Goal: Task Accomplishment & Management: Manage account settings

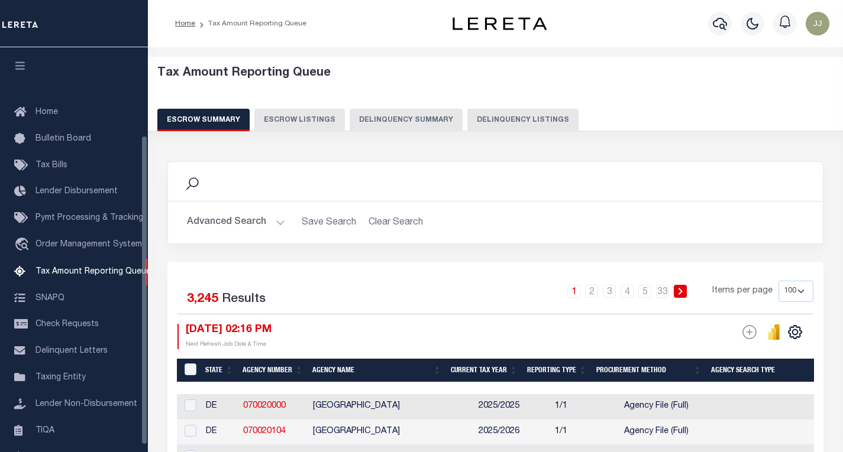
select select "100"
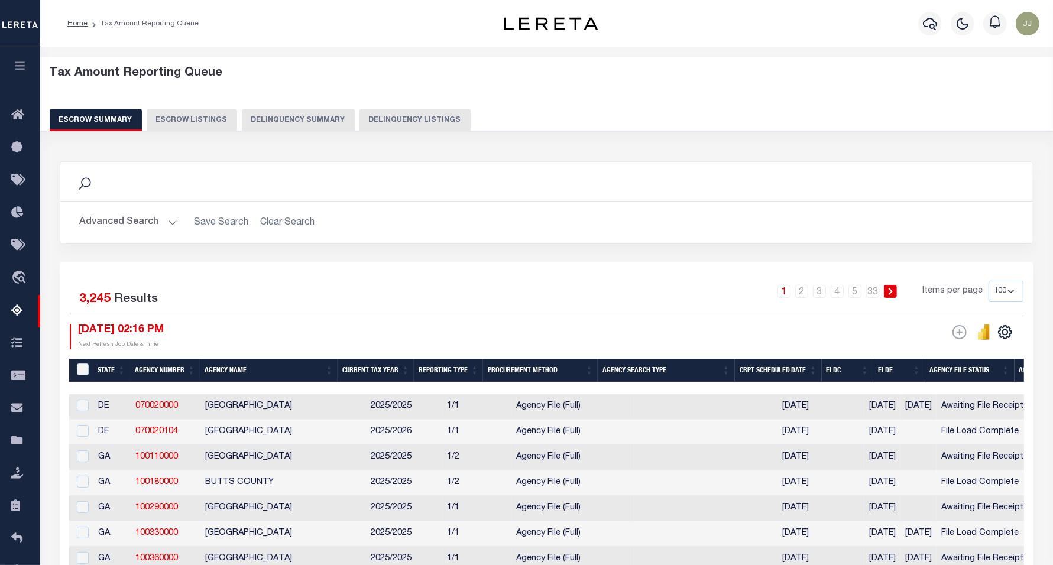
click at [400, 112] on button "Delinquency Listings" at bounding box center [414, 120] width 111 height 22
select select
select select "100"
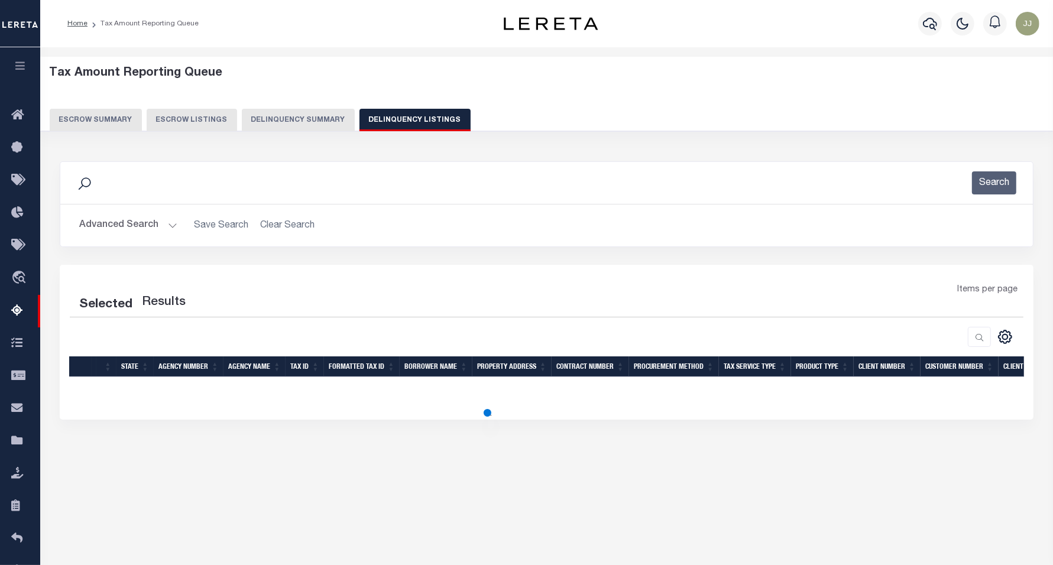
click at [117, 221] on button "Advanced Search" at bounding box center [128, 225] width 98 height 23
select select "100"
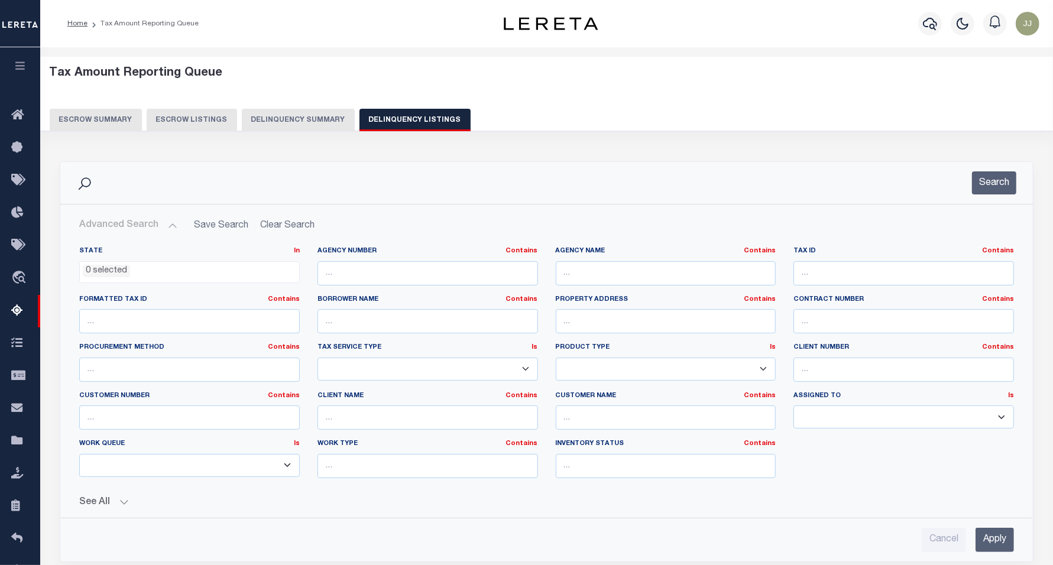
click at [99, 266] on li "0 selected" at bounding box center [106, 271] width 47 height 13
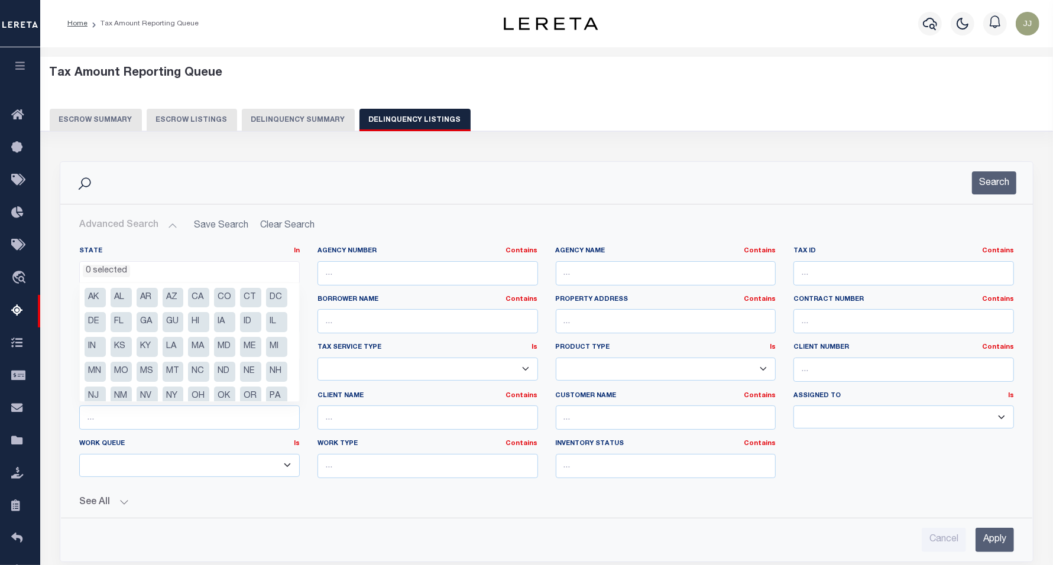
click at [132, 344] on li "KS" at bounding box center [121, 347] width 21 height 20
select select "KS"
click at [814, 270] on input "text" at bounding box center [903, 273] width 221 height 24
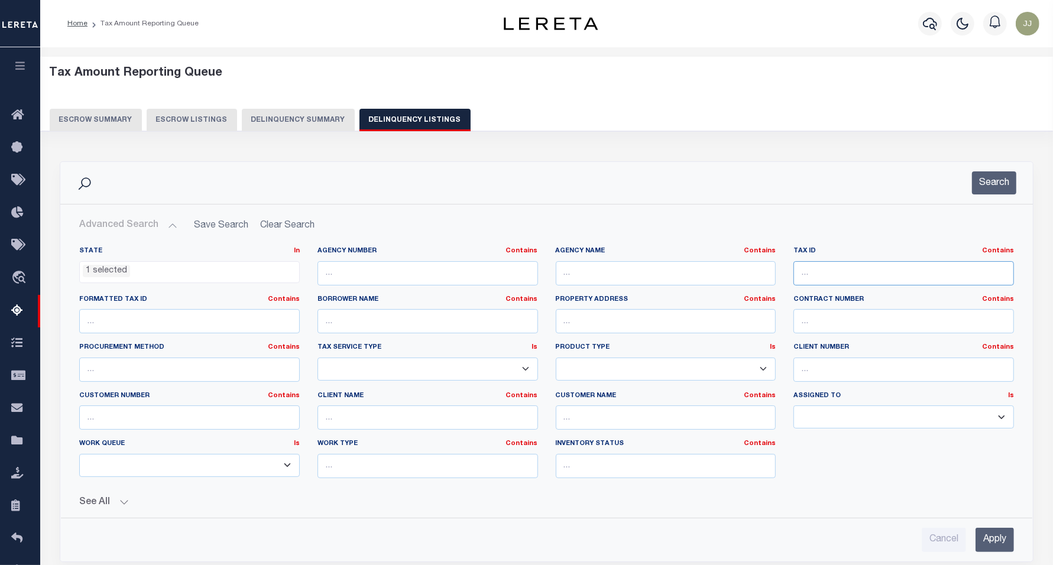
paste input "CA0026A"
type input "CA0026A"
click at [842, 175] on div "Search" at bounding box center [547, 182] width 954 height 23
click at [842, 180] on button "Search" at bounding box center [994, 182] width 44 height 23
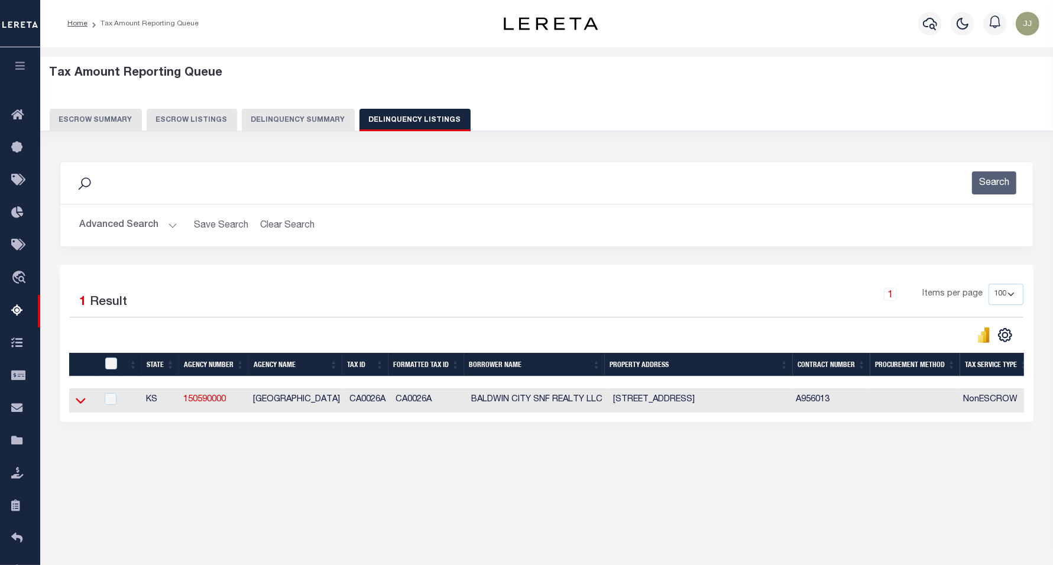
click at [79, 404] on icon at bounding box center [81, 401] width 10 height 6
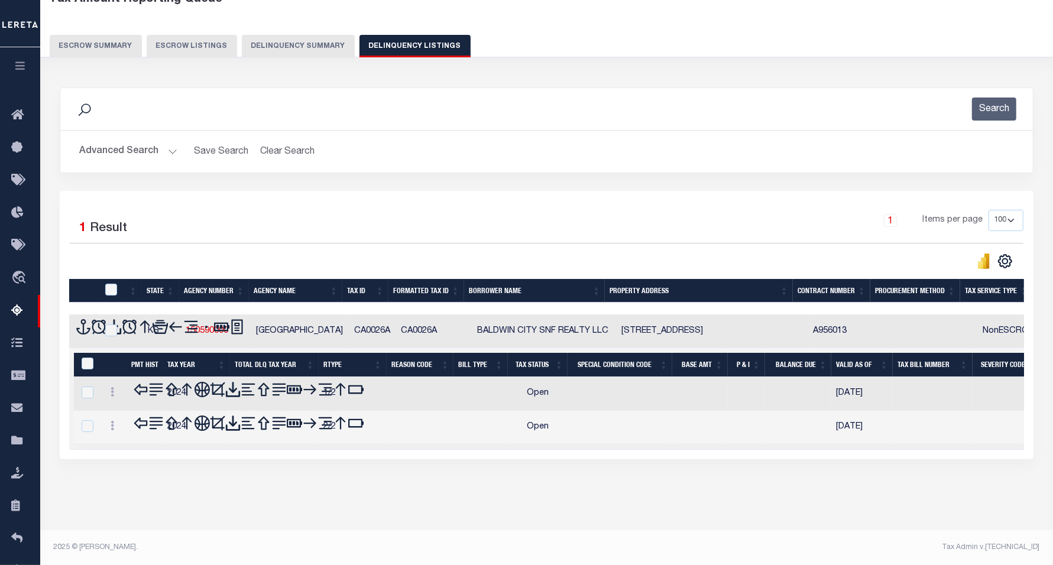
scroll to position [61, 0]
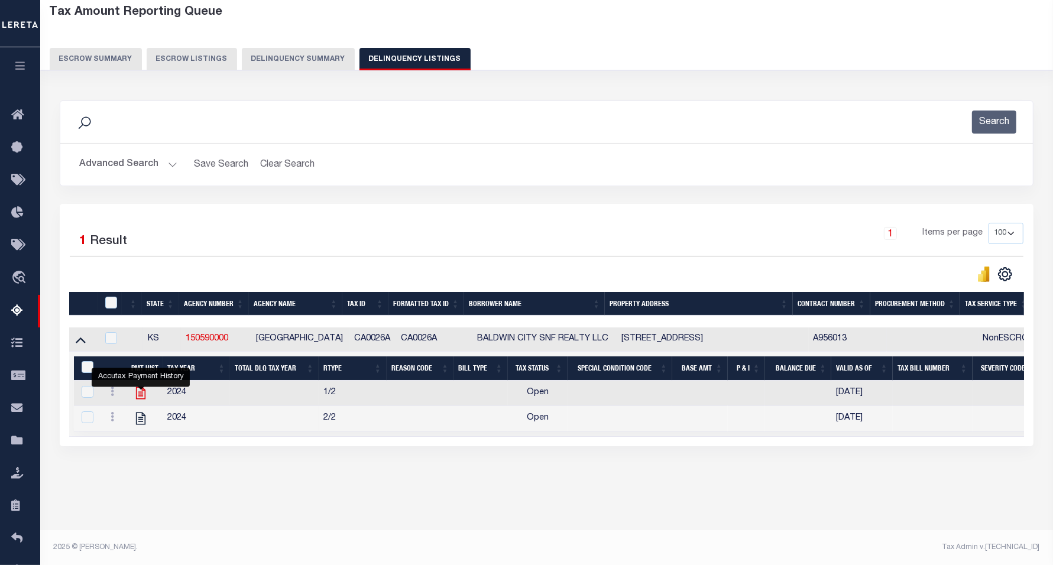
click at [142, 400] on icon "" at bounding box center [140, 393] width 9 height 12
checkbox input "true"
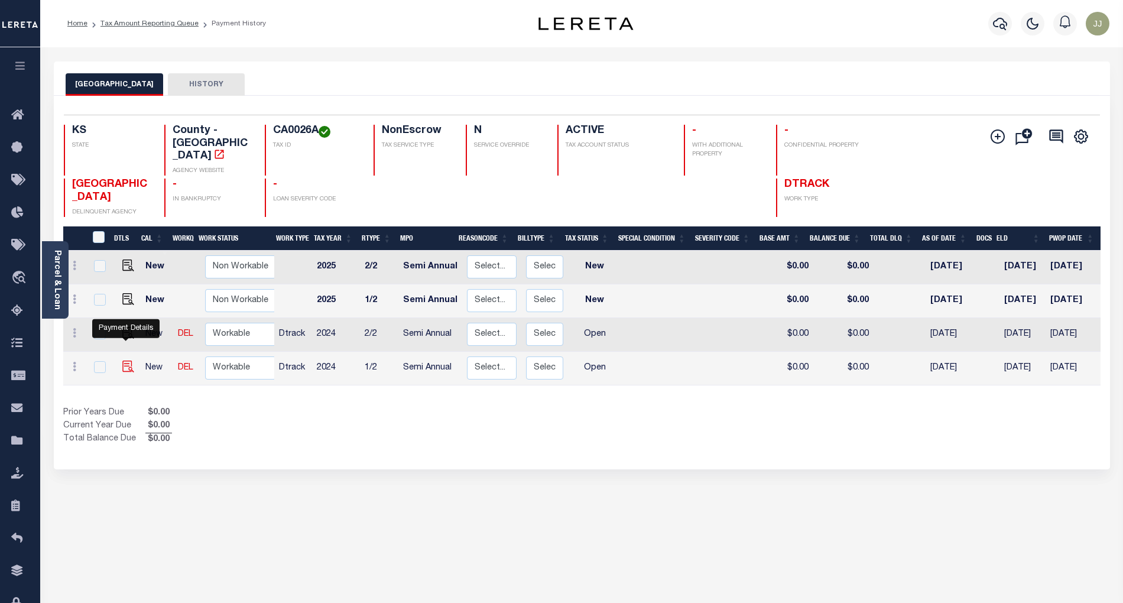
click at [128, 361] on img "" at bounding box center [128, 367] width 12 height 12
checkbox input "true"
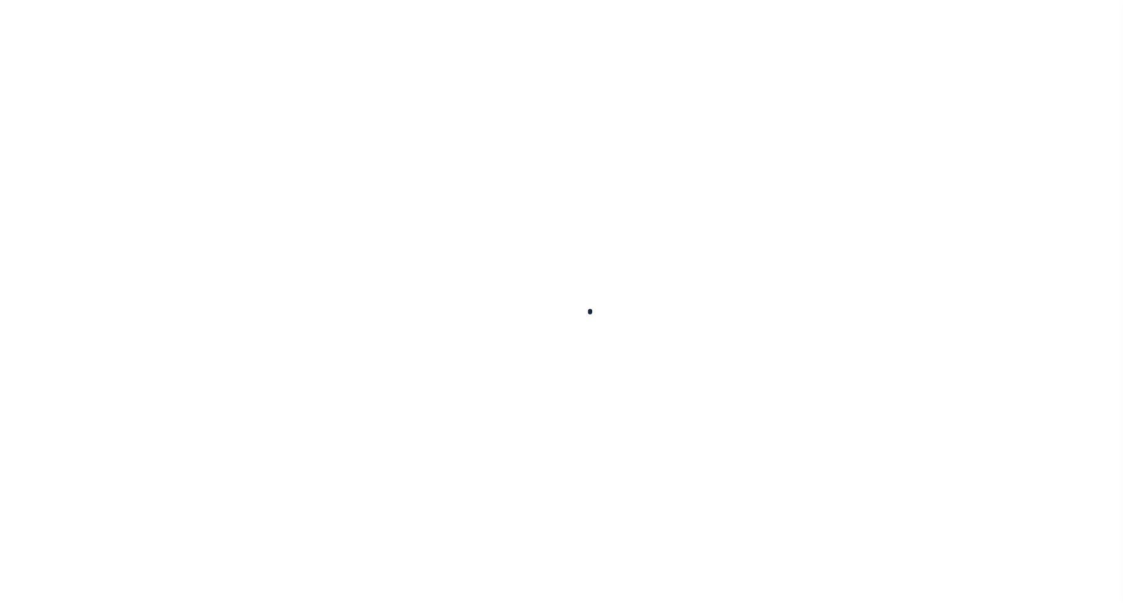
checkbox input "false"
type input "Semi Annual"
type input "[DATE]"
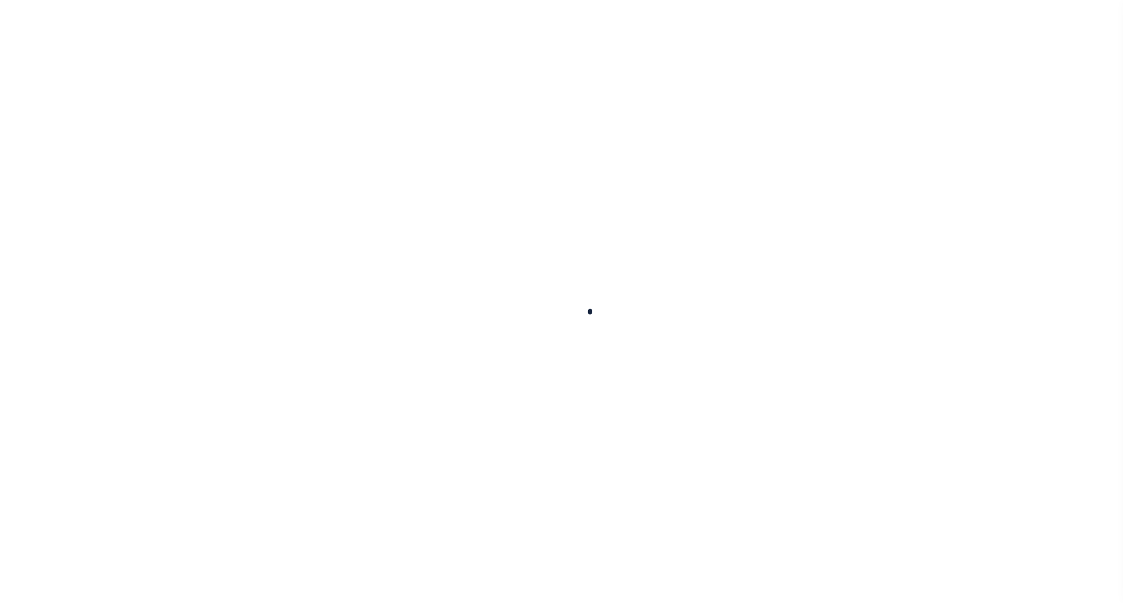
select select "OP2"
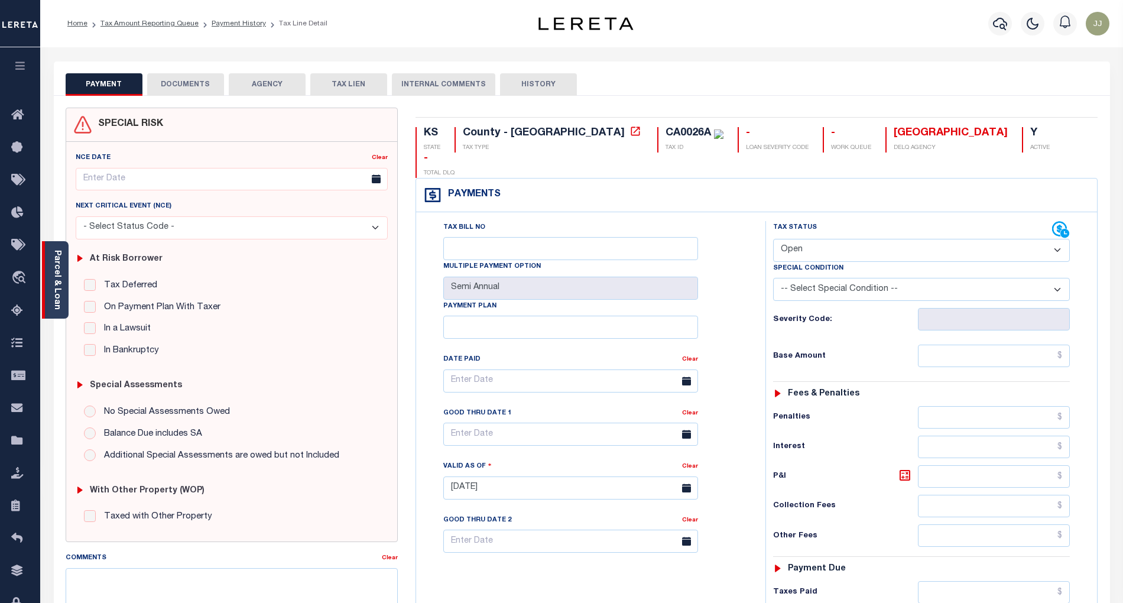
click at [60, 301] on link "Parcel & Loan" at bounding box center [57, 280] width 8 height 60
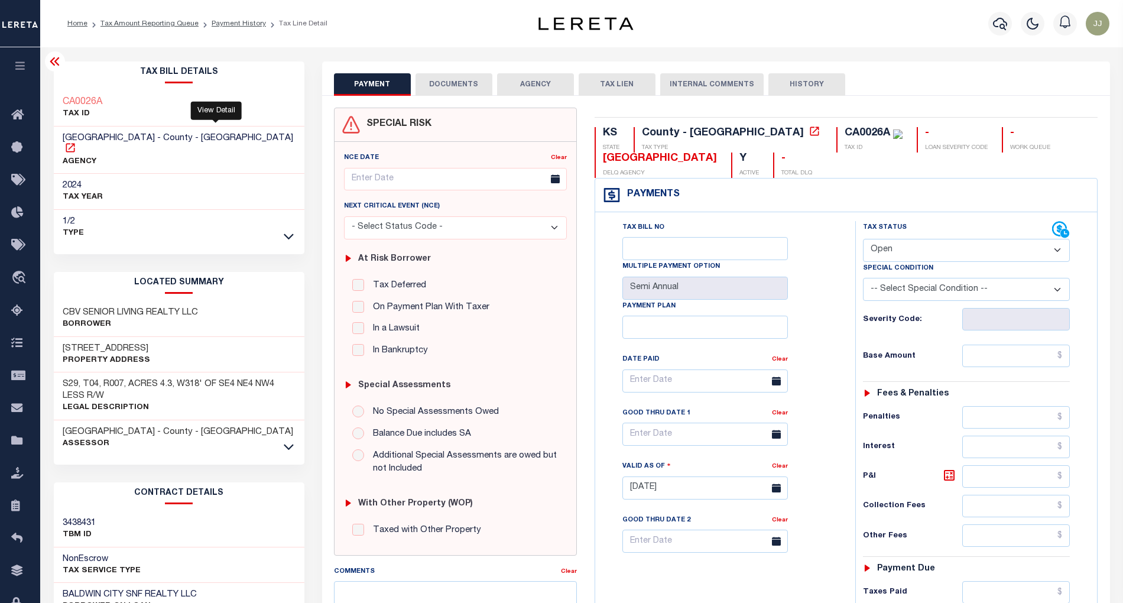
click at [74, 143] on icon at bounding box center [70, 147] width 9 height 9
click at [18, 318] on icon at bounding box center [20, 311] width 19 height 15
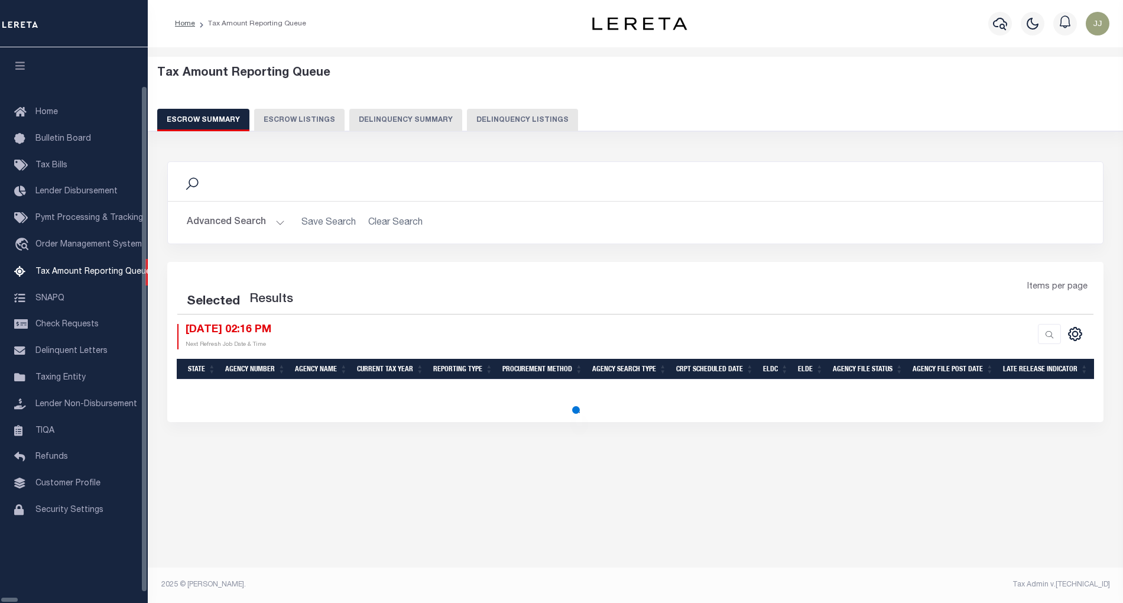
click at [467, 119] on button "Delinquency Listings" at bounding box center [522, 120] width 111 height 22
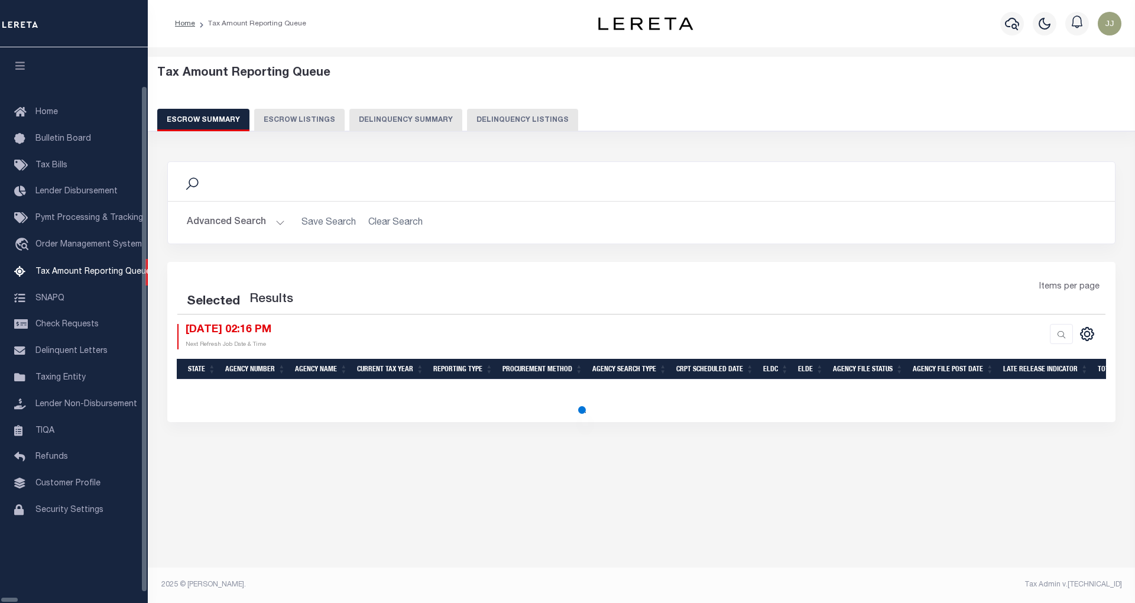
select select "100"
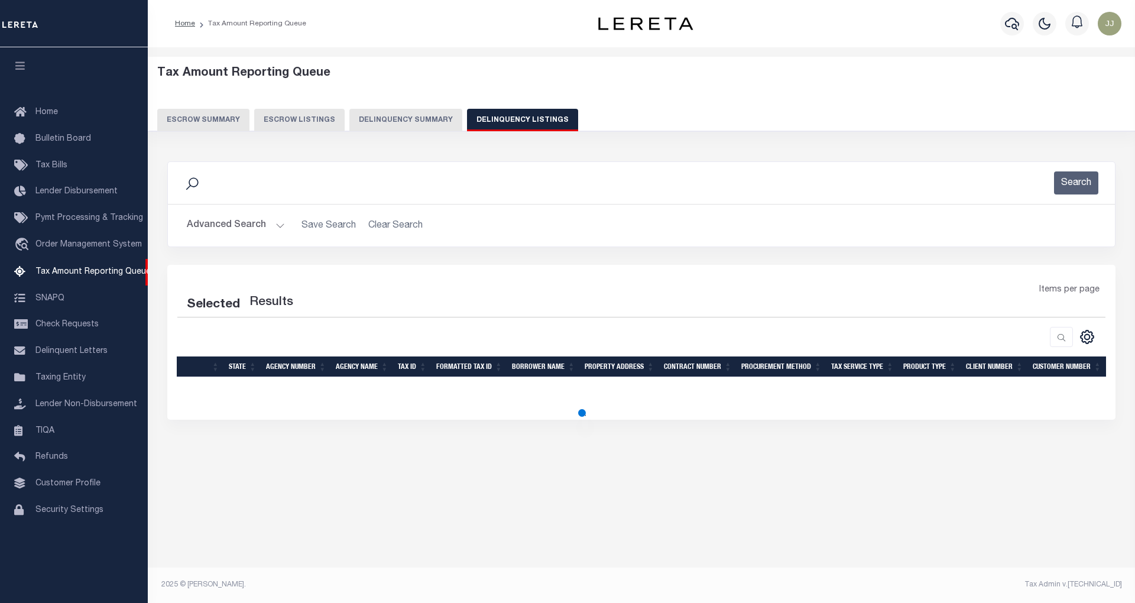
select select "100"
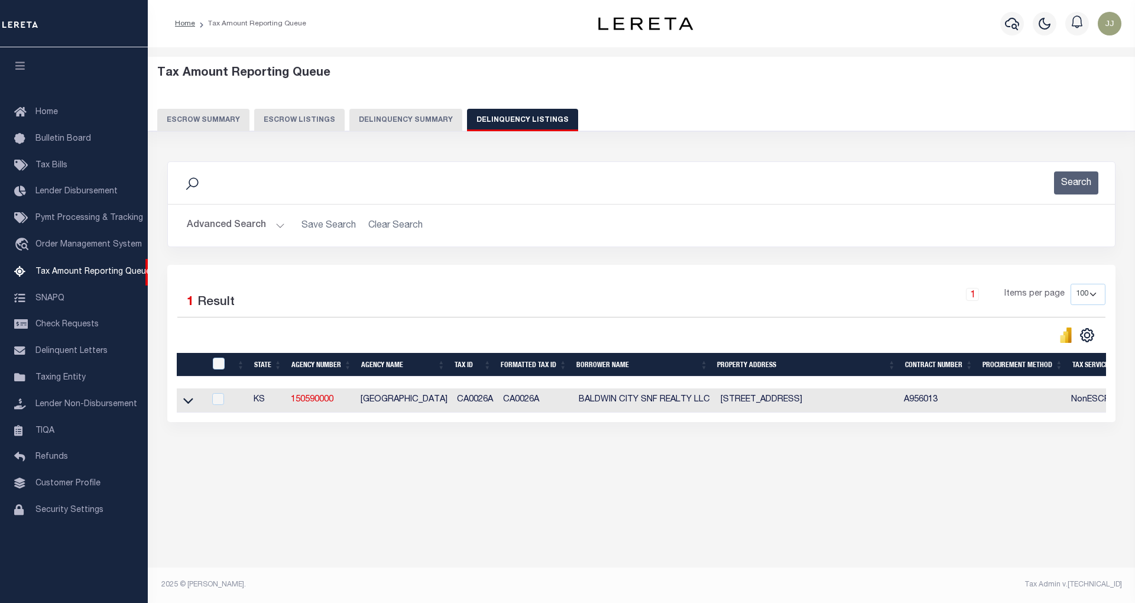
click at [227, 221] on button "Advanced Search" at bounding box center [236, 225] width 98 height 23
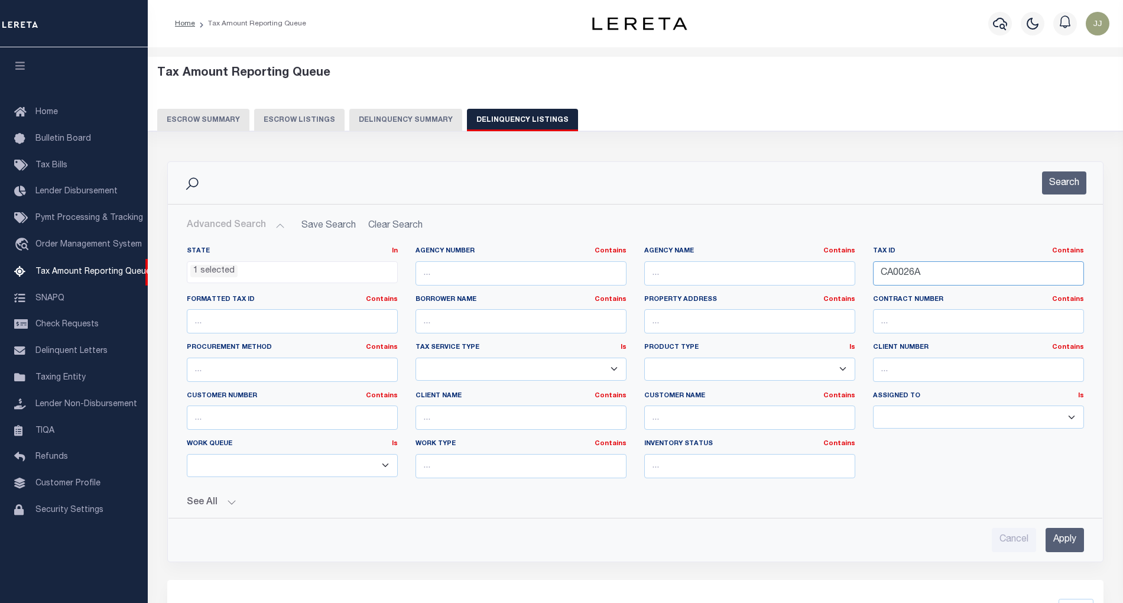
drag, startPoint x: 934, startPoint y: 271, endPoint x: 864, endPoint y: 270, distance: 70.4
click at [864, 270] on div "Tax ID Contains Contains Is CA0026A" at bounding box center [978, 271] width 229 height 48
paste input "001-15600"
type input "001-15600"
click at [1057, 180] on button "Search" at bounding box center [1064, 182] width 44 height 23
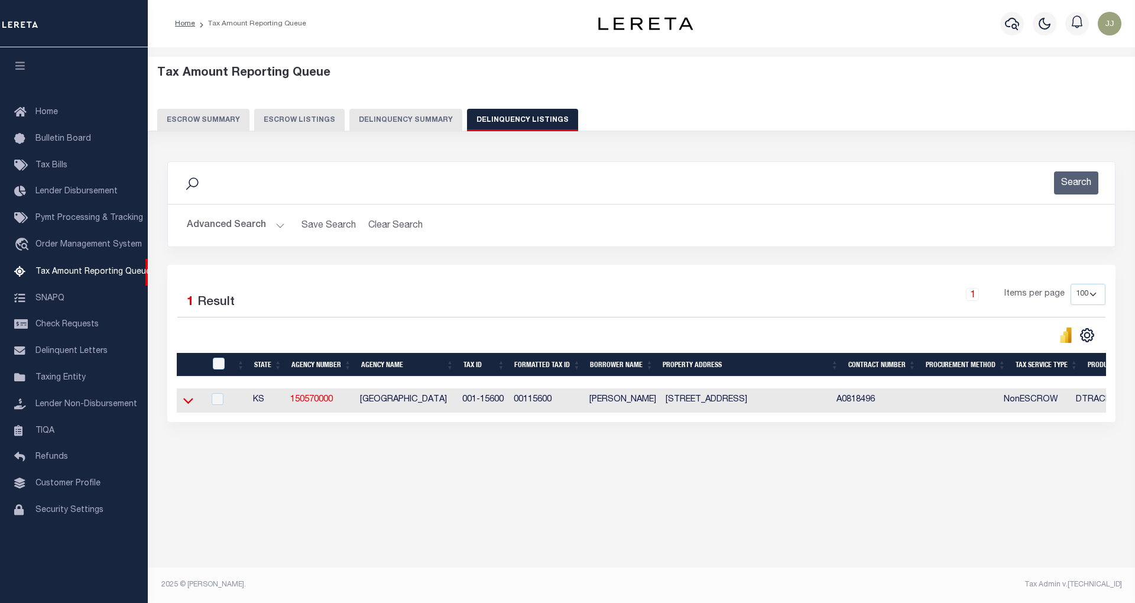
click at [183, 407] on icon at bounding box center [188, 400] width 10 height 12
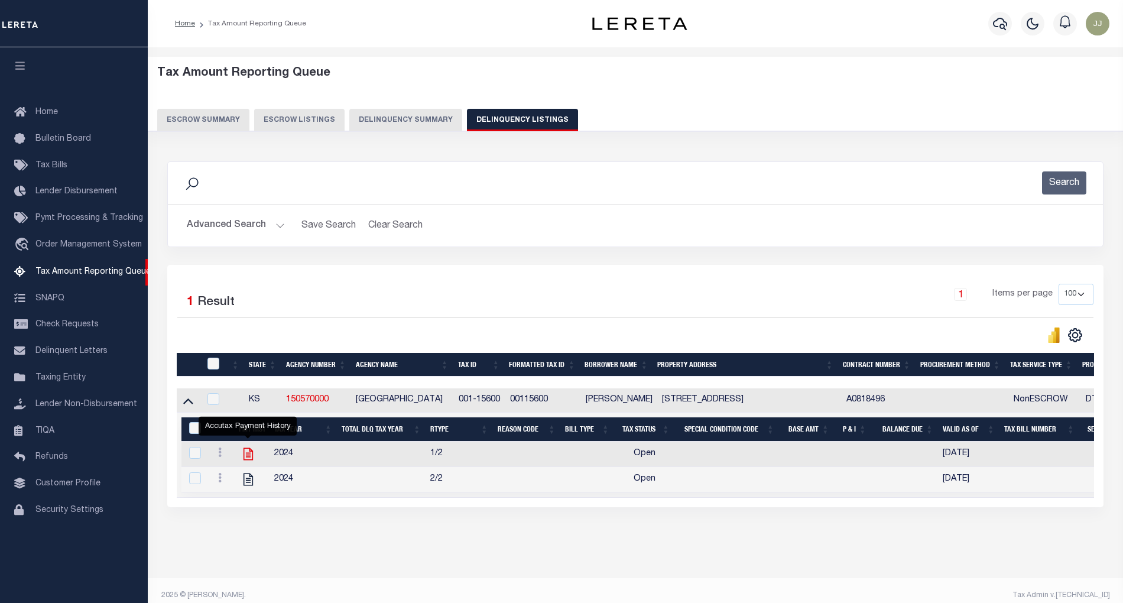
click at [249, 457] on icon "" at bounding box center [248, 453] width 15 height 15
checkbox input "true"
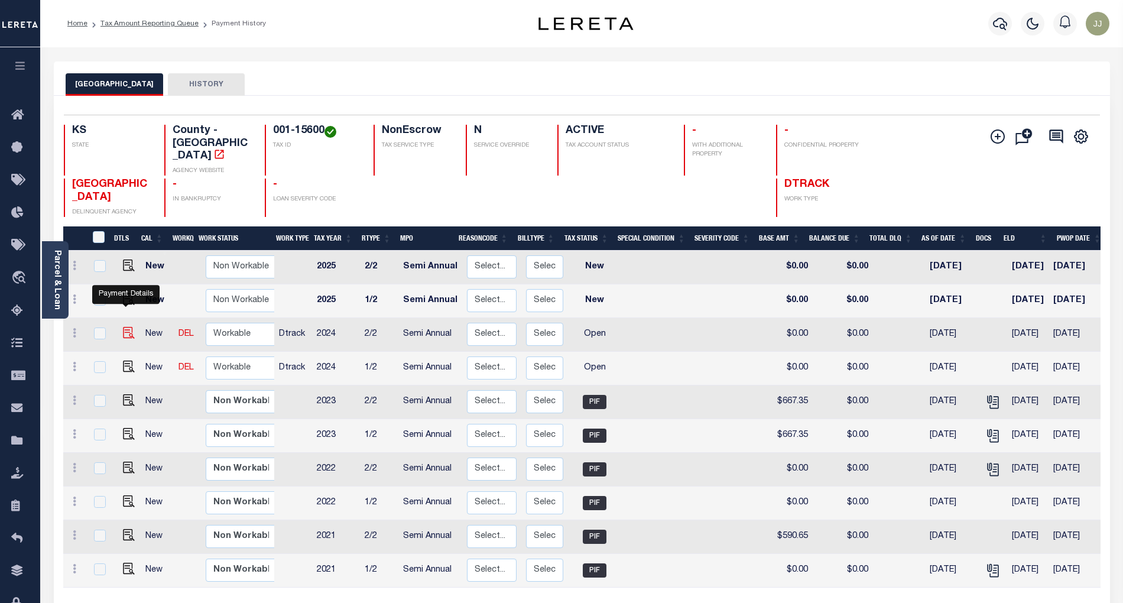
click at [129, 327] on img "" at bounding box center [129, 333] width 12 height 12
checkbox input "true"
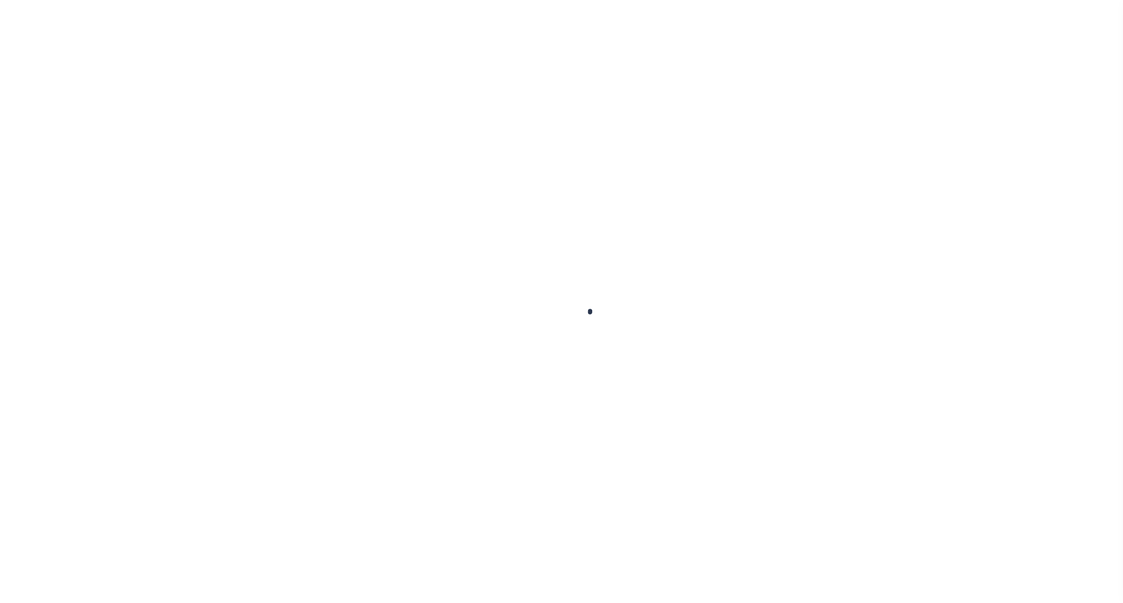
select select "OP2"
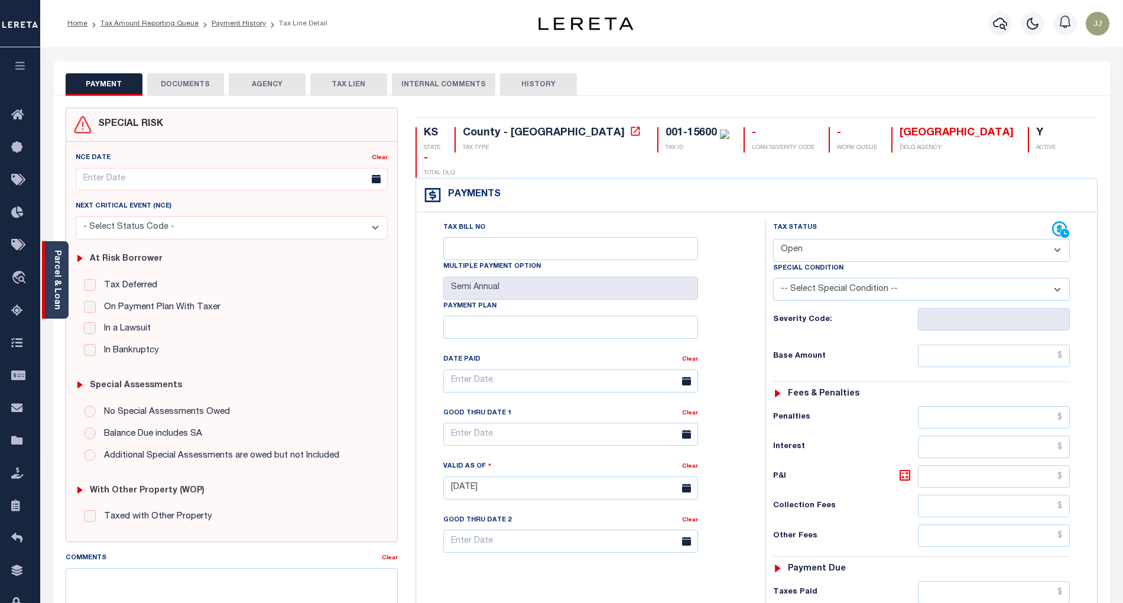
click at [64, 305] on div "Parcel & Loan" at bounding box center [55, 279] width 27 height 77
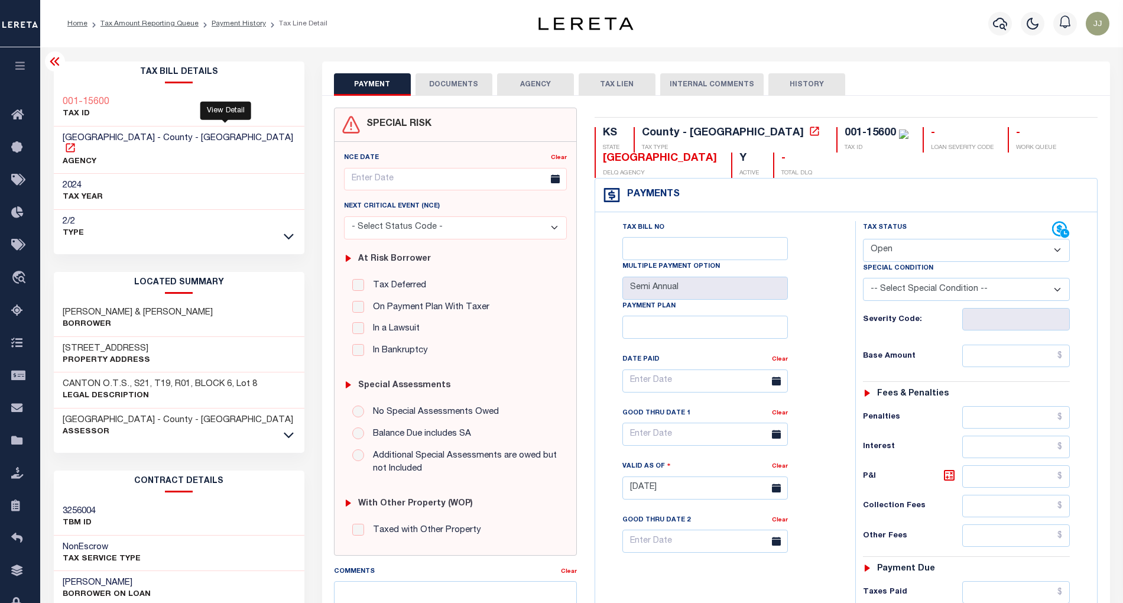
click at [74, 143] on icon at bounding box center [70, 147] width 9 height 9
click at [17, 313] on icon at bounding box center [20, 311] width 19 height 15
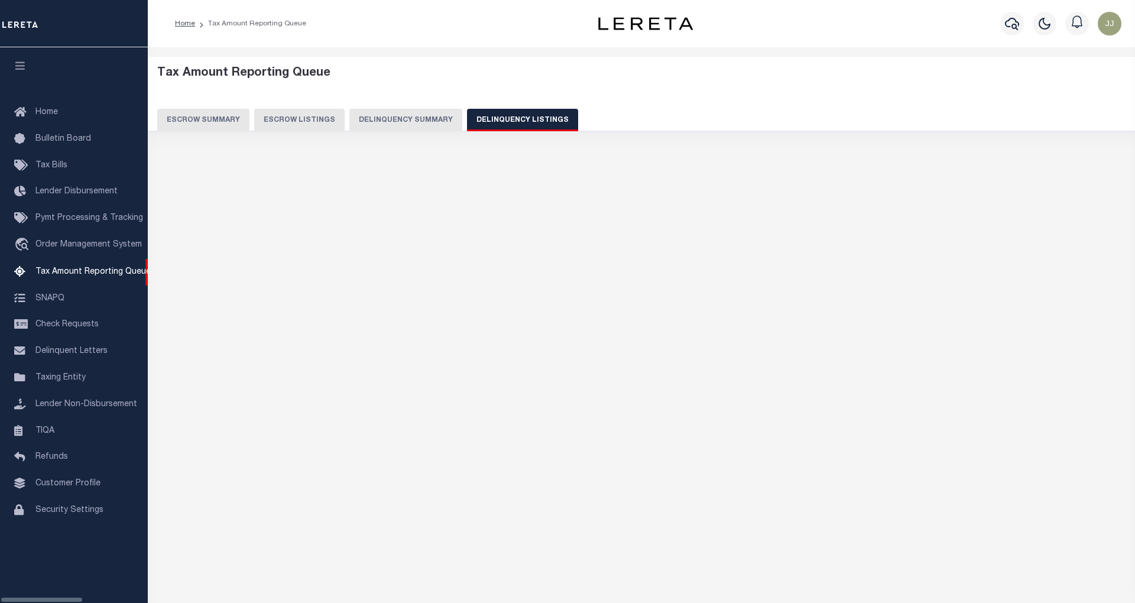
select select "KS"
select select "100"
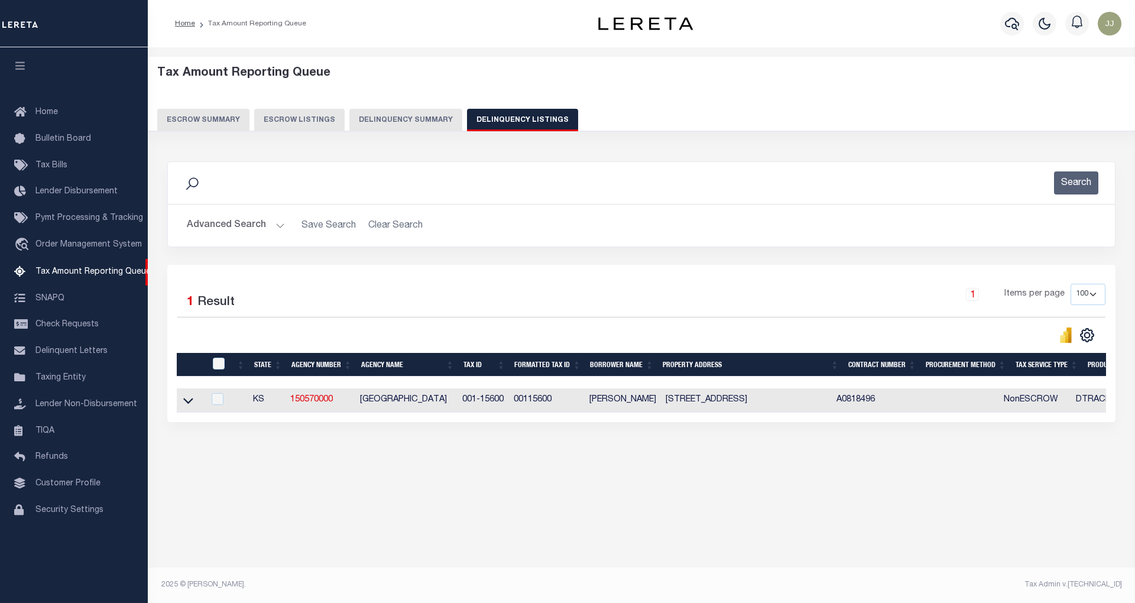
click at [275, 223] on button "Advanced Search" at bounding box center [236, 225] width 98 height 23
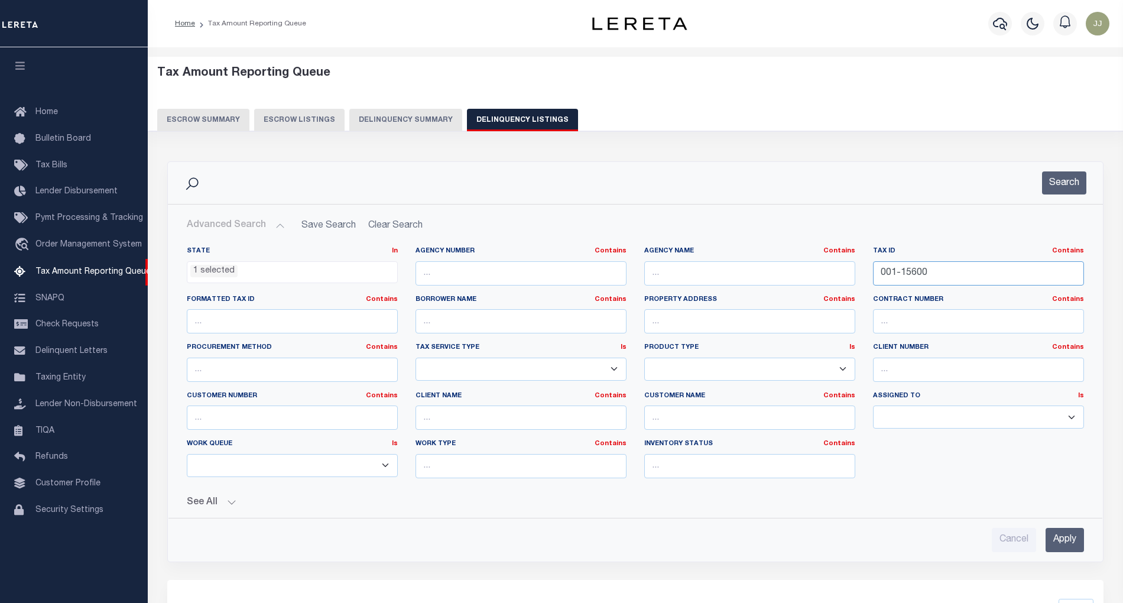
drag, startPoint x: 926, startPoint y: 271, endPoint x: 859, endPoint y: 273, distance: 66.8
click at [859, 273] on div "State In In AK AL AR AZ CA CO CT DC DE FL GA GU HI IA ID IL IN KS KY LA MA MD M…" at bounding box center [635, 367] width 915 height 241
paste input "2262"
type input "02262"
click at [1072, 195] on div "Search" at bounding box center [635, 183] width 935 height 42
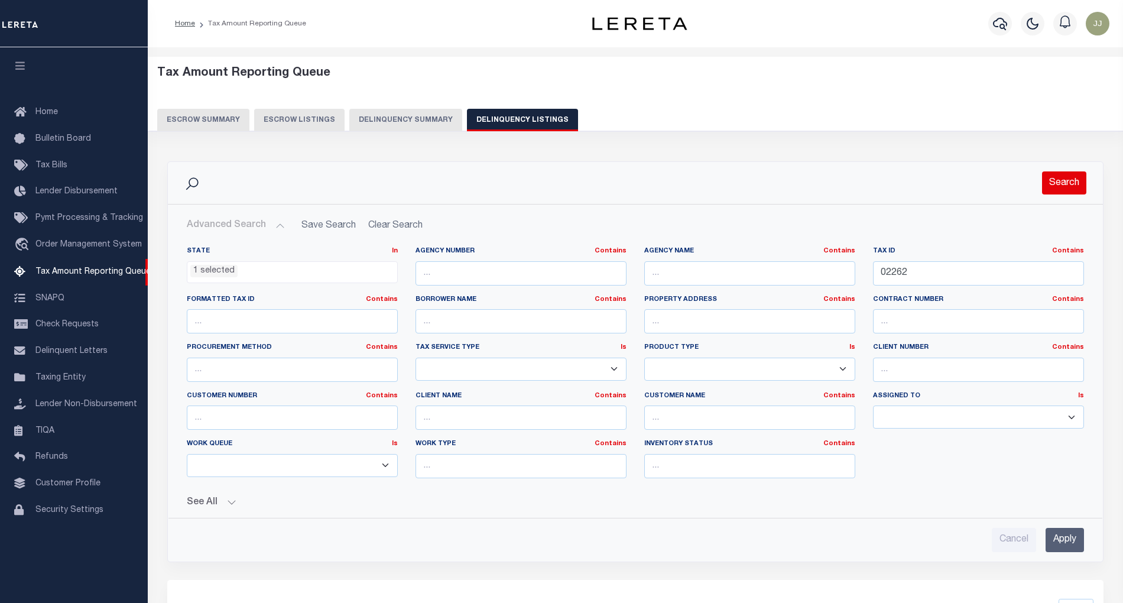
click at [1058, 177] on button "Search" at bounding box center [1064, 182] width 44 height 23
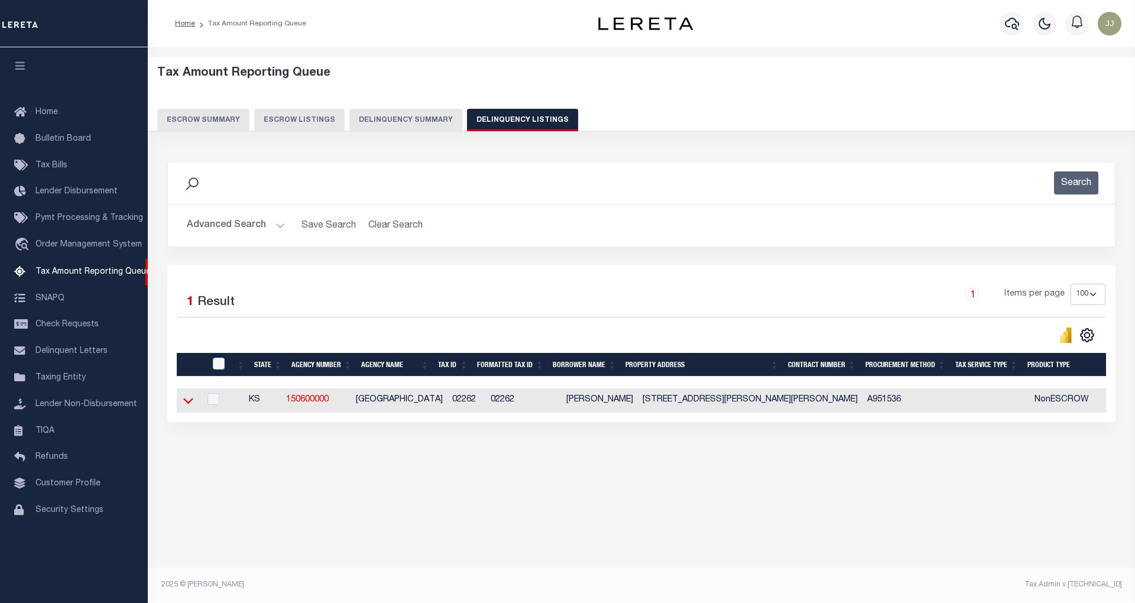
click at [183, 406] on icon at bounding box center [188, 400] width 10 height 12
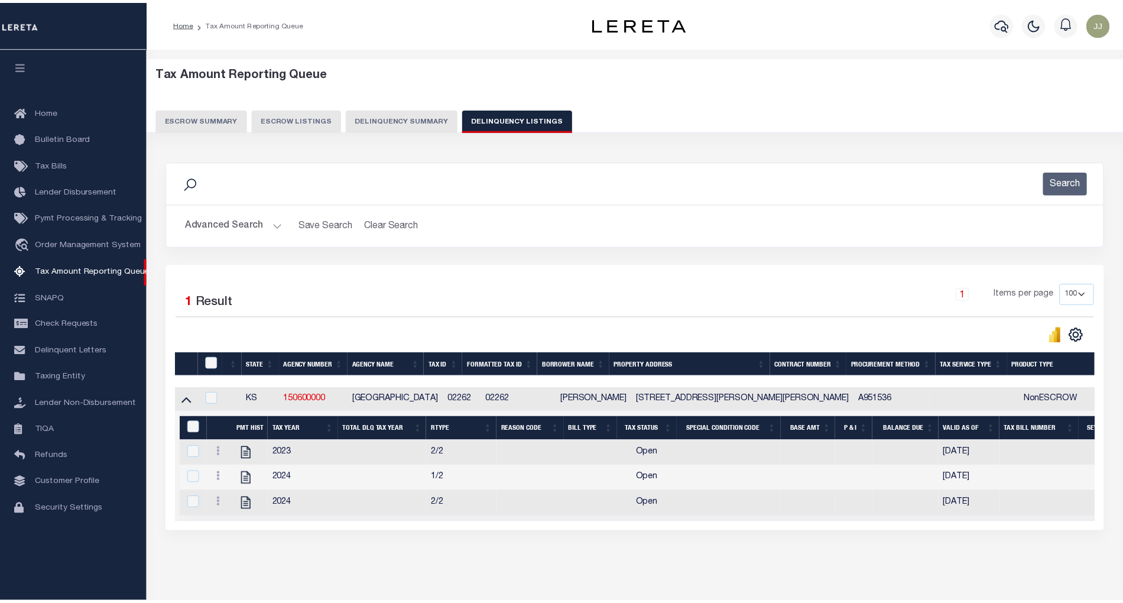
scroll to position [50, 0]
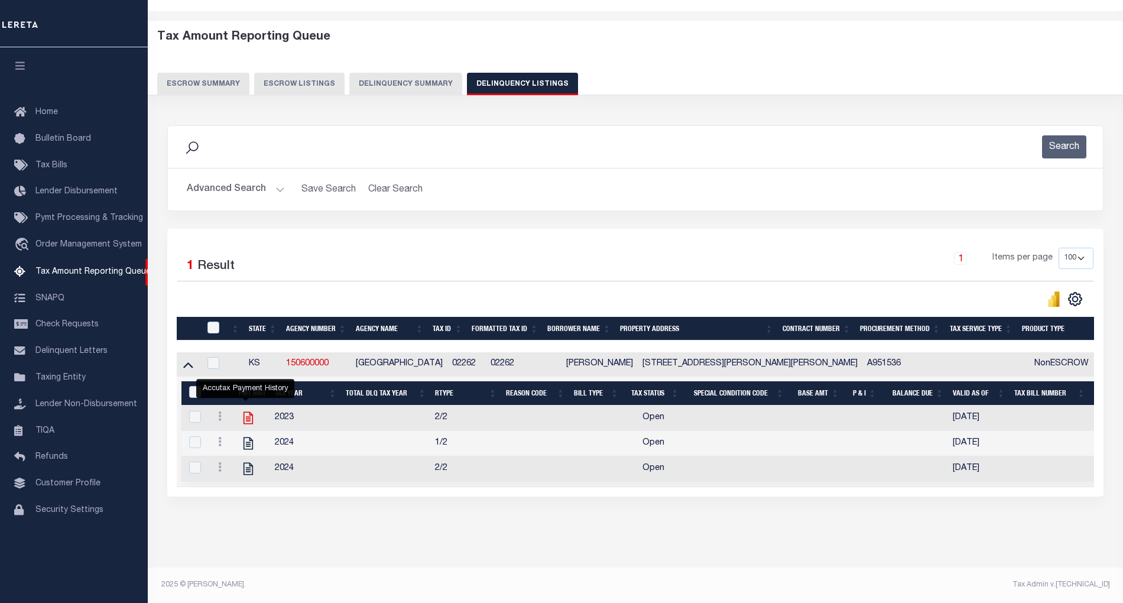
click at [246, 410] on icon "" at bounding box center [248, 417] width 15 height 15
checkbox input "true"
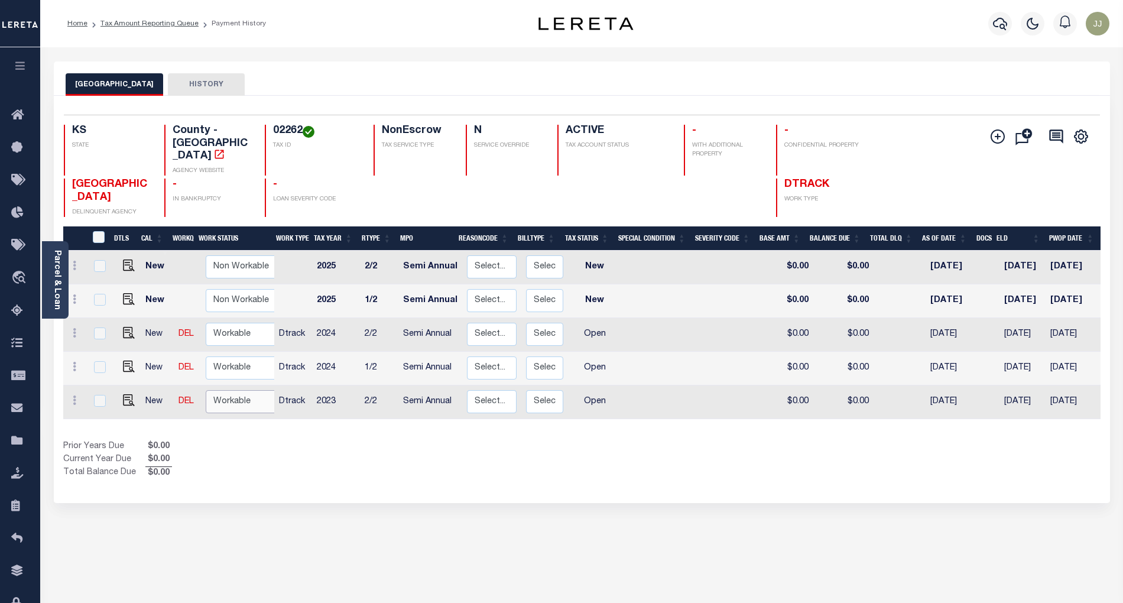
click at [221, 393] on select "Non Workable Workable" at bounding box center [241, 401] width 71 height 23
checkbox input "true"
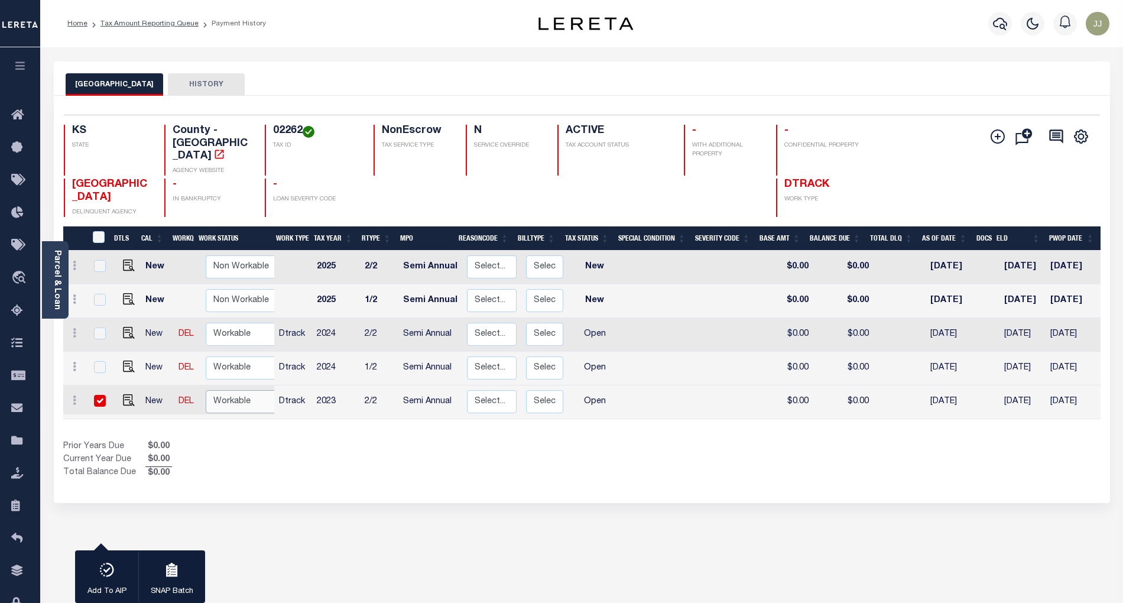
select select "true"
click at [206, 390] on select "Non Workable Workable" at bounding box center [241, 401] width 71 height 23
checkbox input "false"
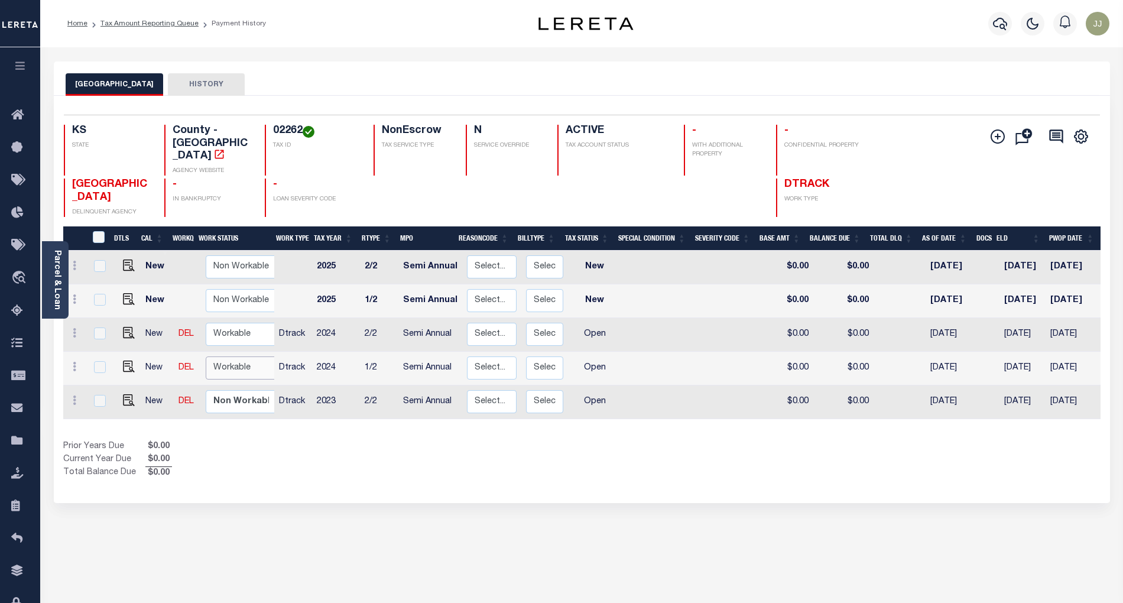
click at [237, 357] on select "Non Workable Workable" at bounding box center [241, 368] width 71 height 23
checkbox input "true"
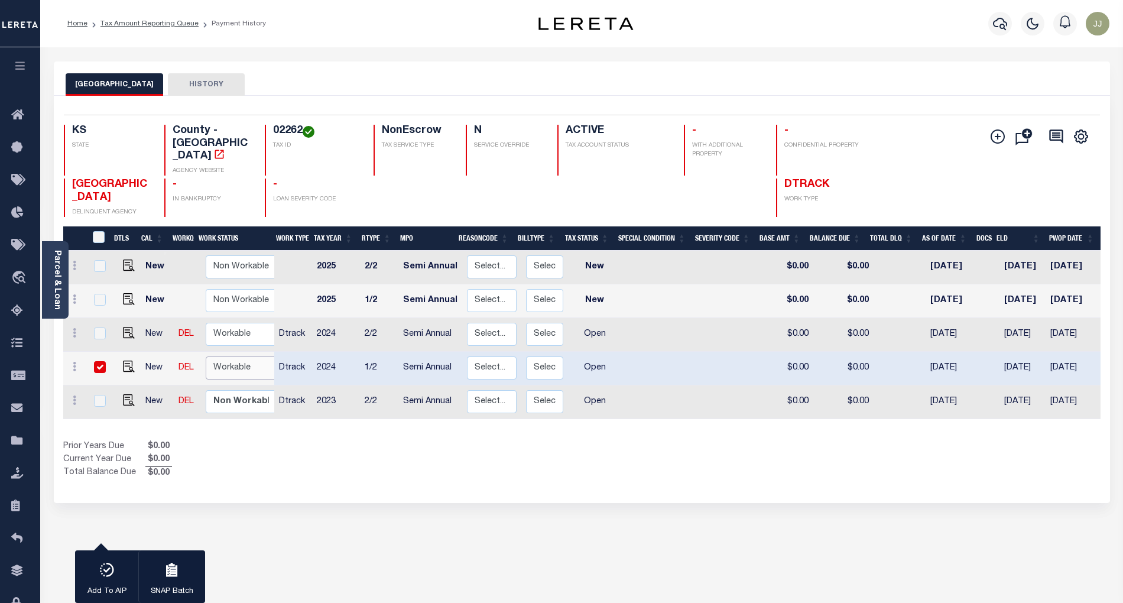
select select "true"
click at [206, 357] on select "Non Workable Workable" at bounding box center [241, 368] width 71 height 23
checkbox input "false"
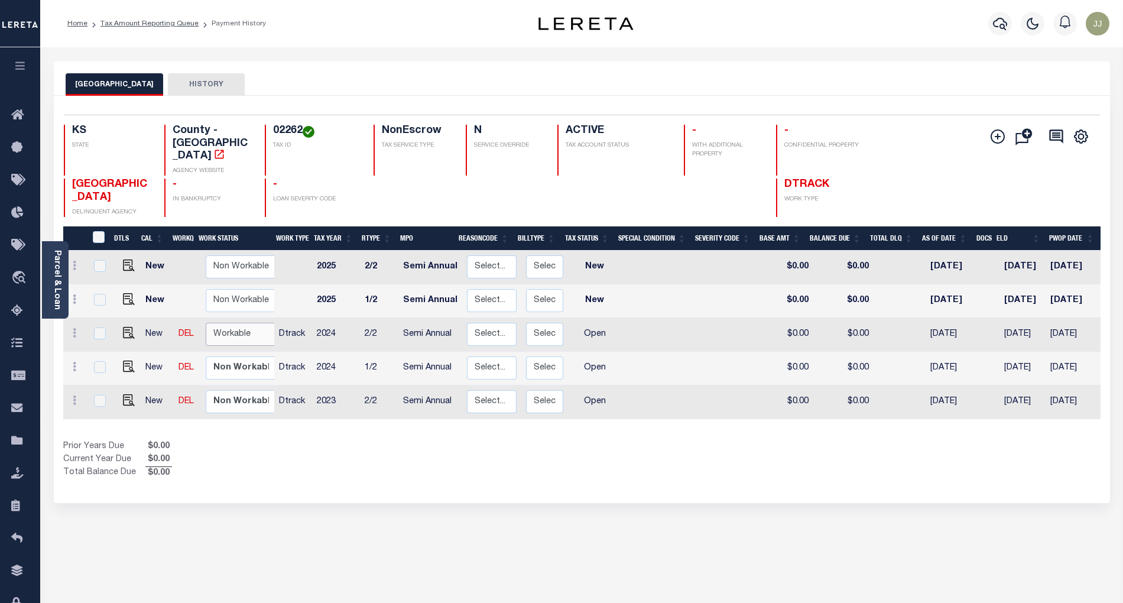
click at [236, 323] on select "Non Workable Workable" at bounding box center [241, 334] width 71 height 23
checkbox input "true"
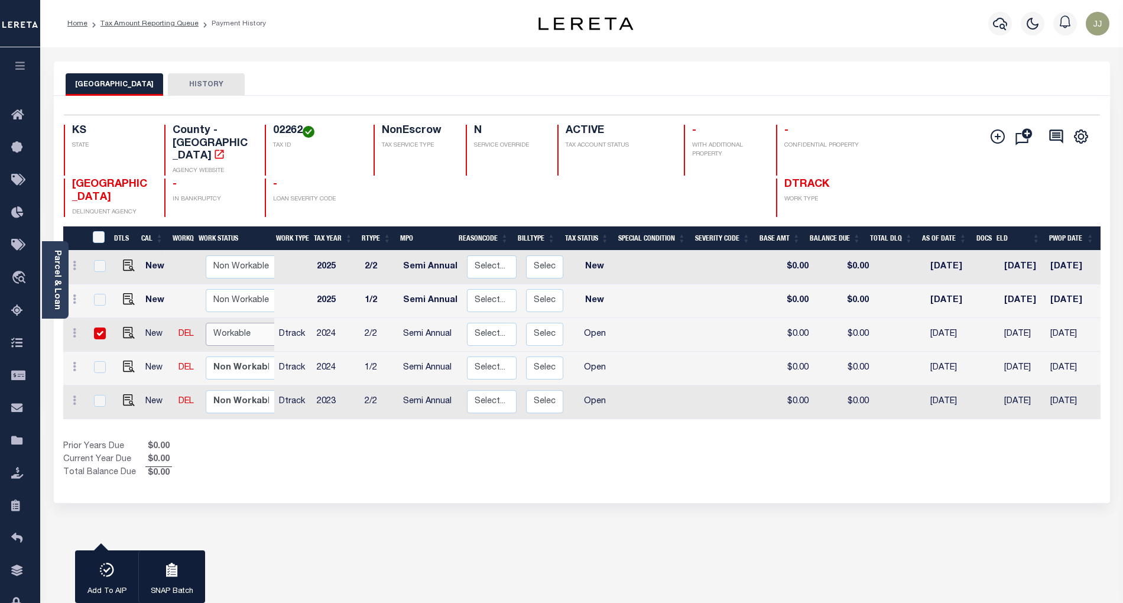
select select "true"
click at [206, 323] on select "Non Workable Workable" at bounding box center [241, 334] width 71 height 23
checkbox input "false"
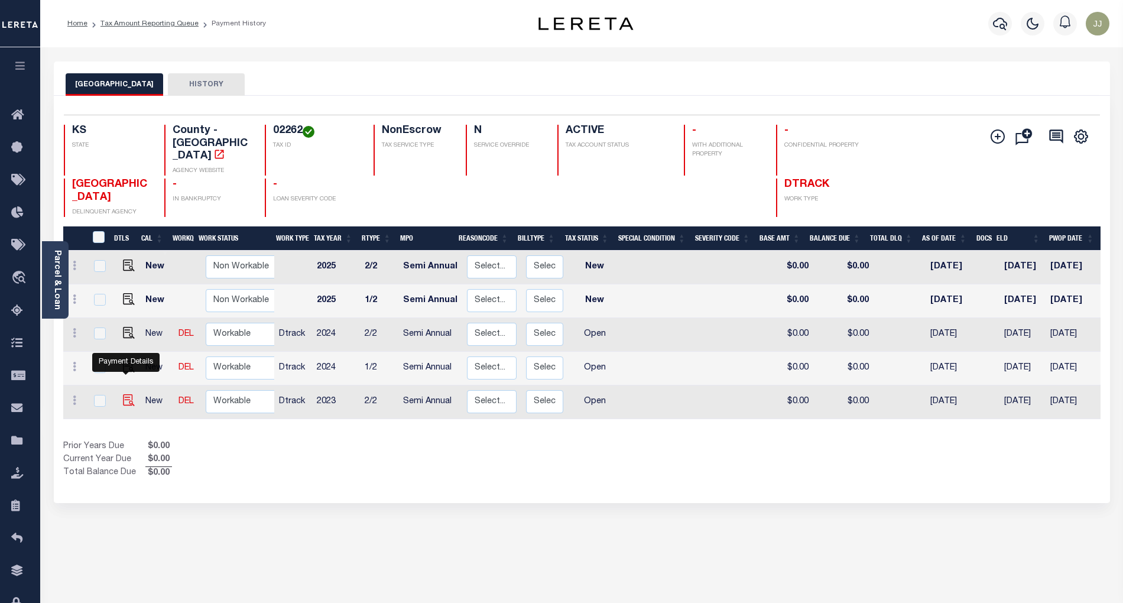
click at [126, 394] on img "" at bounding box center [129, 400] width 12 height 12
checkbox input "true"
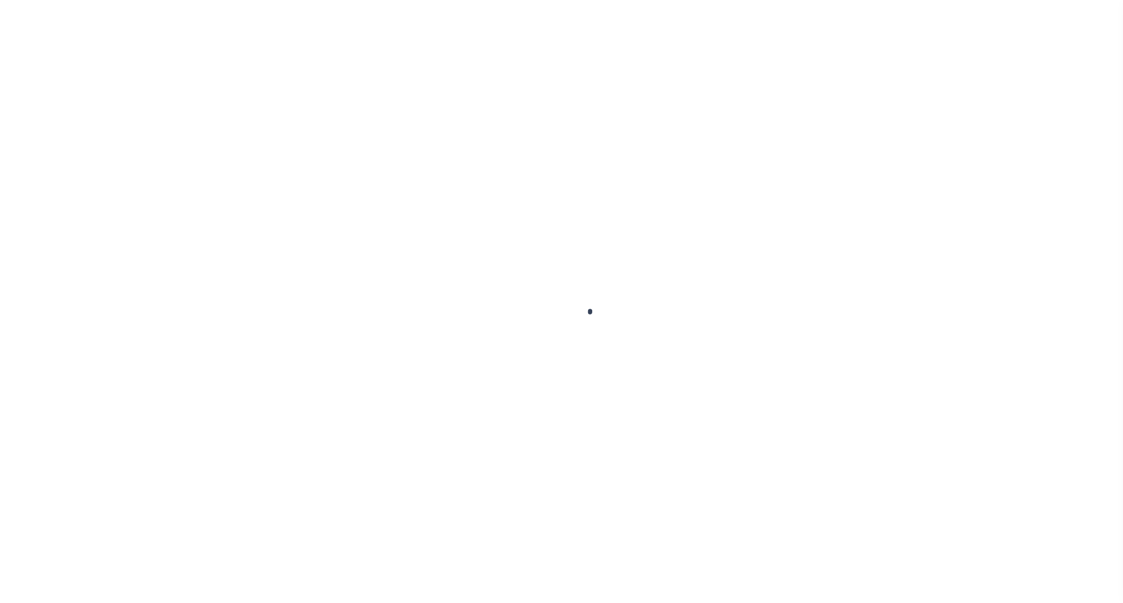
select select "OP2"
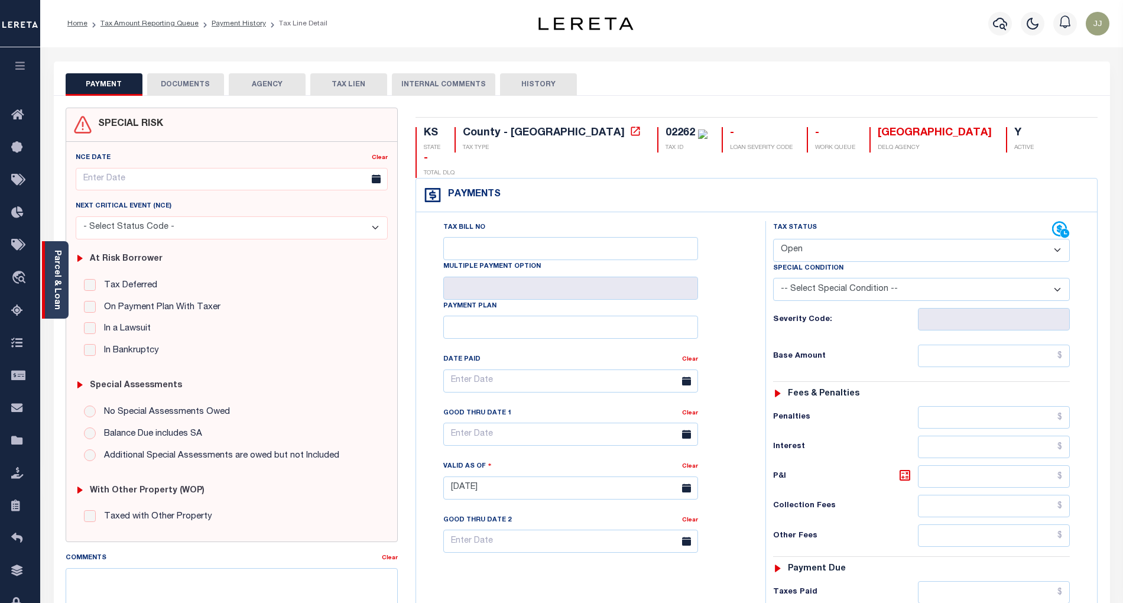
click at [56, 293] on link "Parcel & Loan" at bounding box center [57, 280] width 8 height 60
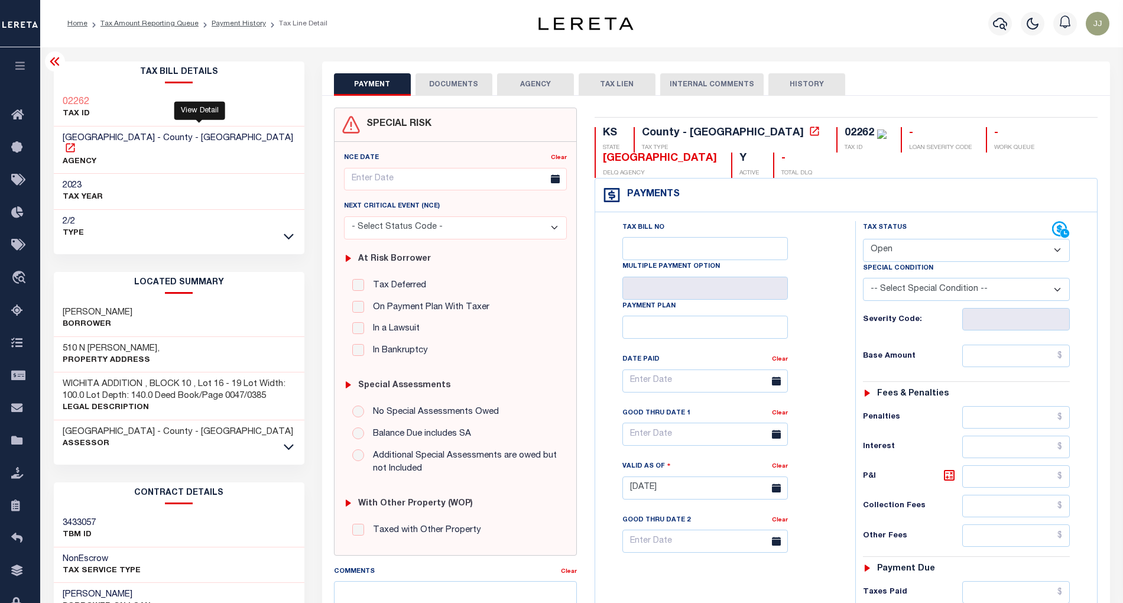
click at [76, 142] on icon at bounding box center [70, 148] width 12 height 12
drag, startPoint x: 1046, startPoint y: 129, endPoint x: 926, endPoint y: 129, distance: 120.0
click at [926, 129] on div "KS STATE County - KS TAX TYPE 02262 TAX ID - LOAN SEVERITY CODE - WORK QUEUE ME…" at bounding box center [847, 152] width 504 height 51
click at [1056, 147] on div "KS STATE County - KS TAX TYPE 02262 TAX ID - LOAN SEVERITY CODE - WORK QUEUE ME…" at bounding box center [847, 152] width 504 height 51
drag, startPoint x: 1051, startPoint y: 135, endPoint x: 952, endPoint y: 131, distance: 99.4
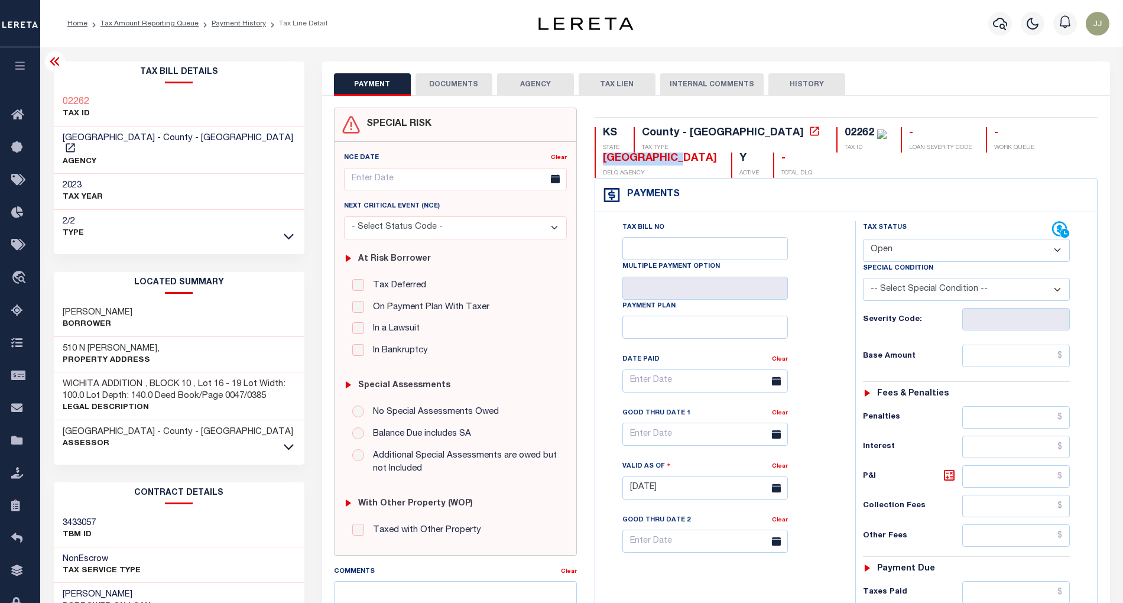
click at [952, 131] on div "KS STATE County - KS TAX TYPE 02262 TAX ID - LOAN SEVERITY CODE - WORK QUEUE ME…" at bounding box center [847, 152] width 504 height 51
copy div "[GEOGRAPHIC_DATA]"
drag, startPoint x: 153, startPoint y: 299, endPoint x: 60, endPoint y: 304, distance: 93.0
click at [60, 304] on div "CORDES, KELSEY M Borrower" at bounding box center [179, 319] width 251 height 36
copy h3 "CORDES, KELSEY M"
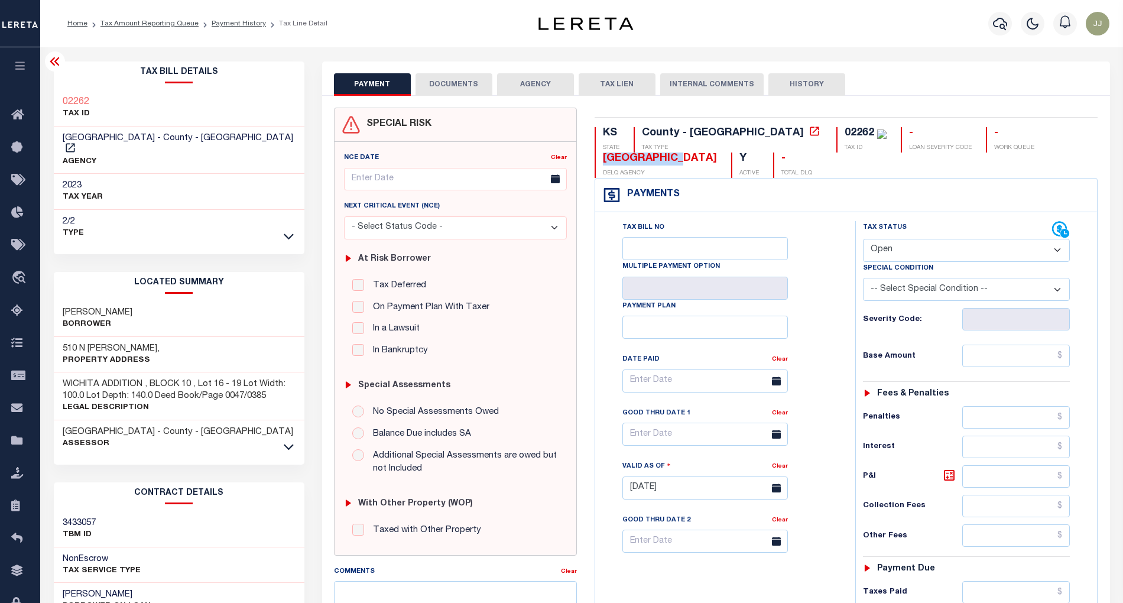
click at [471, 81] on button "DOCUMENTS" at bounding box center [454, 84] width 77 height 22
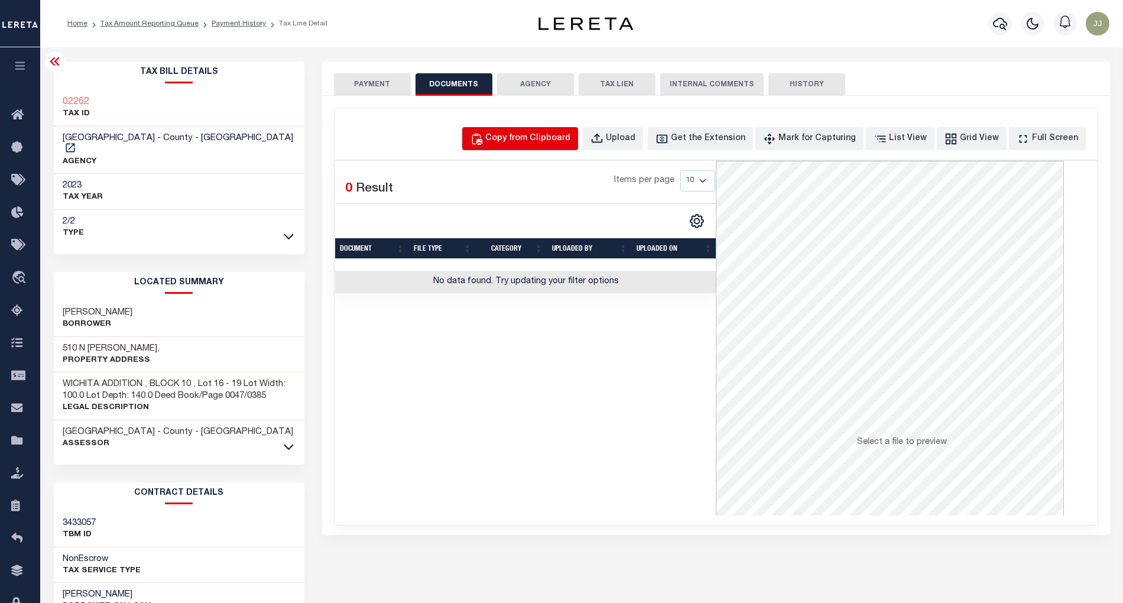
click at [564, 135] on div "Copy from Clipboard" at bounding box center [527, 138] width 85 height 13
select select "POP"
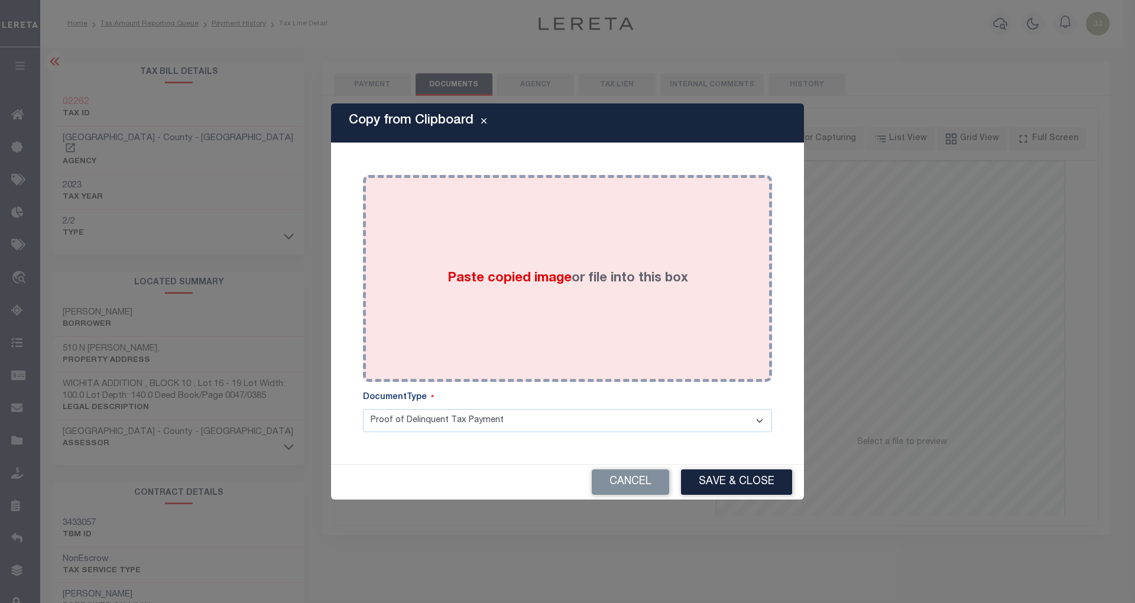
click at [575, 294] on div "Paste copied image or file into this box" at bounding box center [567, 278] width 391 height 189
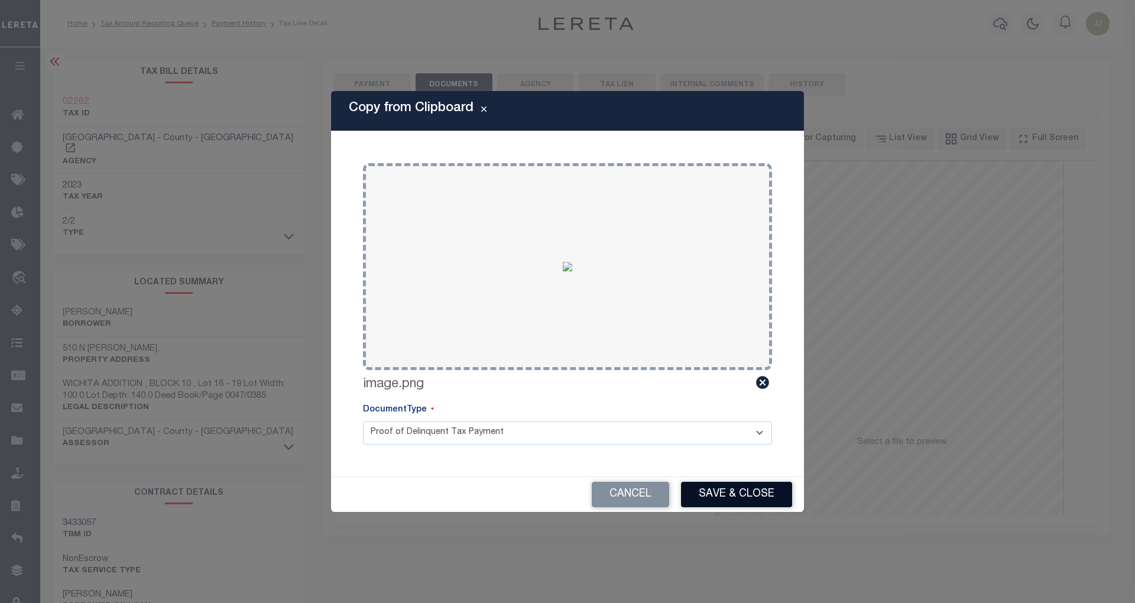
click at [731, 500] on button "Save & Close" at bounding box center [736, 494] width 111 height 25
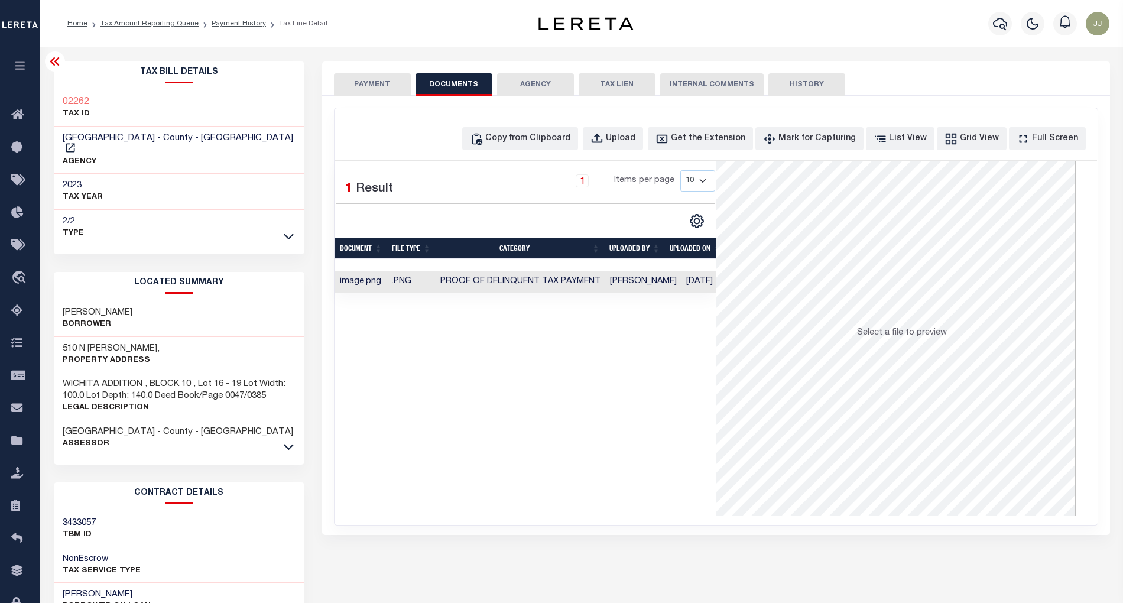
click at [362, 86] on button "PAYMENT" at bounding box center [372, 84] width 77 height 22
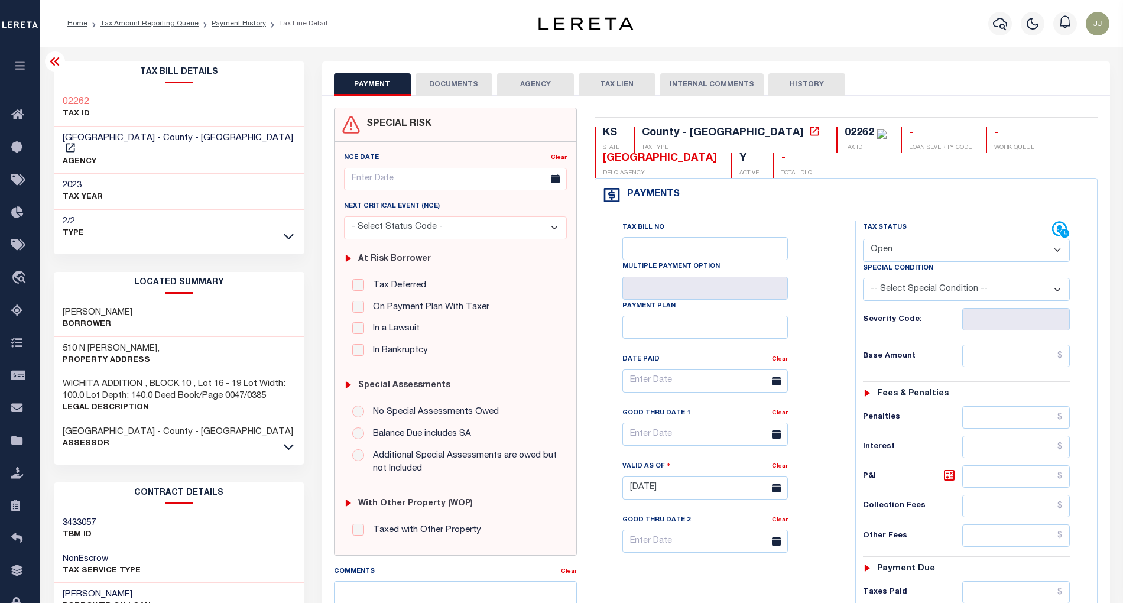
click at [903, 253] on select "- Select Status Code - Open Due/Unpaid Paid Incomplete No Tax Due Internal Refu…" at bounding box center [967, 250] width 208 height 23
select select "PYD"
click at [863, 240] on select "- Select Status Code - Open Due/Unpaid Paid Incomplete No Tax Due Internal Refu…" at bounding box center [967, 250] width 208 height 23
type input "[DATE]"
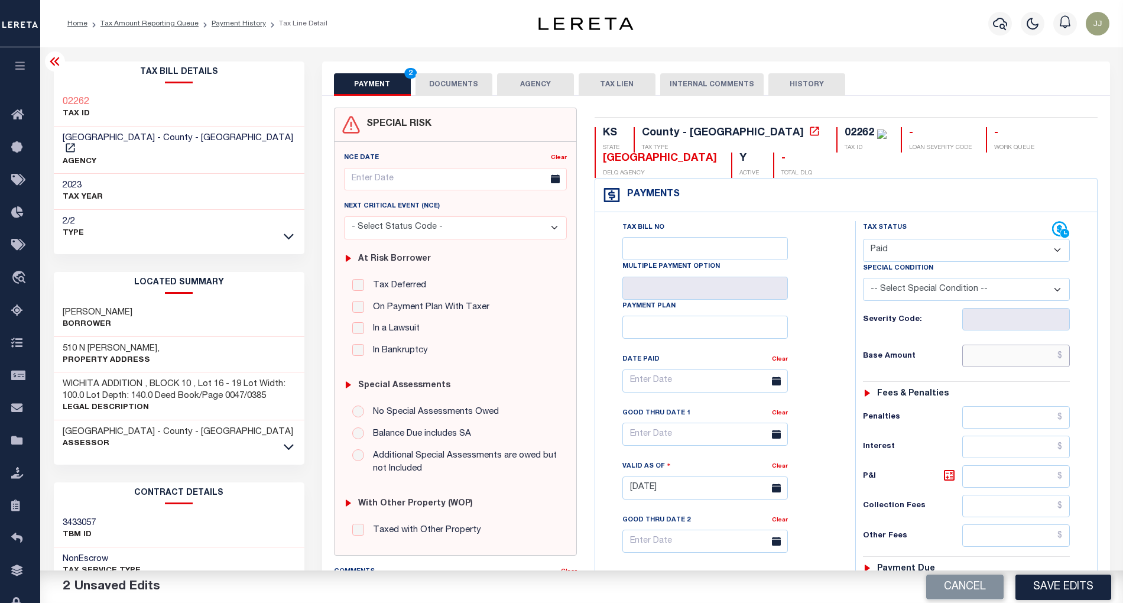
click at [1007, 367] on input "text" at bounding box center [1017, 356] width 108 height 22
click at [963, 398] on div "Fees & Penalties" at bounding box center [967, 394] width 208 height 10
click at [996, 356] on input "text" at bounding box center [1017, 356] width 108 height 22
click at [966, 381] on div "Tax Status Status - Select Status Code -" at bounding box center [971, 482] width 231 height 522
click at [1036, 359] on input "text" at bounding box center [1017, 356] width 108 height 22
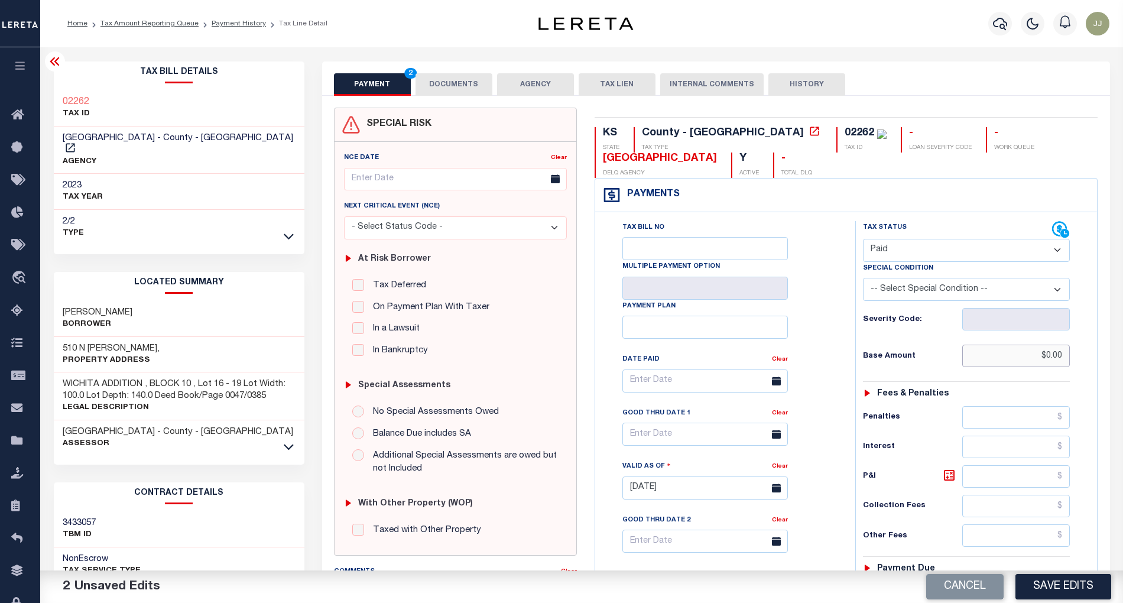
scroll to position [296, 0]
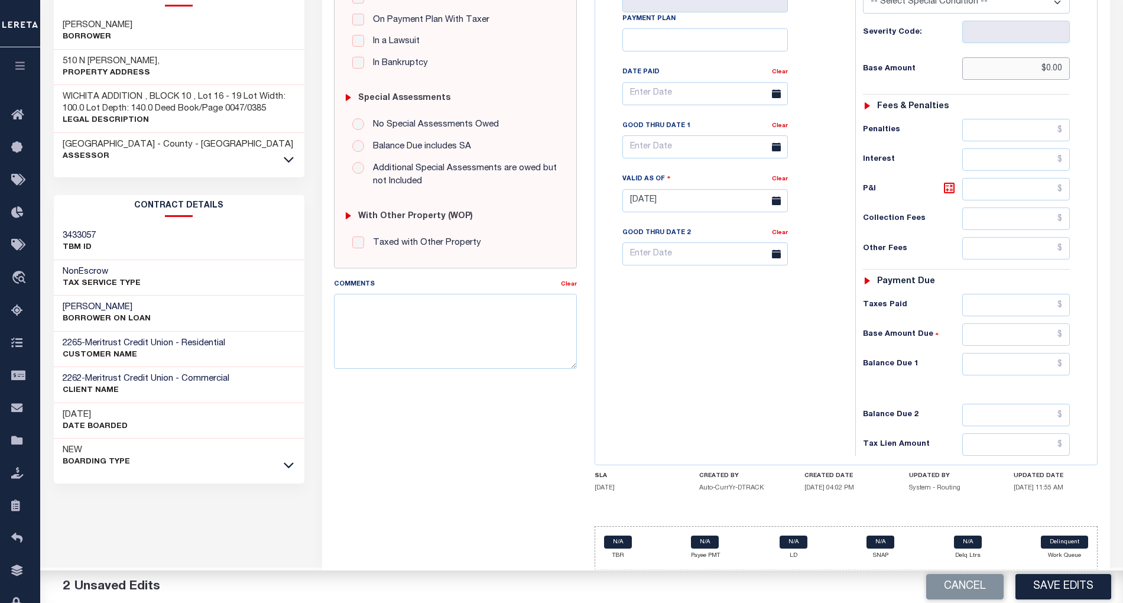
type input "$0.00"
click at [1010, 367] on input "text" at bounding box center [1017, 364] width 108 height 22
type input "$0.00"
click at [692, 393] on div "Tax Bill No Multiple Payment Option Payment Plan Clear" at bounding box center [722, 195] width 248 height 522
click at [1072, 582] on button "Save Edits" at bounding box center [1064, 586] width 96 height 25
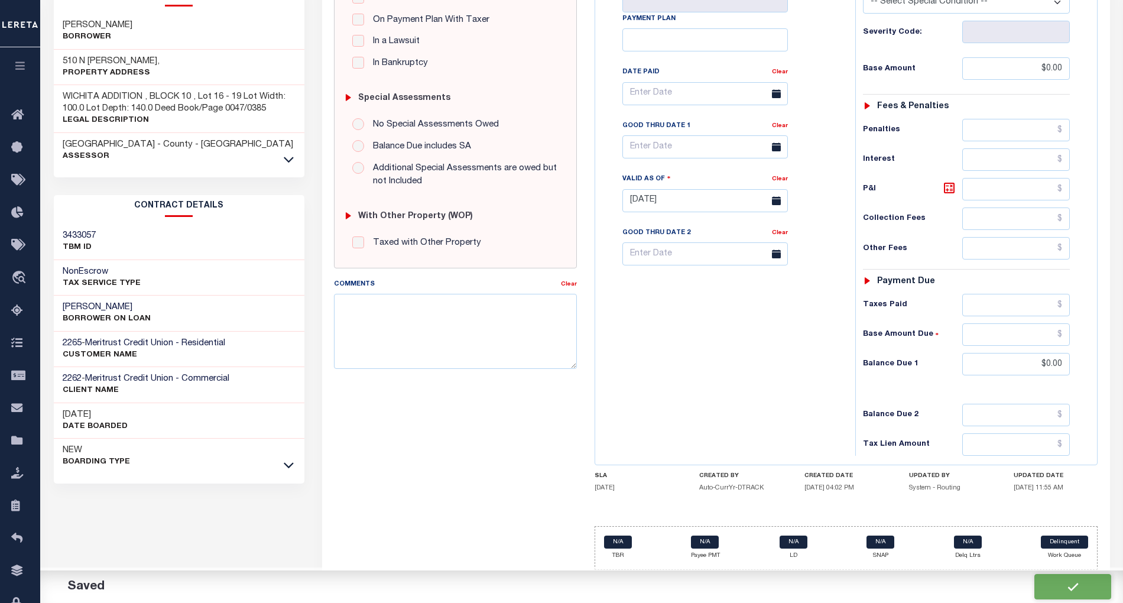
checkbox input "false"
type input "$0"
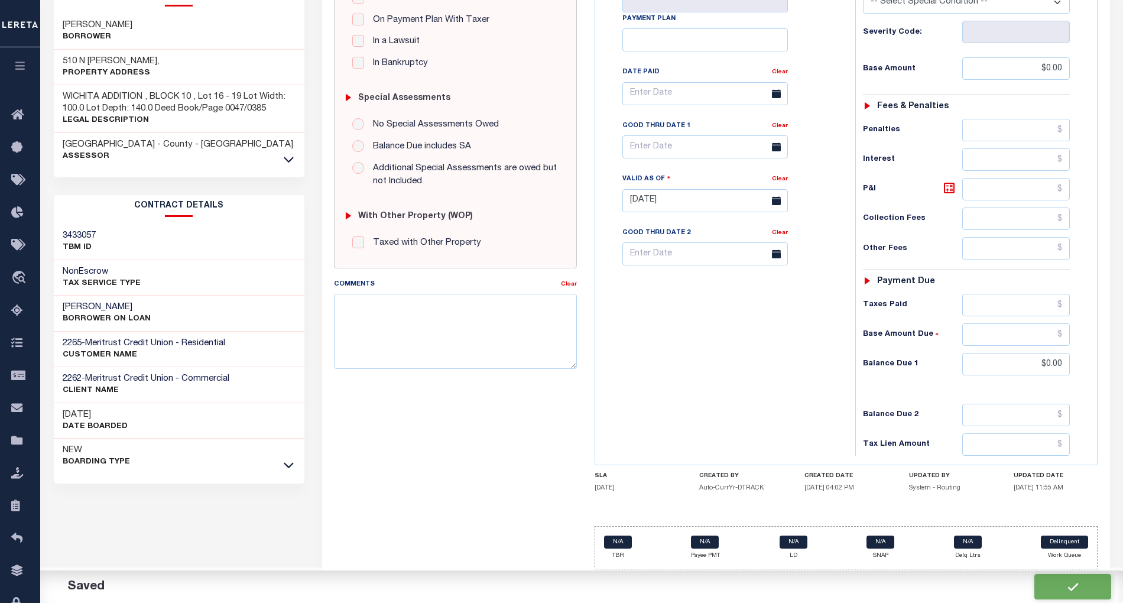
type input "$0"
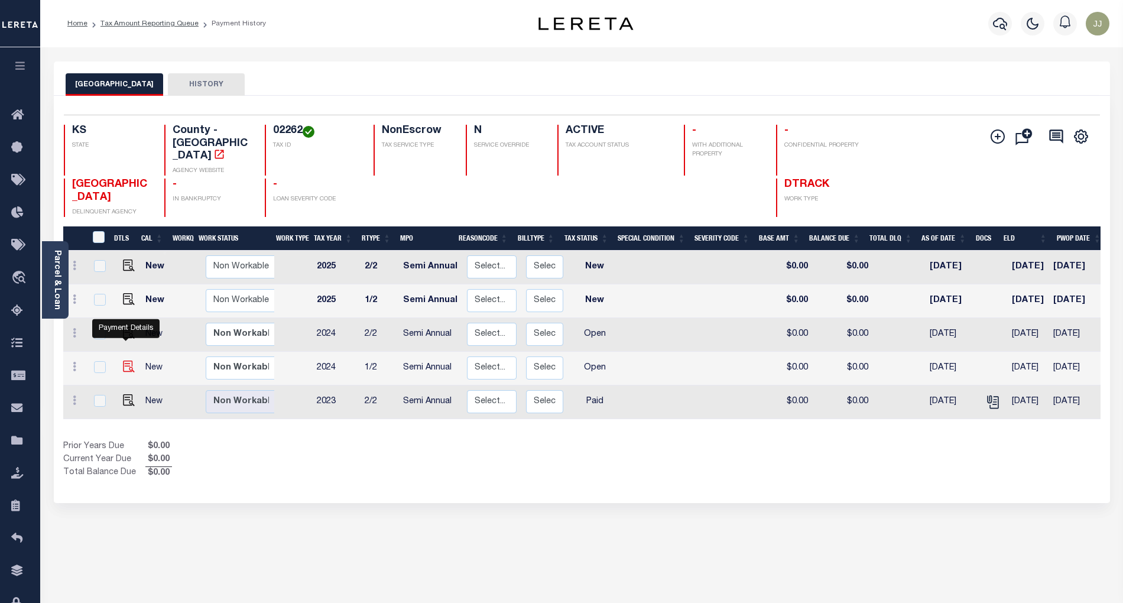
click at [125, 361] on img "" at bounding box center [129, 367] width 12 height 12
checkbox input "true"
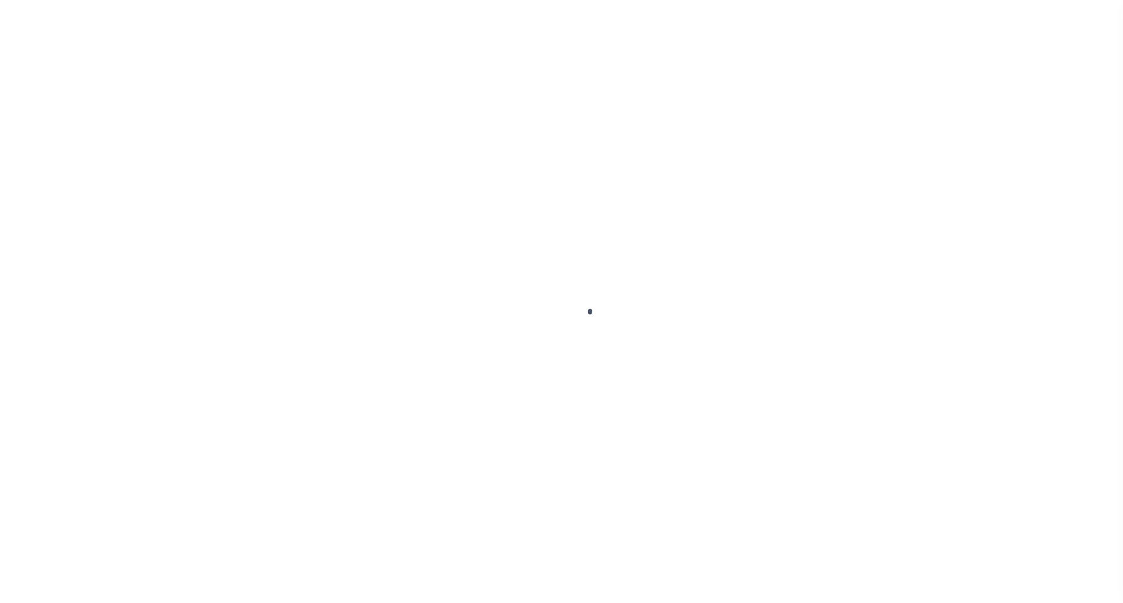
select select "OP2"
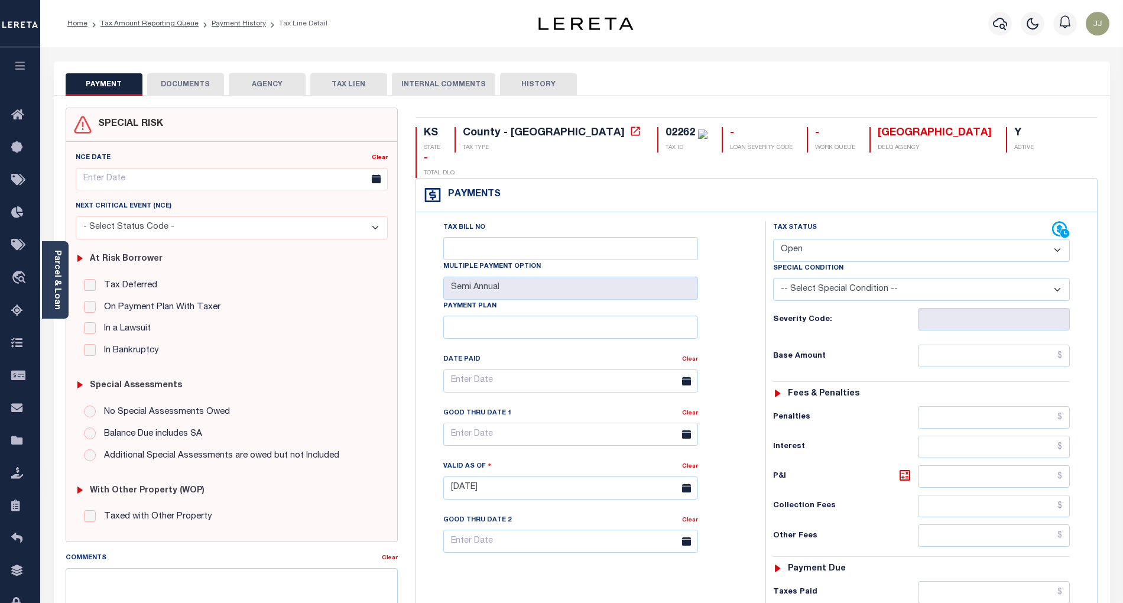
click at [187, 95] on button "DOCUMENTS" at bounding box center [185, 84] width 77 height 22
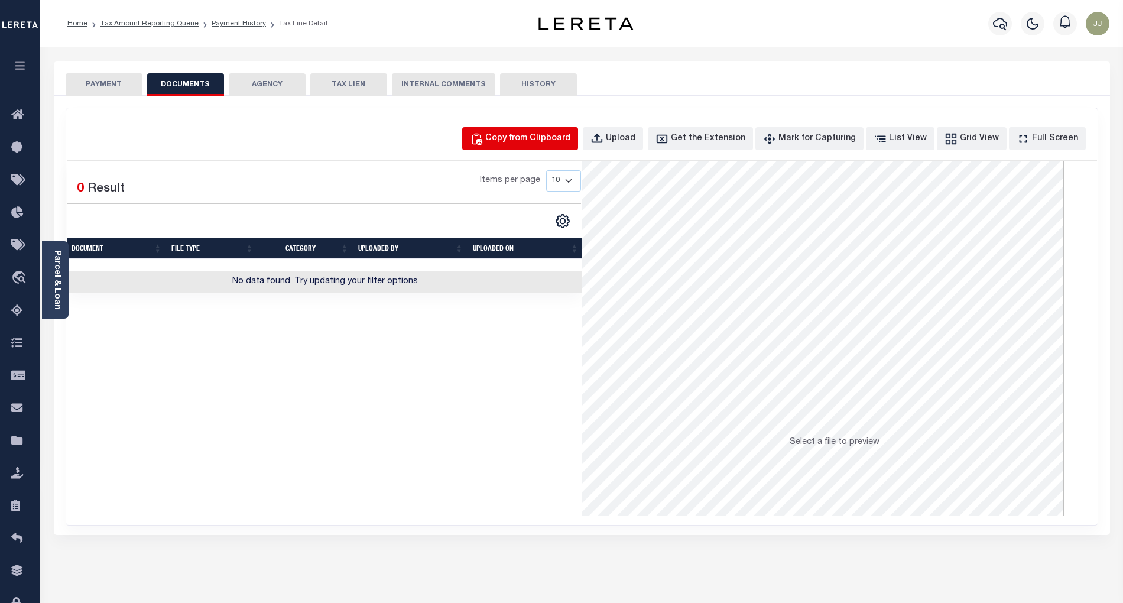
click at [578, 136] on button "Copy from Clipboard" at bounding box center [520, 138] width 116 height 23
select select "POP"
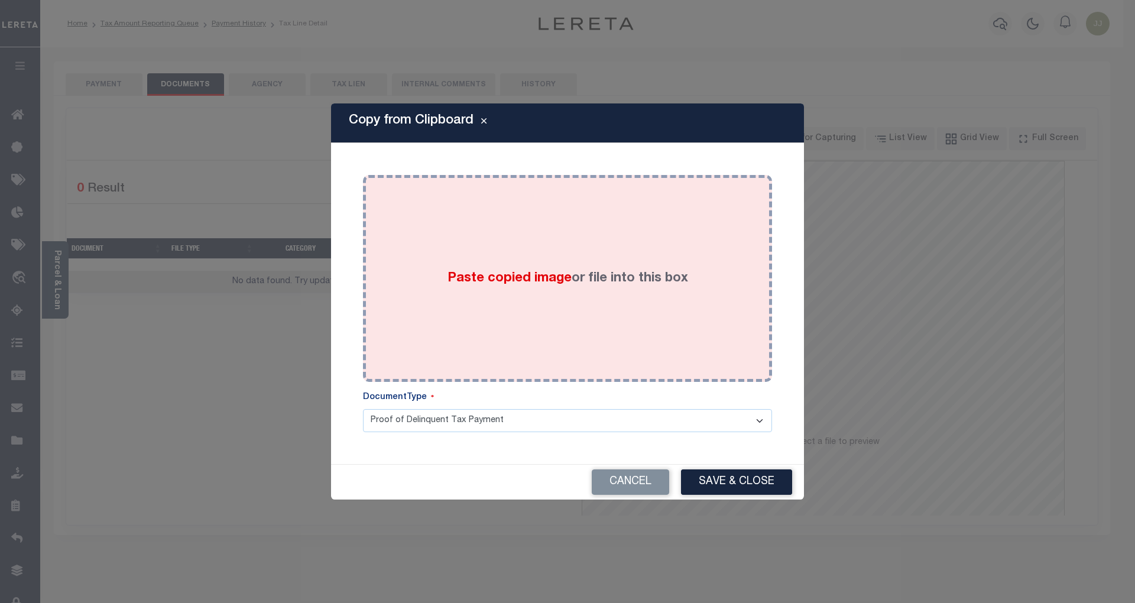
click at [568, 279] on span "Paste copied image" at bounding box center [510, 278] width 124 height 13
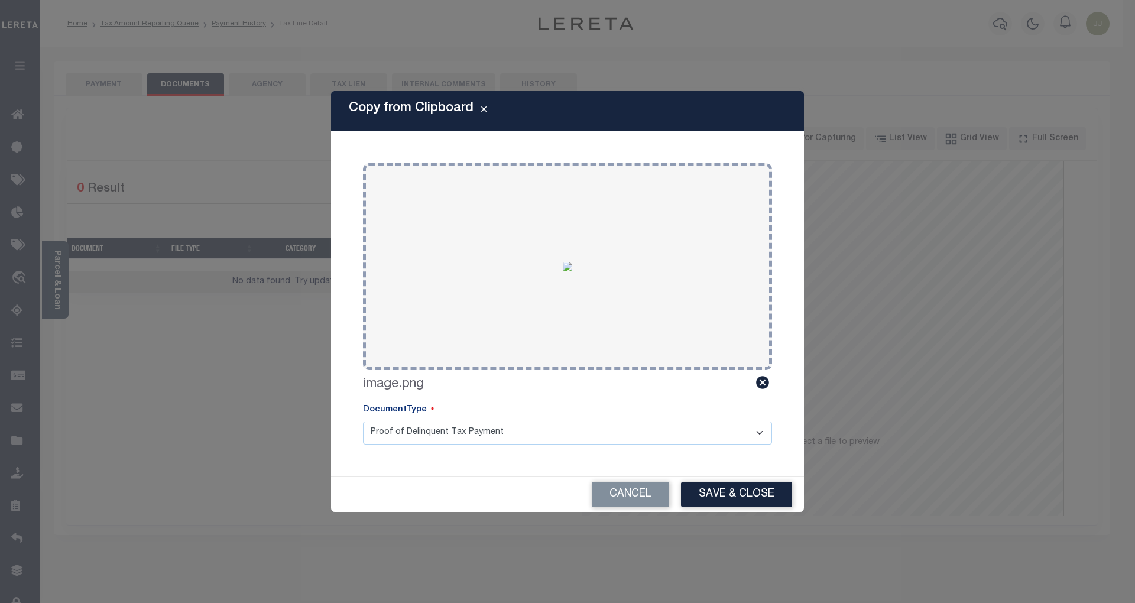
click at [743, 480] on div "Cancel Save & Close" at bounding box center [567, 494] width 473 height 35
click at [727, 502] on button "Save & Close" at bounding box center [736, 494] width 111 height 25
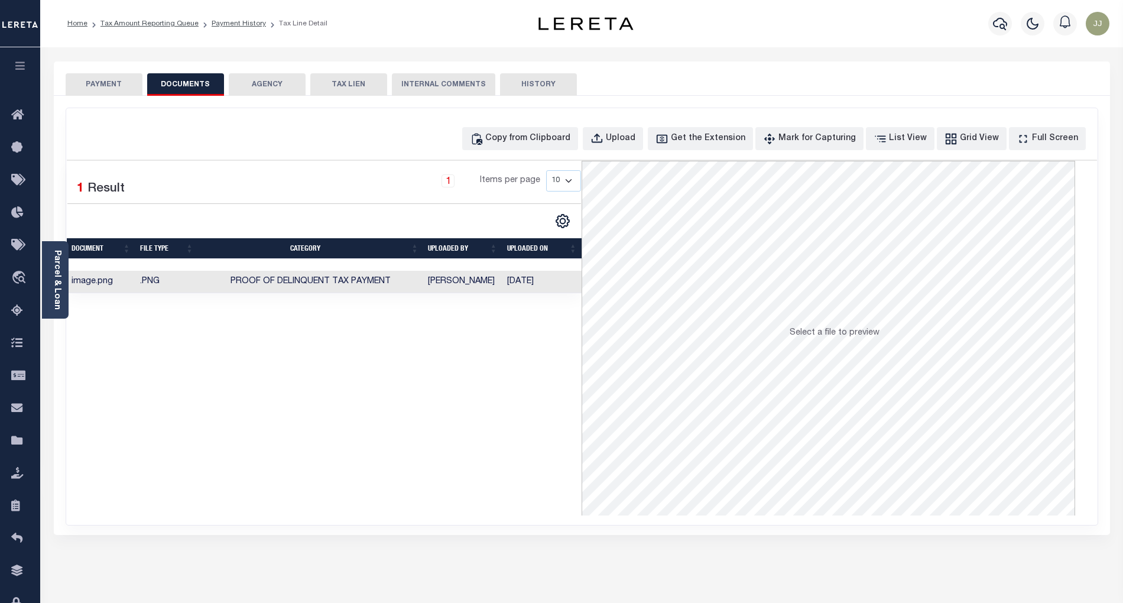
click at [97, 95] on button "PAYMENT" at bounding box center [104, 84] width 77 height 22
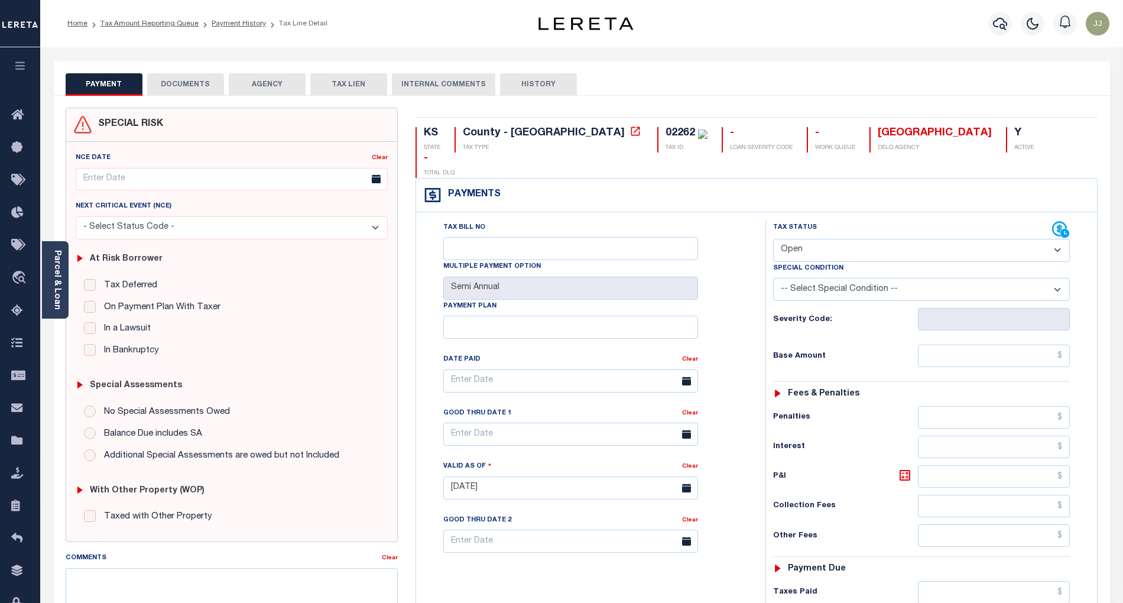
click at [828, 239] on select "- Select Status Code - Open Due/Unpaid Paid Incomplete No Tax Due Internal Refu…" at bounding box center [921, 250] width 297 height 23
select select "PYD"
click at [773, 239] on select "- Select Status Code - Open Due/Unpaid Paid Incomplete No Tax Due Internal Refu…" at bounding box center [921, 250] width 297 height 23
type input "[DATE]"
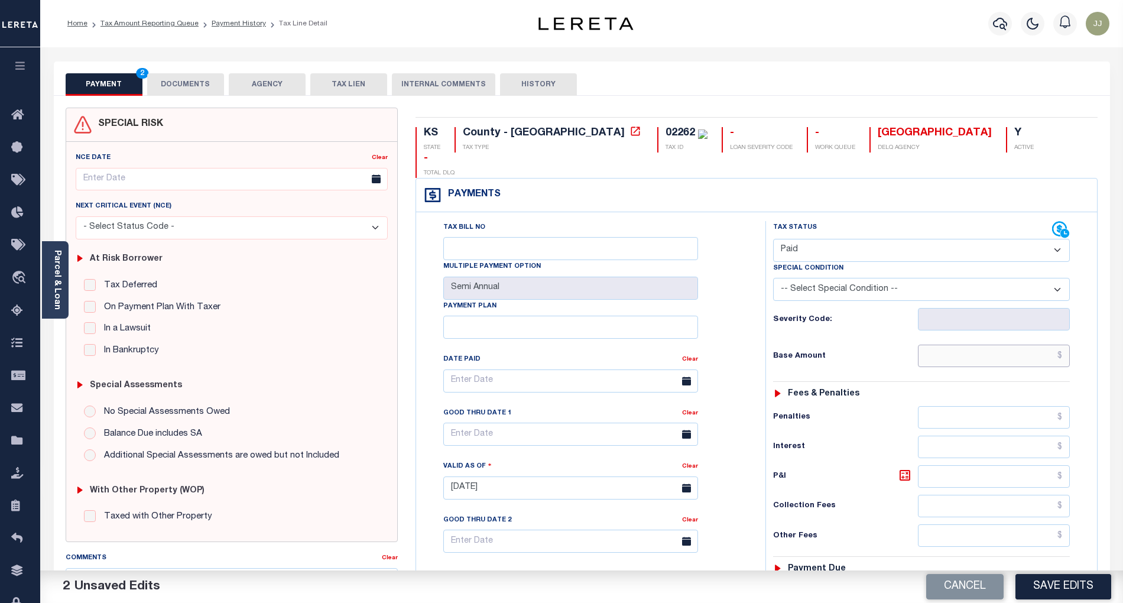
click at [937, 345] on input "text" at bounding box center [994, 356] width 153 height 22
type input "$0.00"
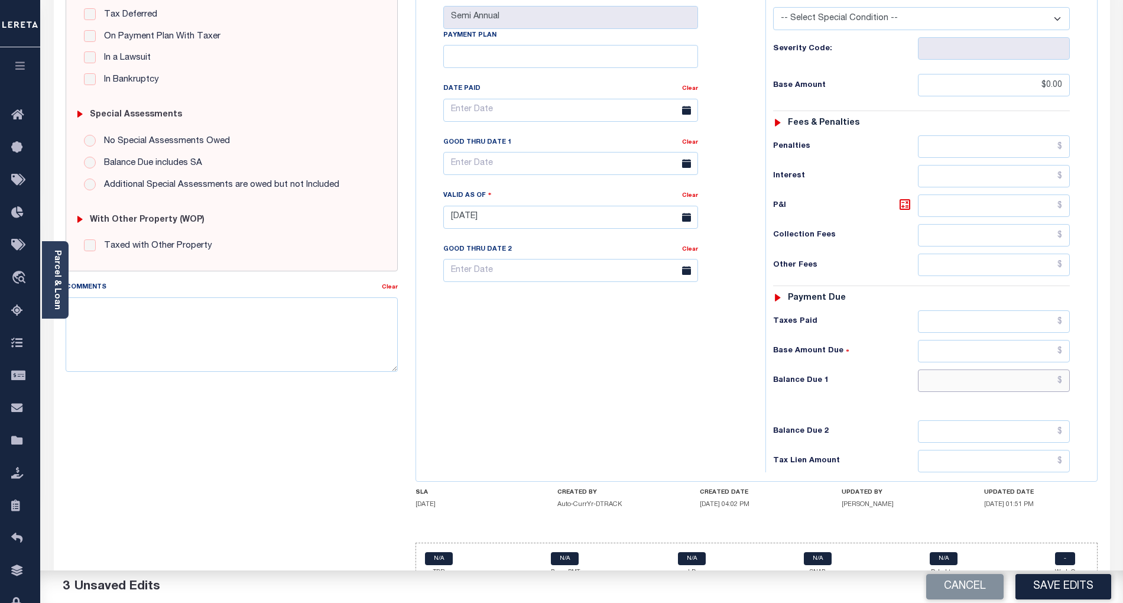
click at [980, 372] on input "text" at bounding box center [994, 381] width 153 height 22
type input "$0.00"
click at [1064, 578] on button "Save Edits" at bounding box center [1064, 586] width 96 height 25
checkbox input "false"
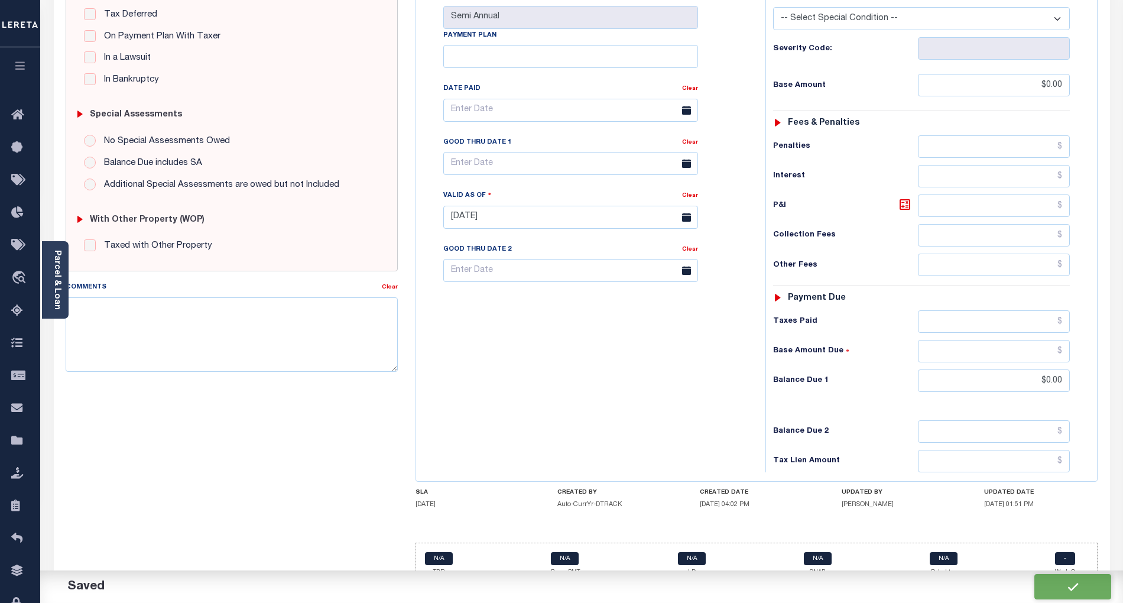
checkbox input "false"
type input "$0"
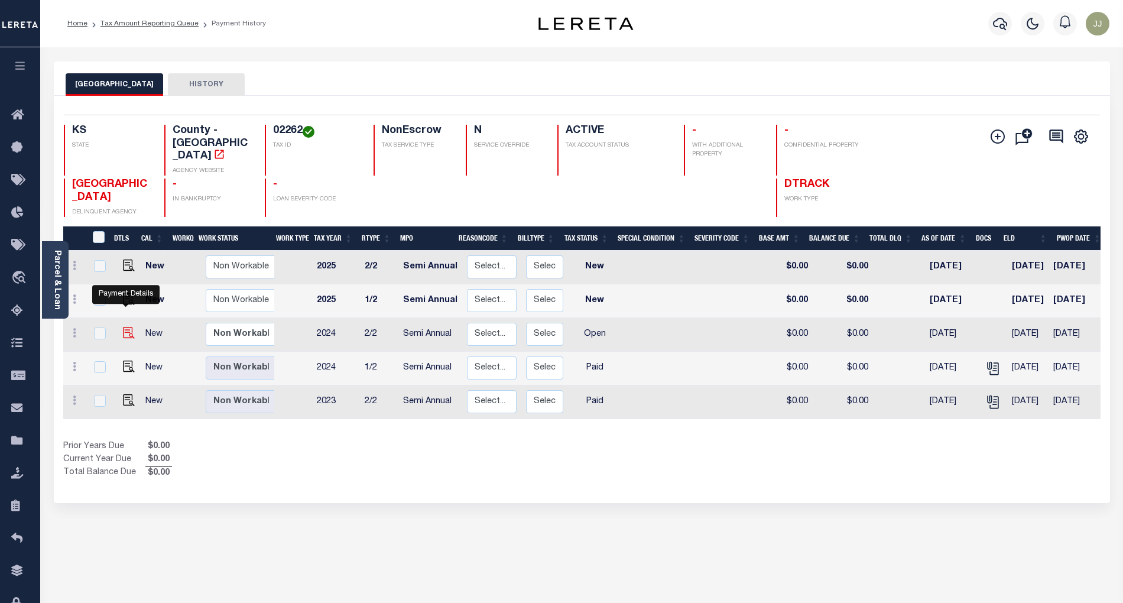
click at [123, 327] on img "" at bounding box center [129, 333] width 12 height 12
checkbox input "true"
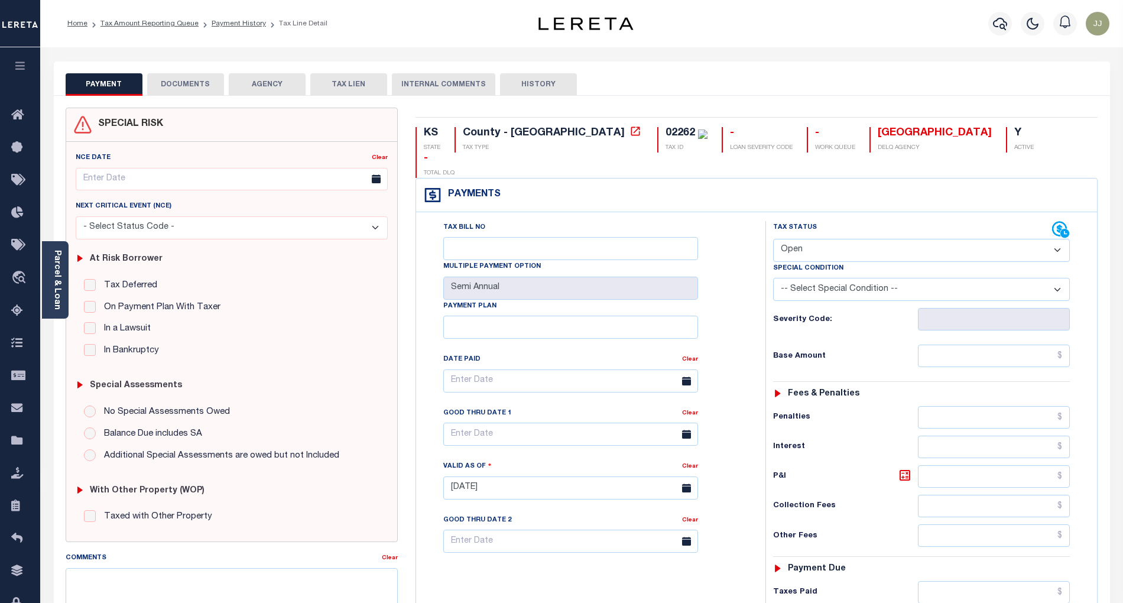
click at [821, 239] on select "- Select Status Code - Open Due/Unpaid Paid Incomplete No Tax Due Internal Refu…" at bounding box center [921, 250] width 297 height 23
select select "PYD"
click at [773, 239] on select "- Select Status Code - Open Due/Unpaid Paid Incomplete No Tax Due Internal Refu…" at bounding box center [921, 250] width 297 height 23
type input "[DATE]"
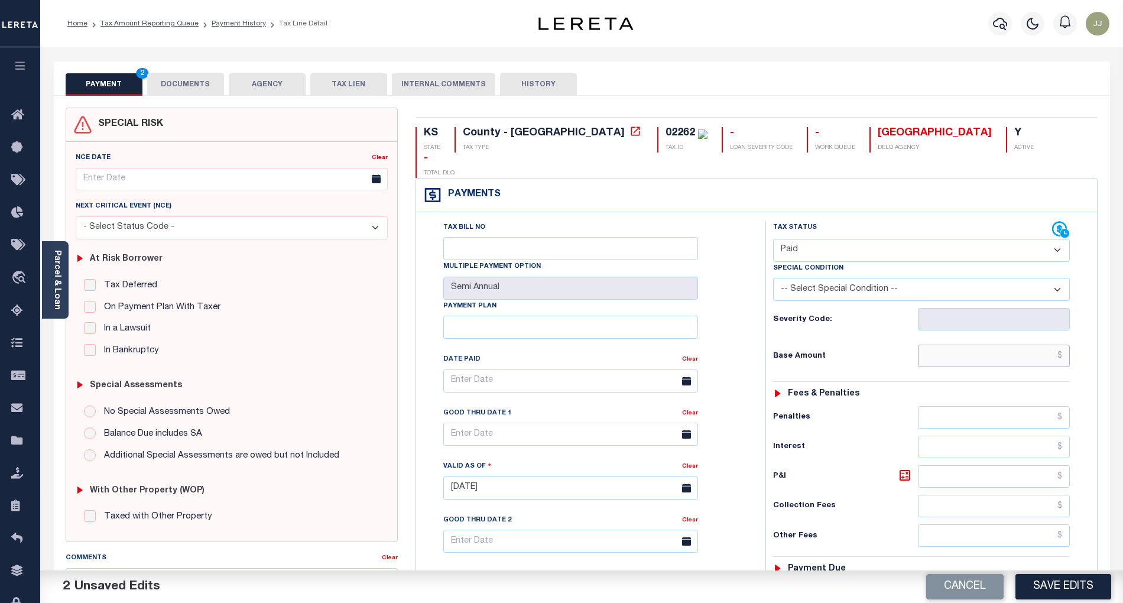
click at [974, 345] on input "text" at bounding box center [994, 356] width 153 height 22
type input "$0.00"
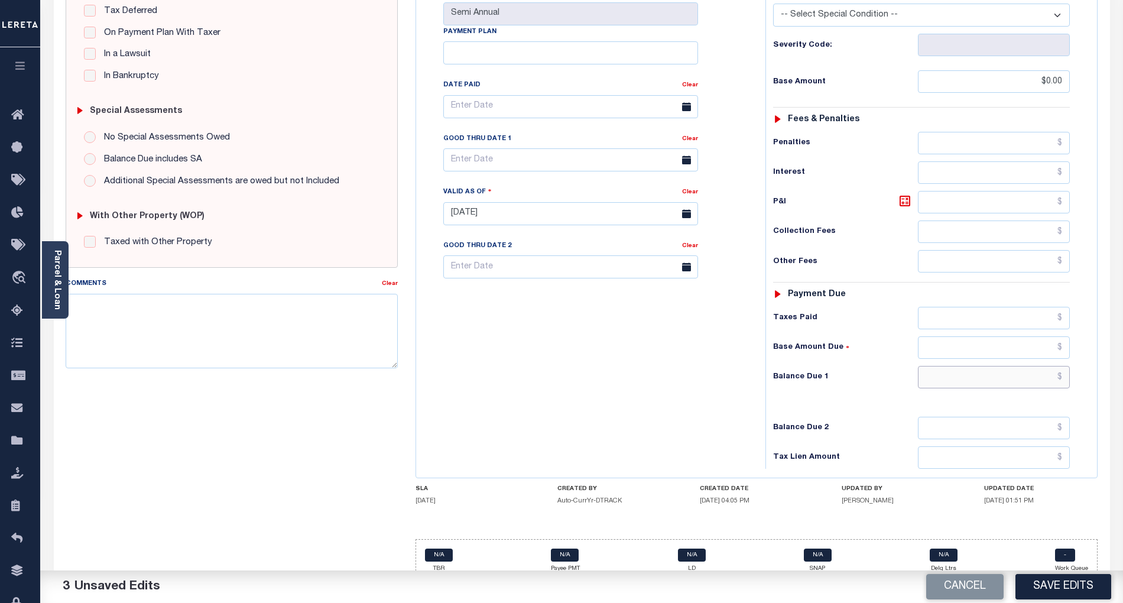
click at [976, 366] on input "text" at bounding box center [994, 377] width 153 height 22
type input "$0.00"
click at [1049, 584] on button "Save Edits" at bounding box center [1064, 586] width 96 height 25
checkbox input "false"
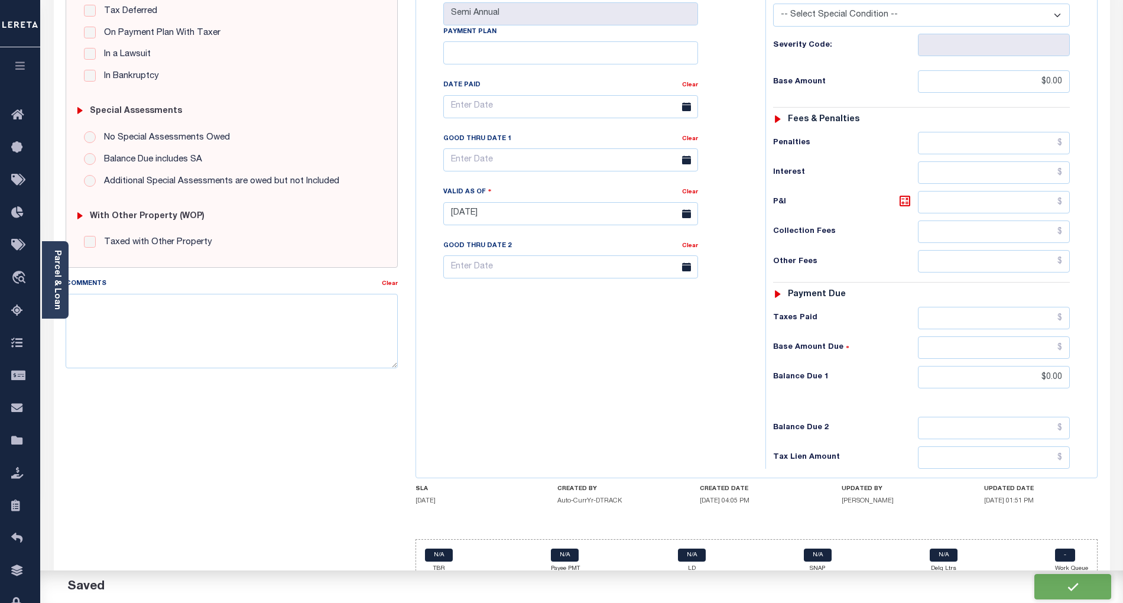
checkbox input "false"
type input "$0"
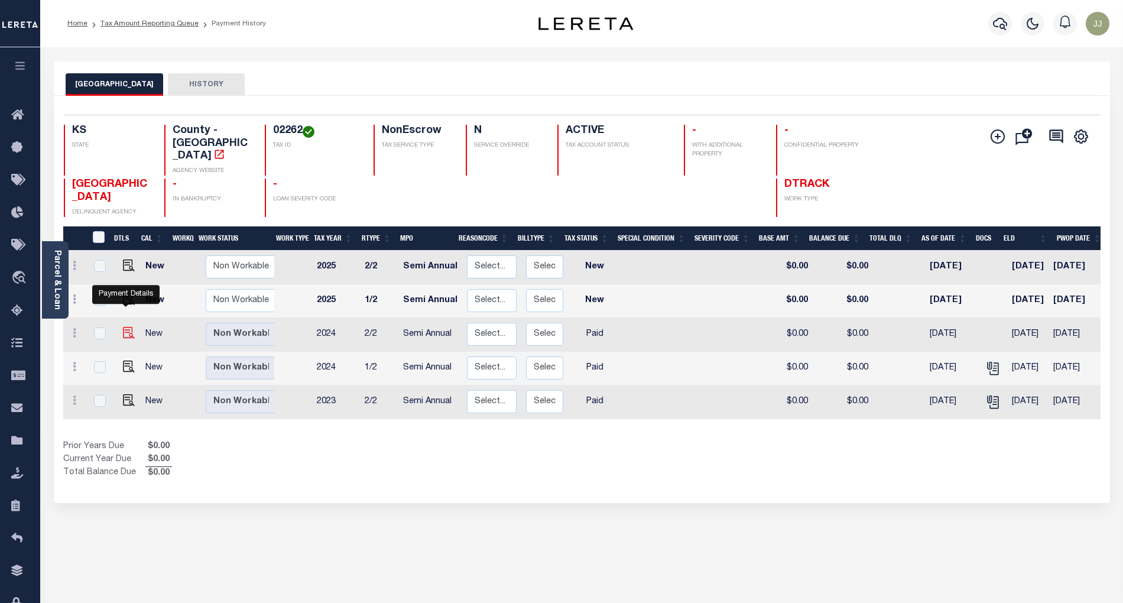
click at [125, 327] on img "" at bounding box center [129, 333] width 12 height 12
checkbox input "true"
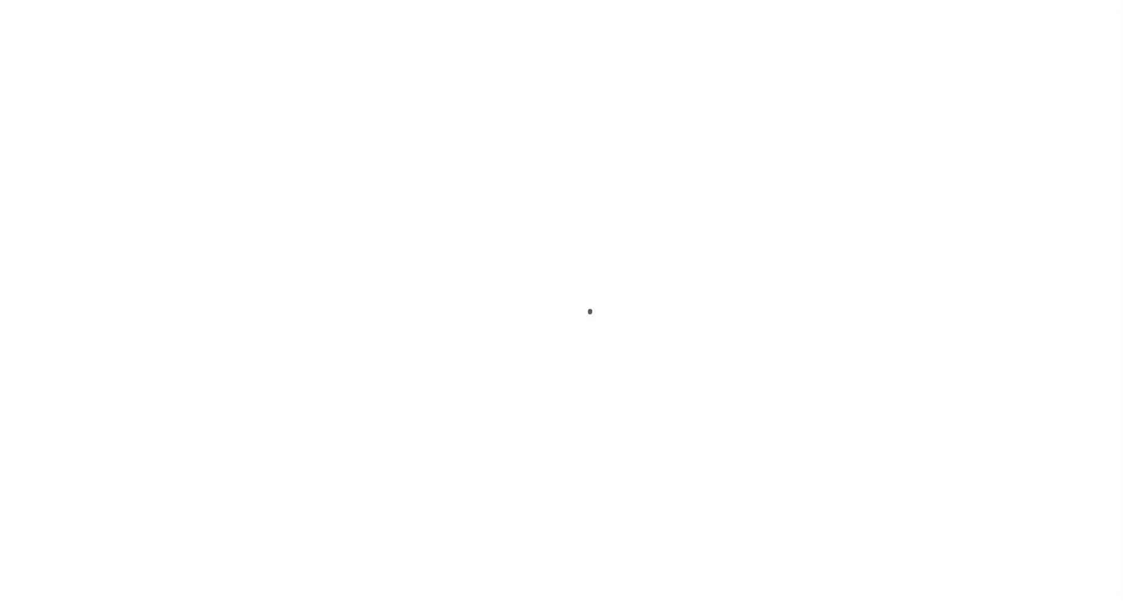
select select "PYD"
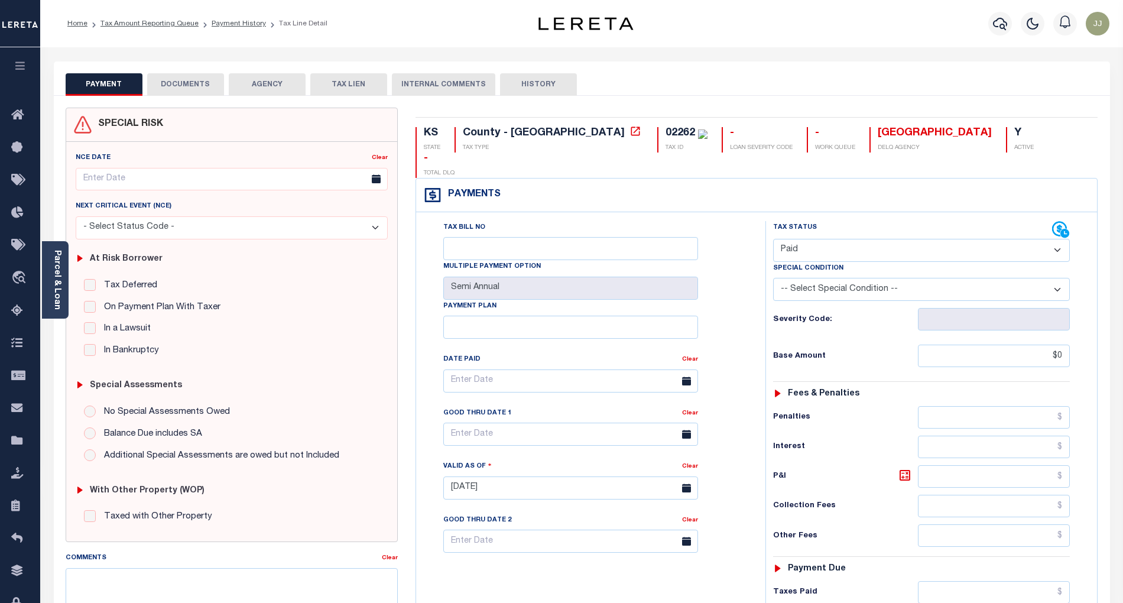
click at [204, 88] on button "DOCUMENTS" at bounding box center [185, 84] width 77 height 22
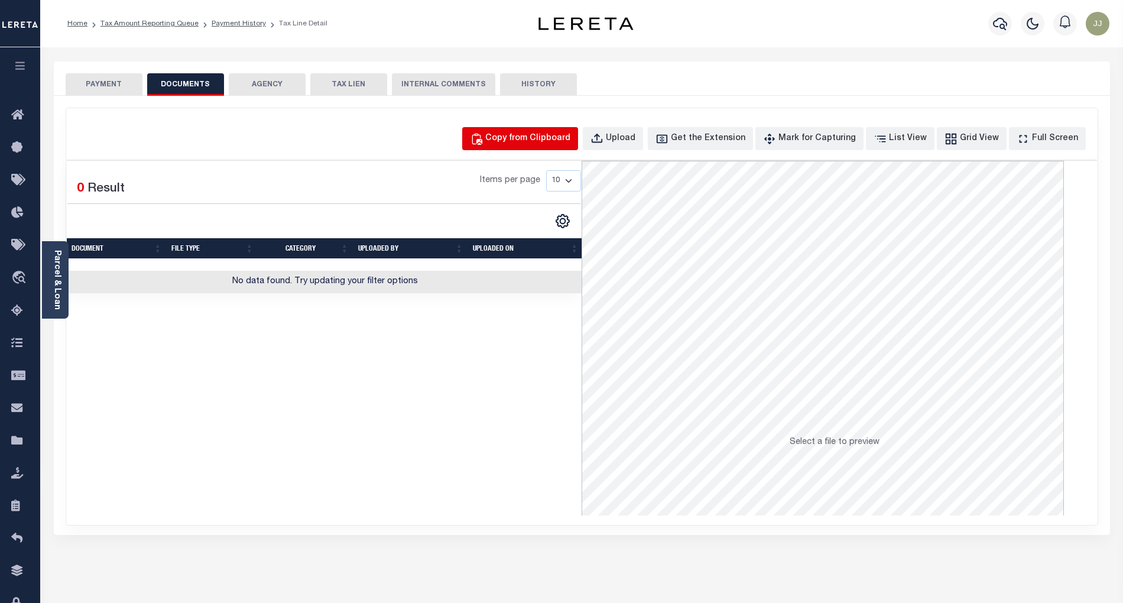
click at [560, 140] on div "Copy from Clipboard" at bounding box center [527, 138] width 85 height 13
select select "POP"
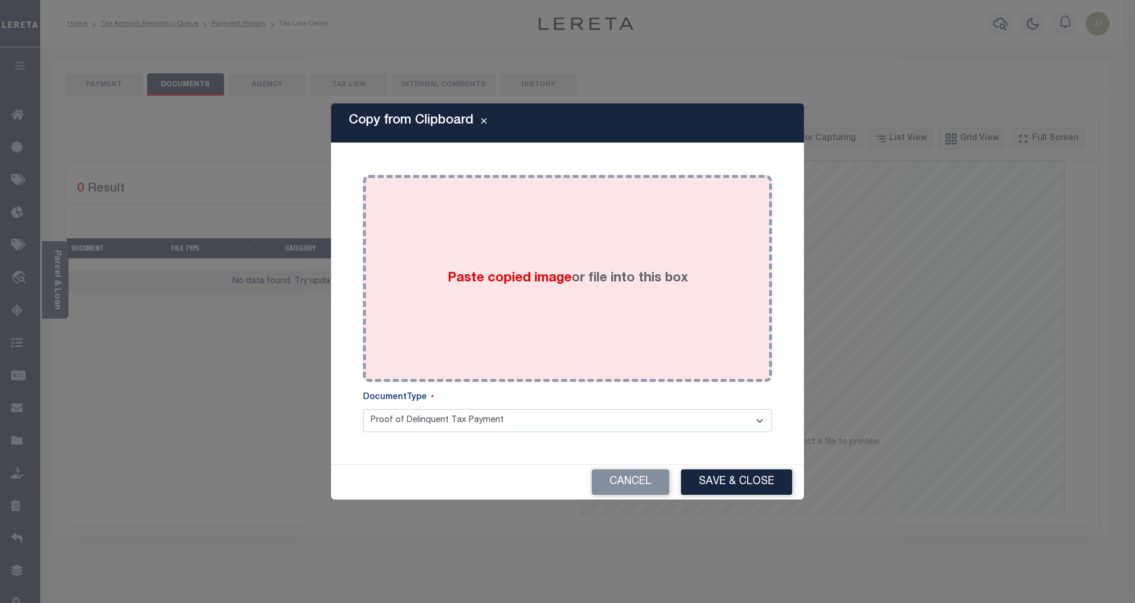
click at [520, 307] on div "Paste copied image or file into this box" at bounding box center [567, 278] width 391 height 189
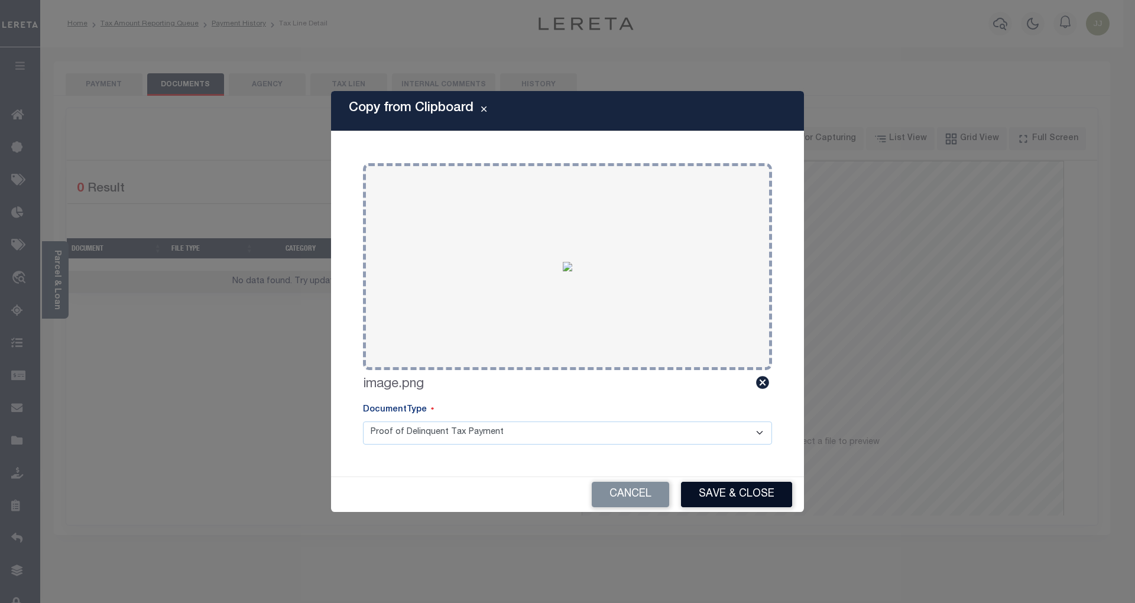
click at [738, 495] on button "Save & Close" at bounding box center [736, 494] width 111 height 25
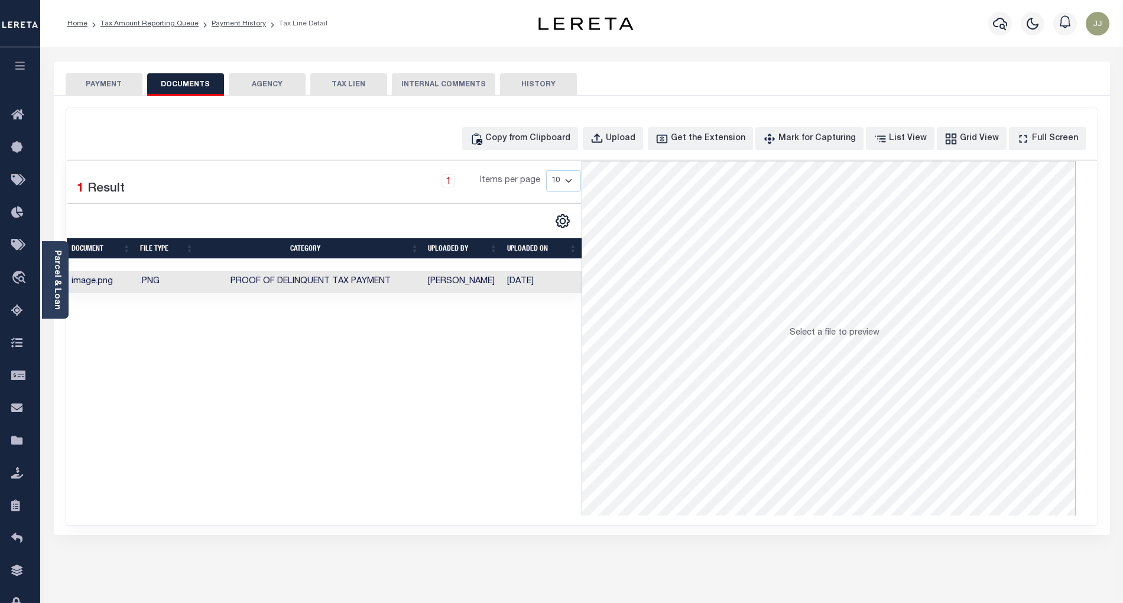
click at [109, 83] on button "PAYMENT" at bounding box center [104, 84] width 77 height 22
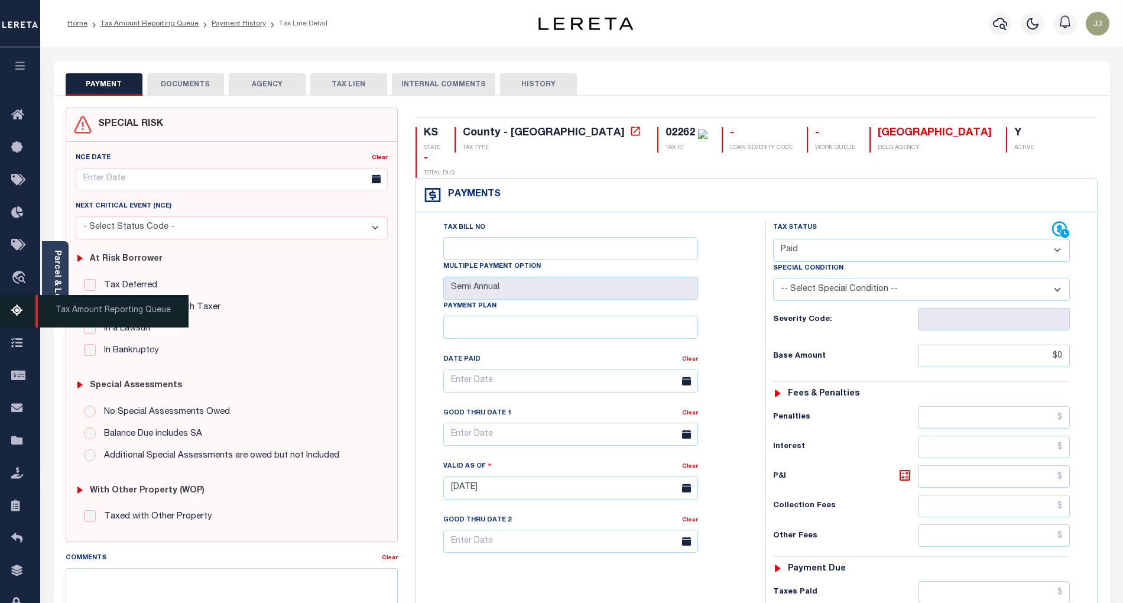
click at [50, 296] on span "Tax Amount Reporting Queue" at bounding box center [111, 311] width 153 height 33
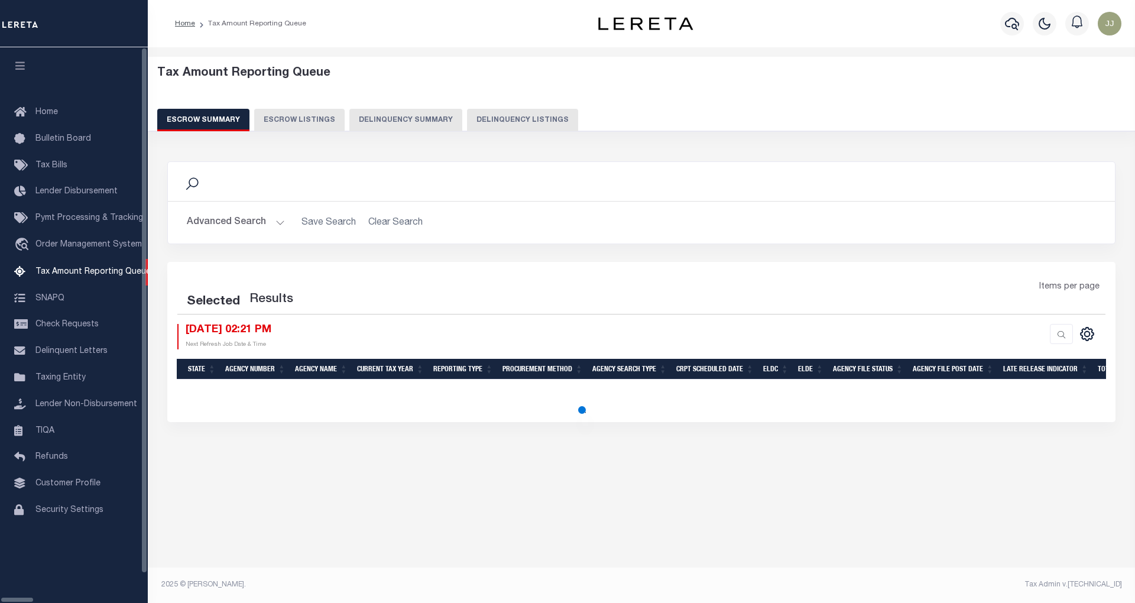
select select "100"
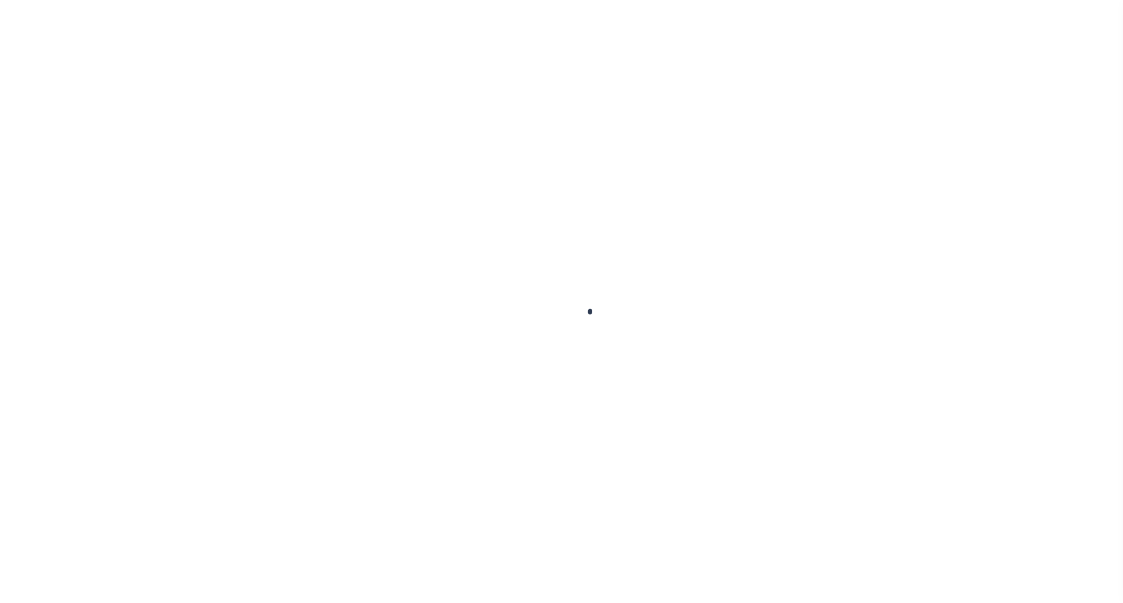
select select "PYD"
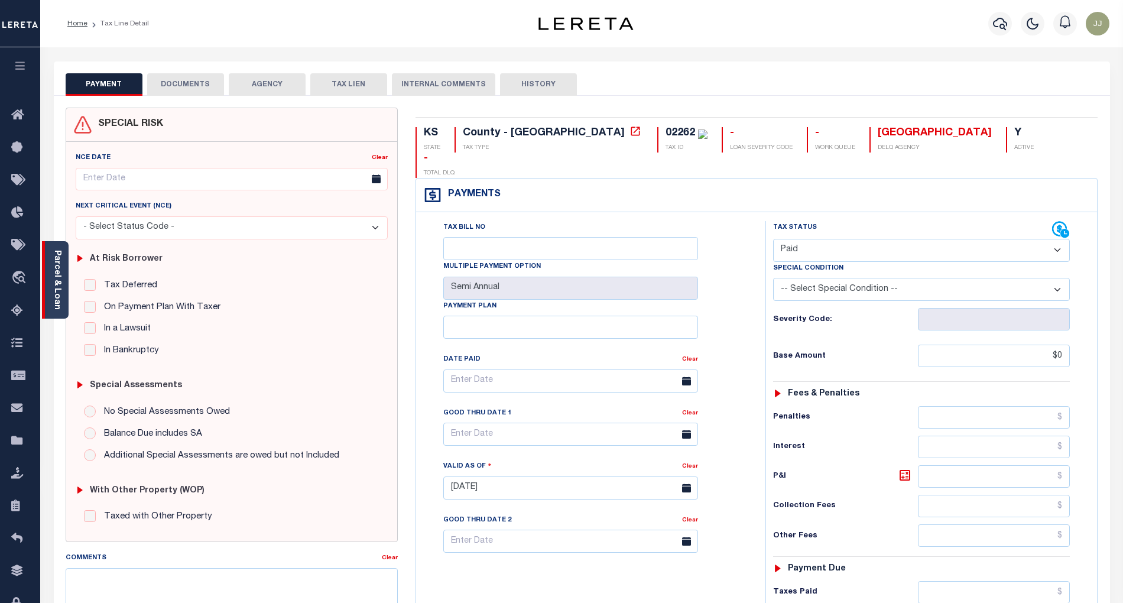
click at [57, 304] on link "Parcel & Loan" at bounding box center [57, 280] width 8 height 60
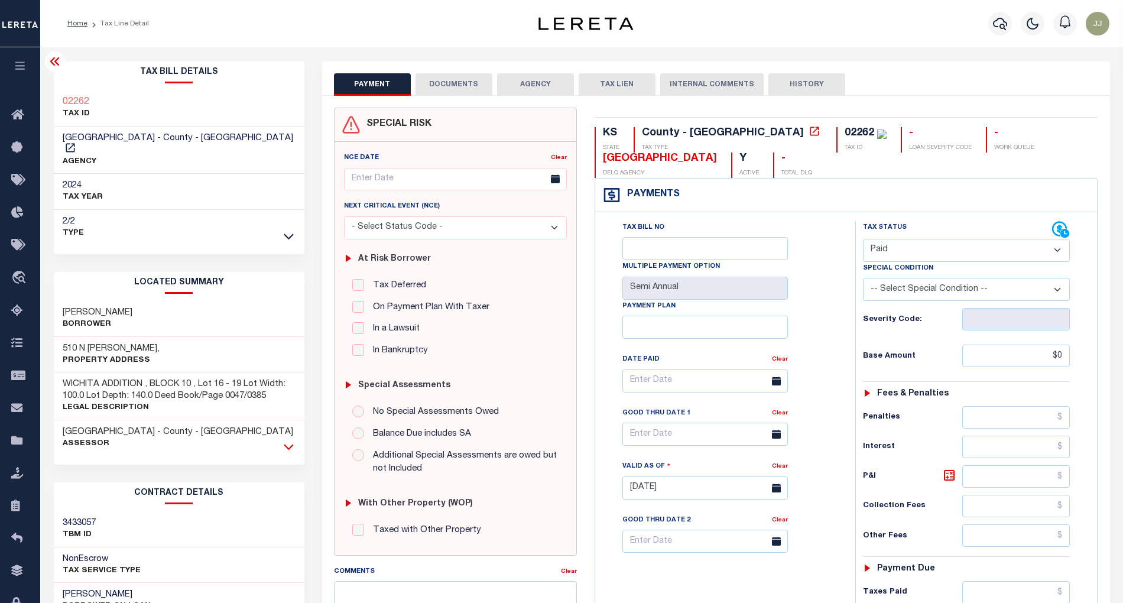
click at [291, 444] on icon at bounding box center [289, 447] width 10 height 6
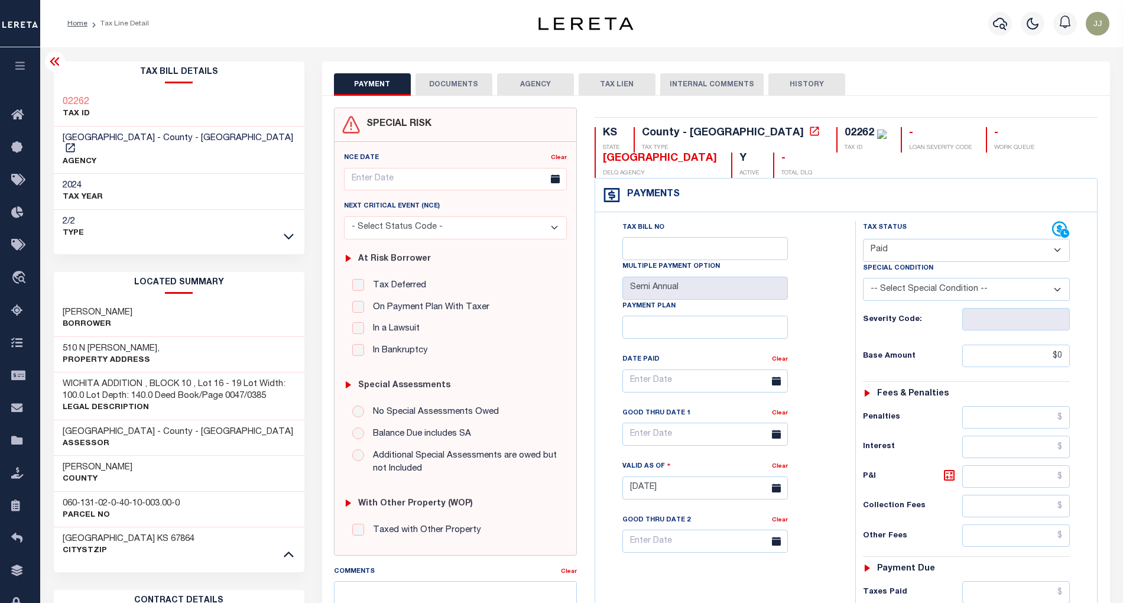
scroll to position [157, 0]
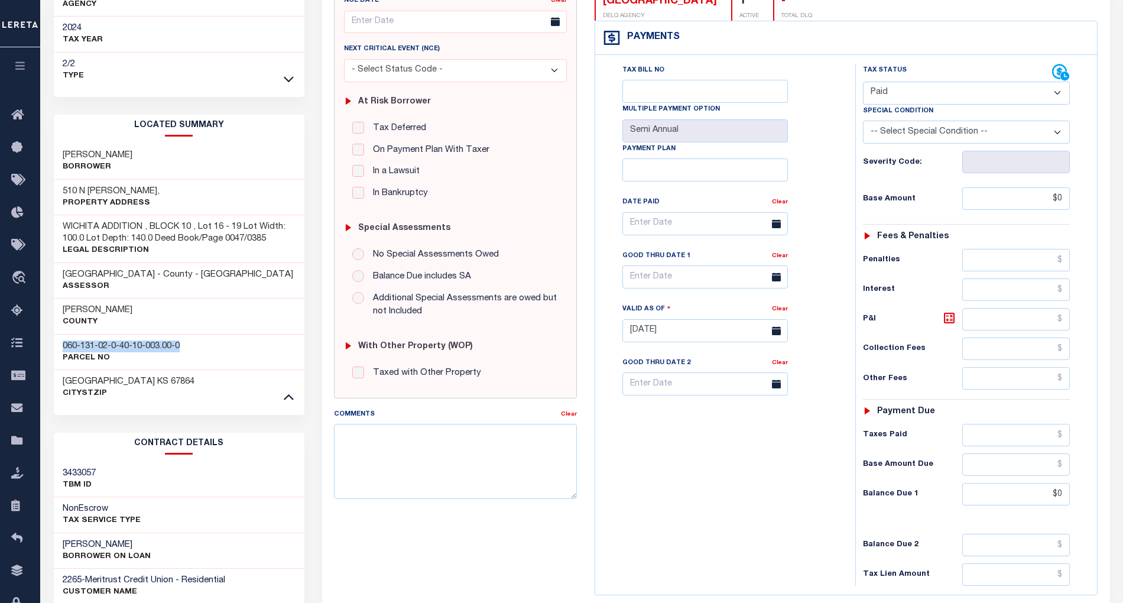
drag, startPoint x: 177, startPoint y: 332, endPoint x: 60, endPoint y: 334, distance: 117.7
click at [60, 334] on div "060-131-02-0-40-10-003.00-0 Parcel No" at bounding box center [179, 352] width 251 height 36
copy h3 "060-131-02-0-40-10-003.00-0"
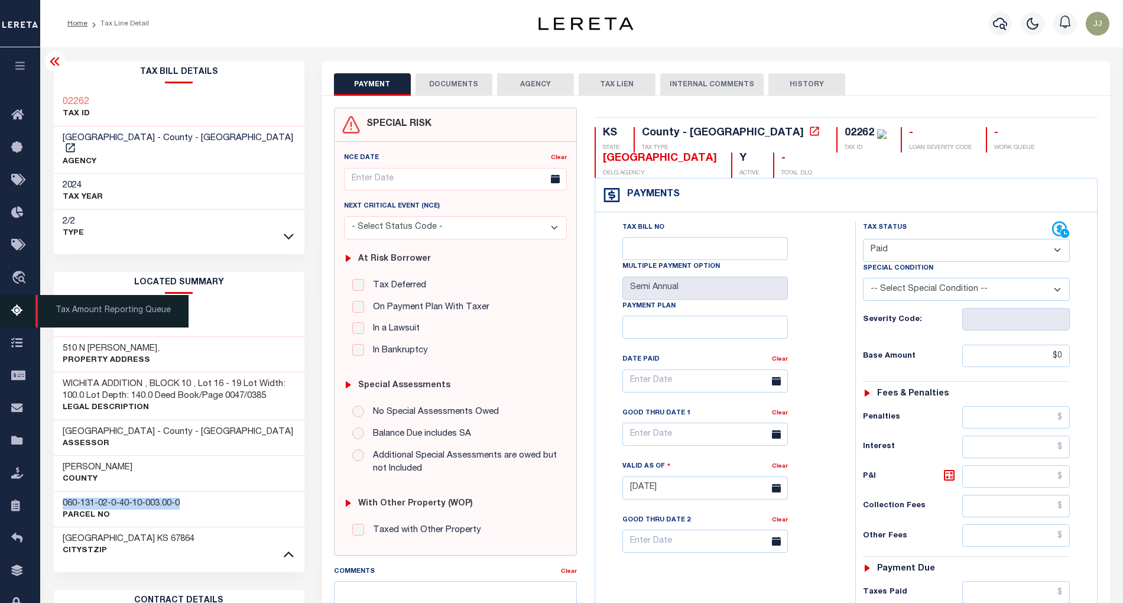
click at [13, 315] on icon at bounding box center [20, 311] width 19 height 15
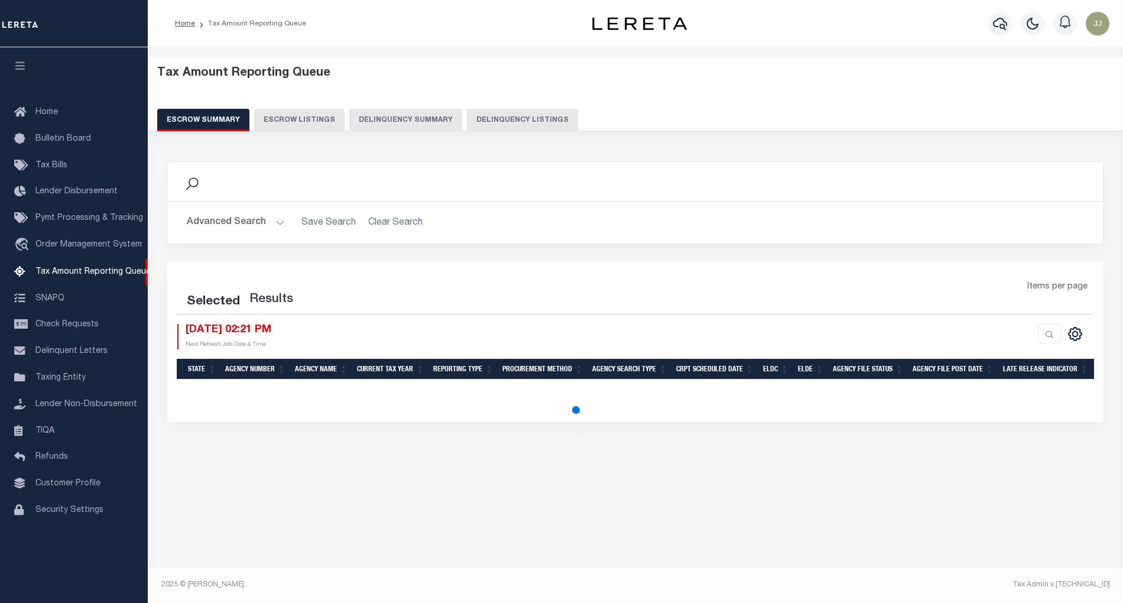
select select "100"
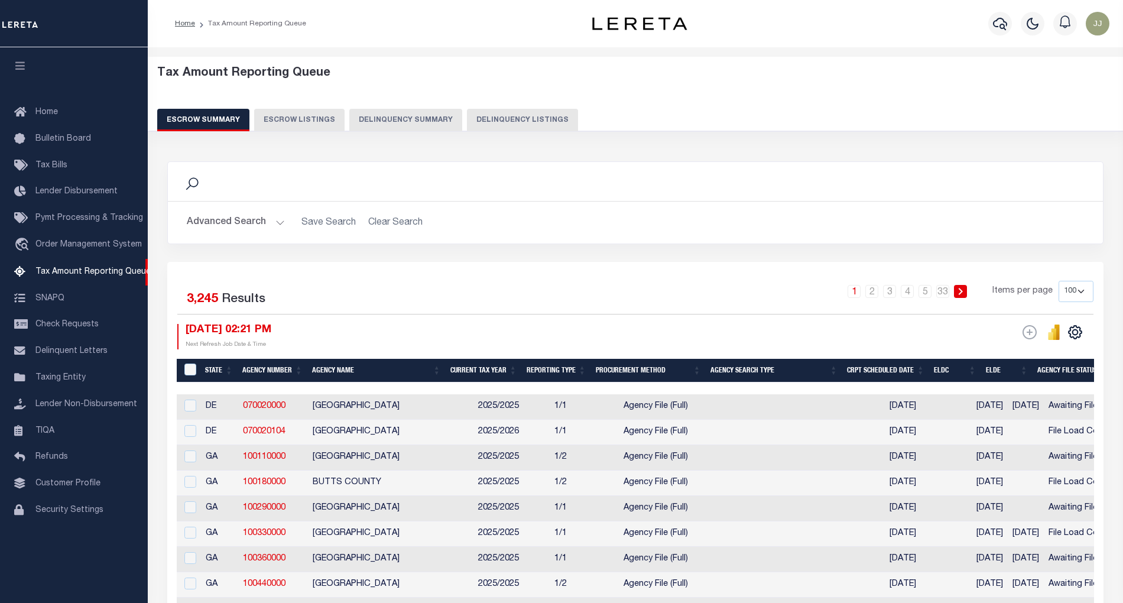
click at [526, 114] on button "Delinquency Listings" at bounding box center [522, 120] width 111 height 22
select select "100"
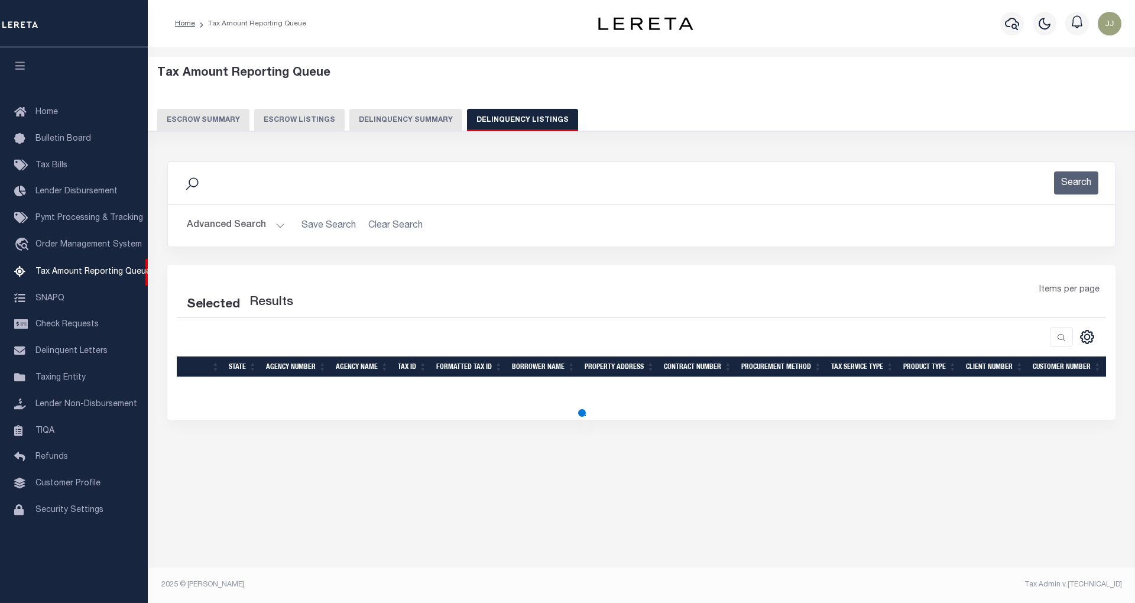
select select "100"
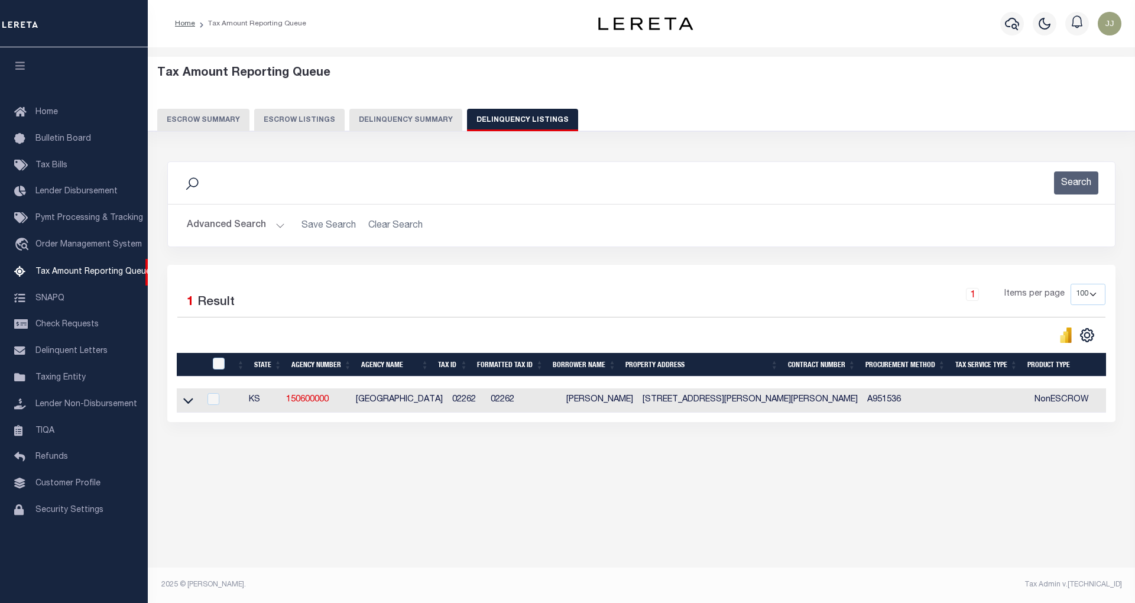
click at [258, 227] on button "Advanced Search" at bounding box center [236, 225] width 98 height 23
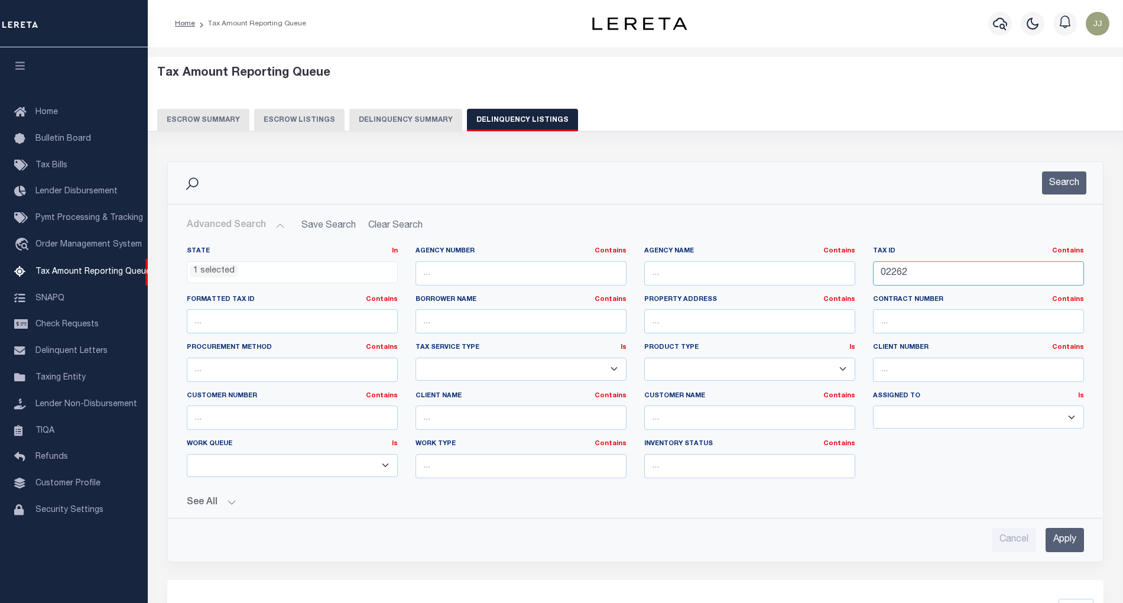
drag, startPoint x: 925, startPoint y: 270, endPoint x: 857, endPoint y: 277, distance: 68.3
click at [857, 277] on div "State In In AK AL AR AZ CA CO CT DC DE FL GA GU HI IA ID IL IN KS KY LA MA MD M…" at bounding box center [635, 367] width 915 height 241
paste input "72600002005000"
type input "0272600002005000"
click at [1068, 192] on button "Search" at bounding box center [1064, 182] width 44 height 23
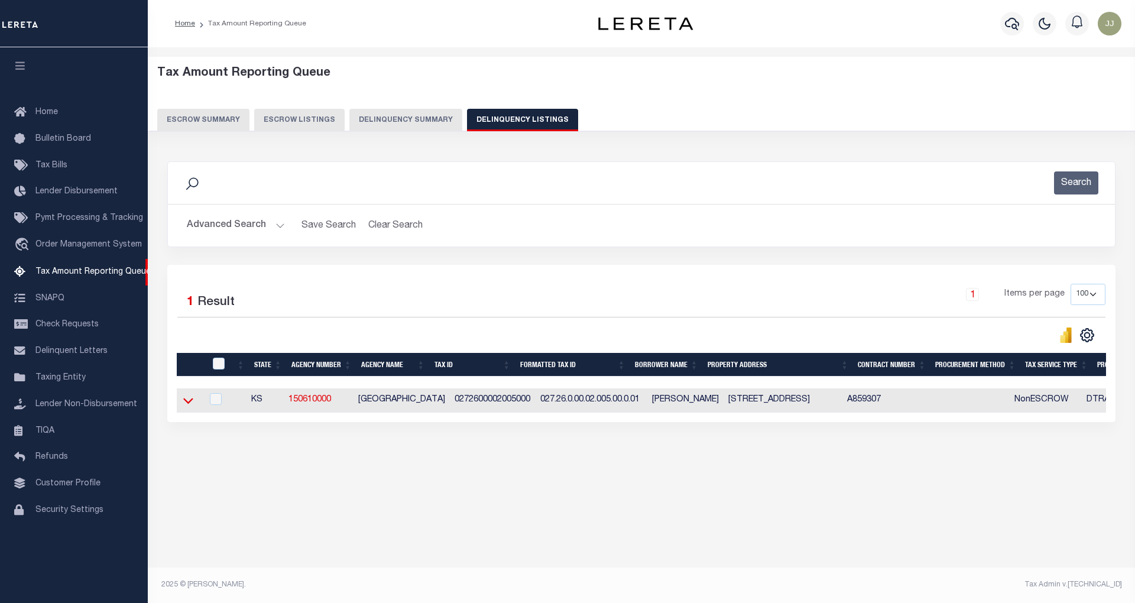
click at [192, 403] on icon at bounding box center [188, 401] width 10 height 6
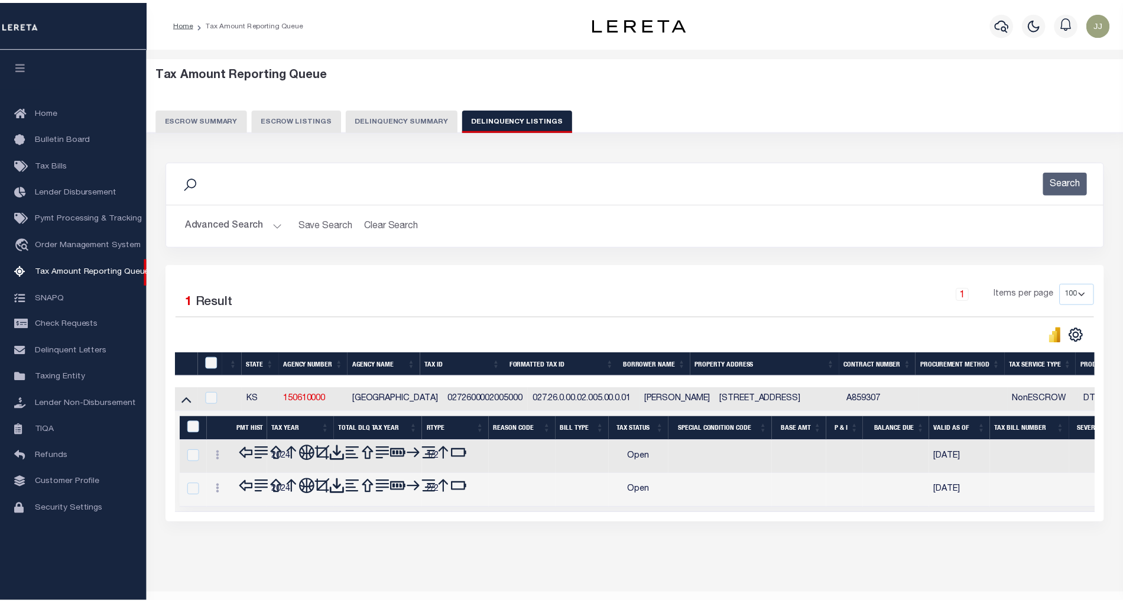
scroll to position [24, 0]
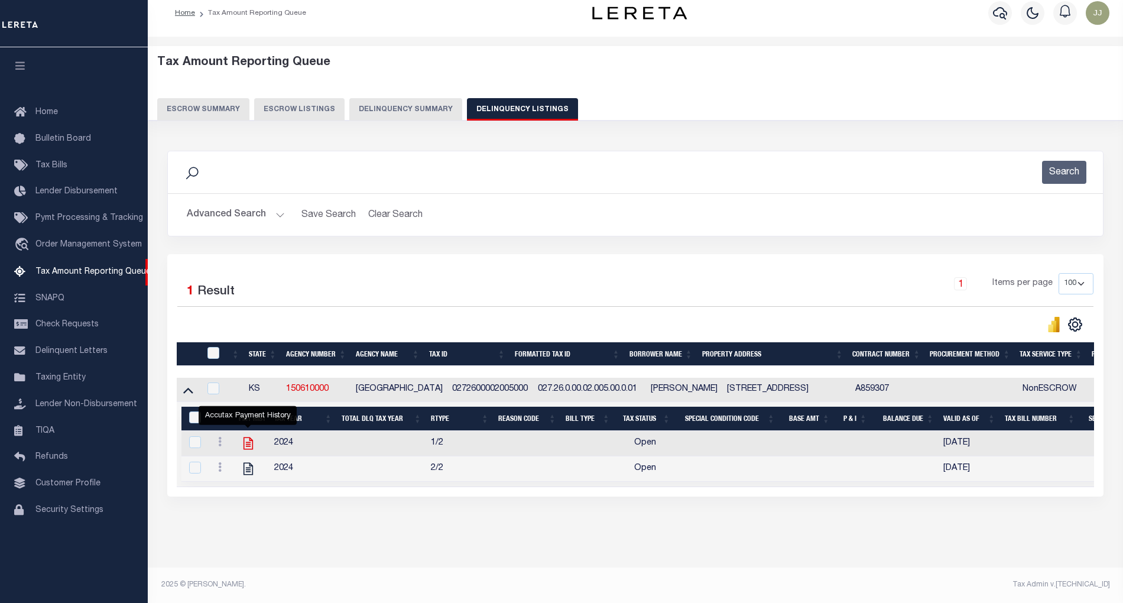
click at [248, 438] on icon "" at bounding box center [248, 444] width 9 height 12
checkbox input "true"
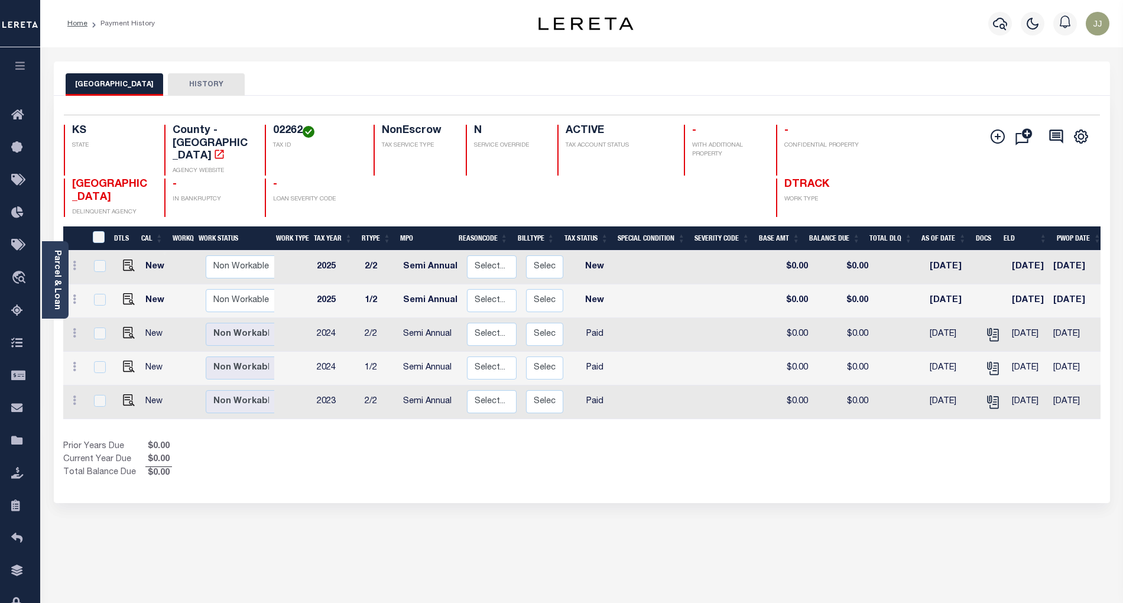
click at [469, 461] on div "Prior Years Due $0.00 Current Year Due $0.00 Total Balance Due $0.00" at bounding box center [322, 460] width 519 height 40
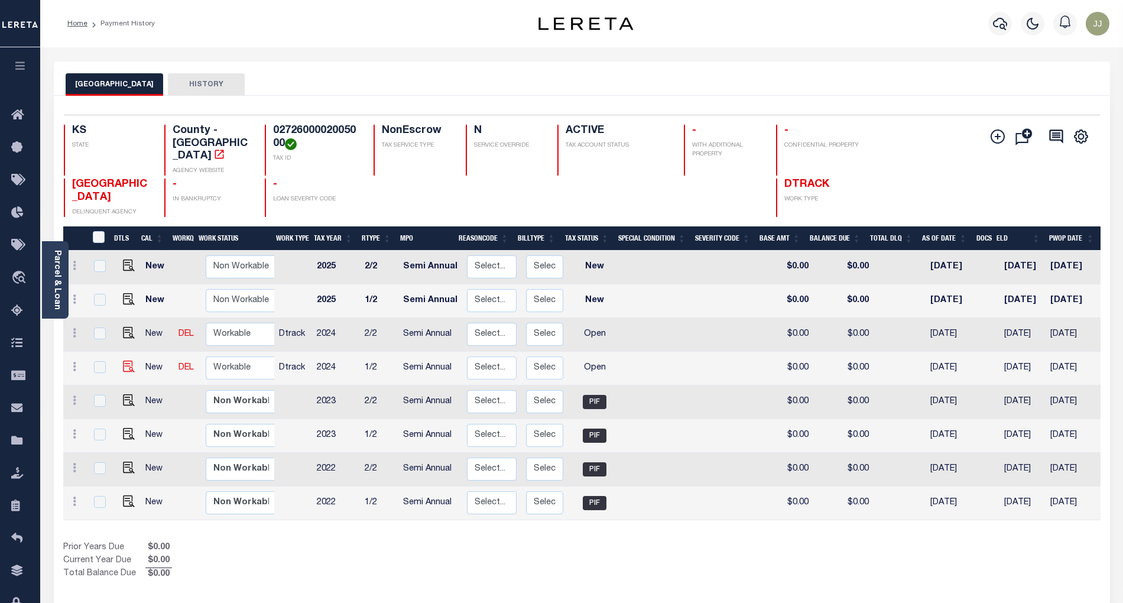
click at [128, 361] on img at bounding box center [129, 367] width 12 height 12
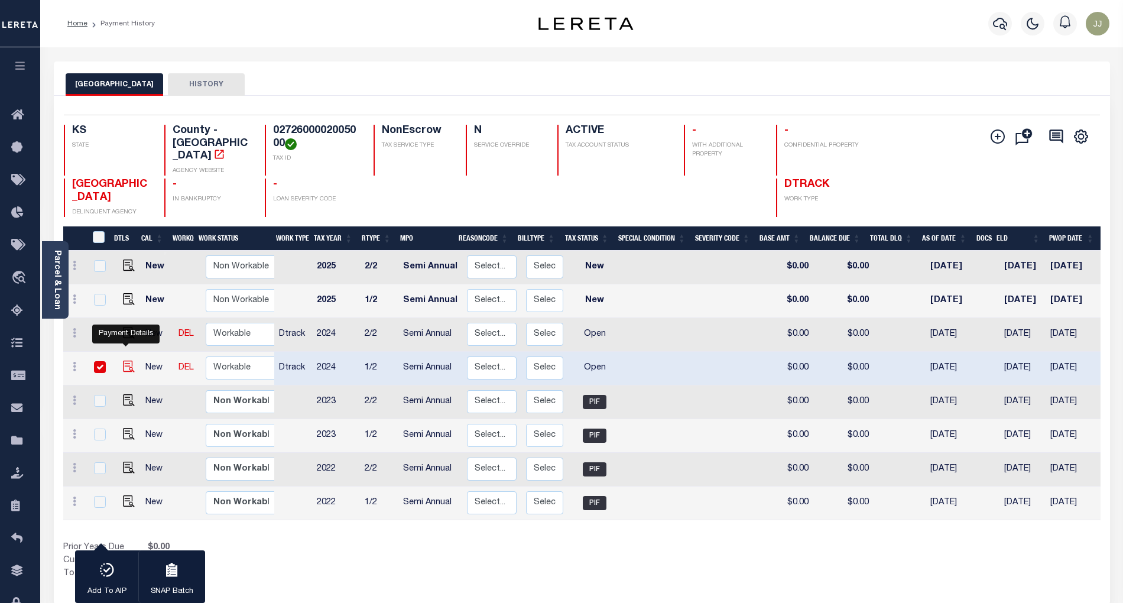
checkbox input "true"
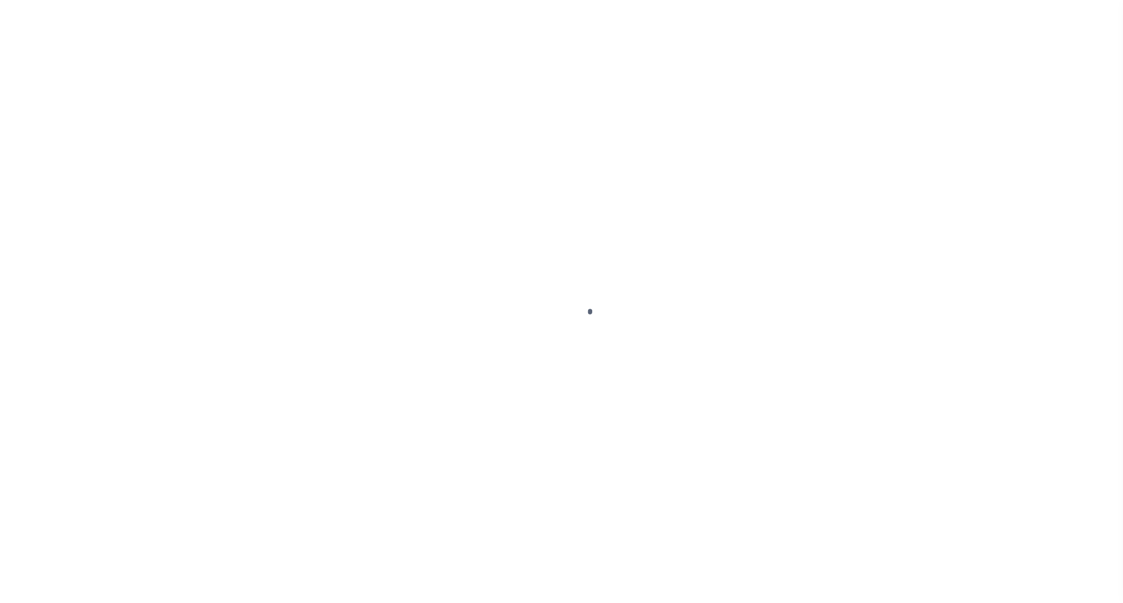
select select "OP2"
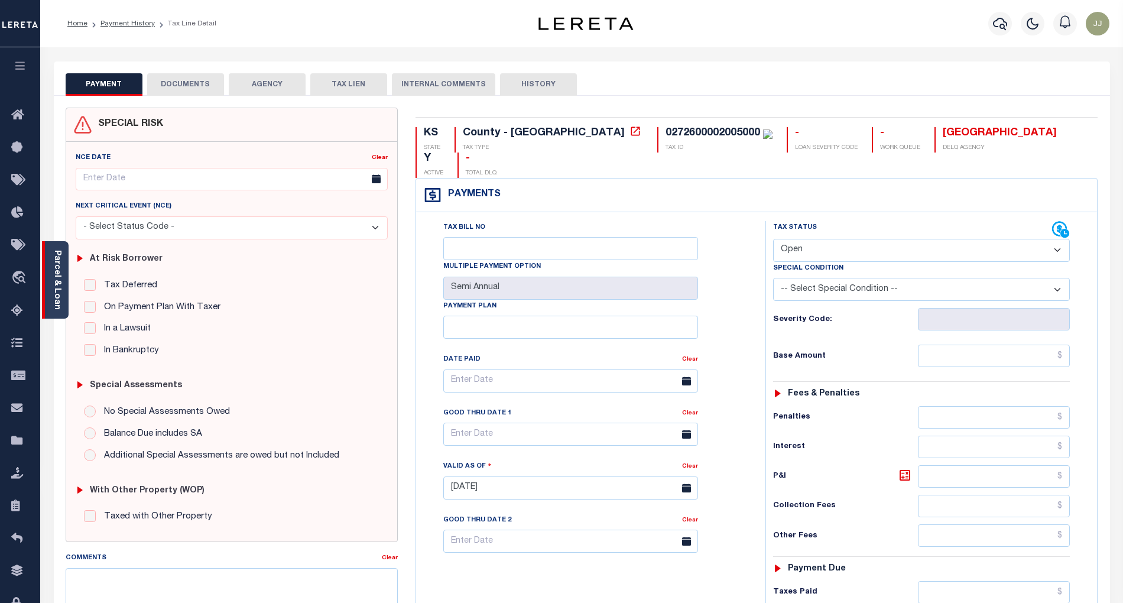
click at [59, 301] on link "Parcel & Loan" at bounding box center [57, 280] width 8 height 60
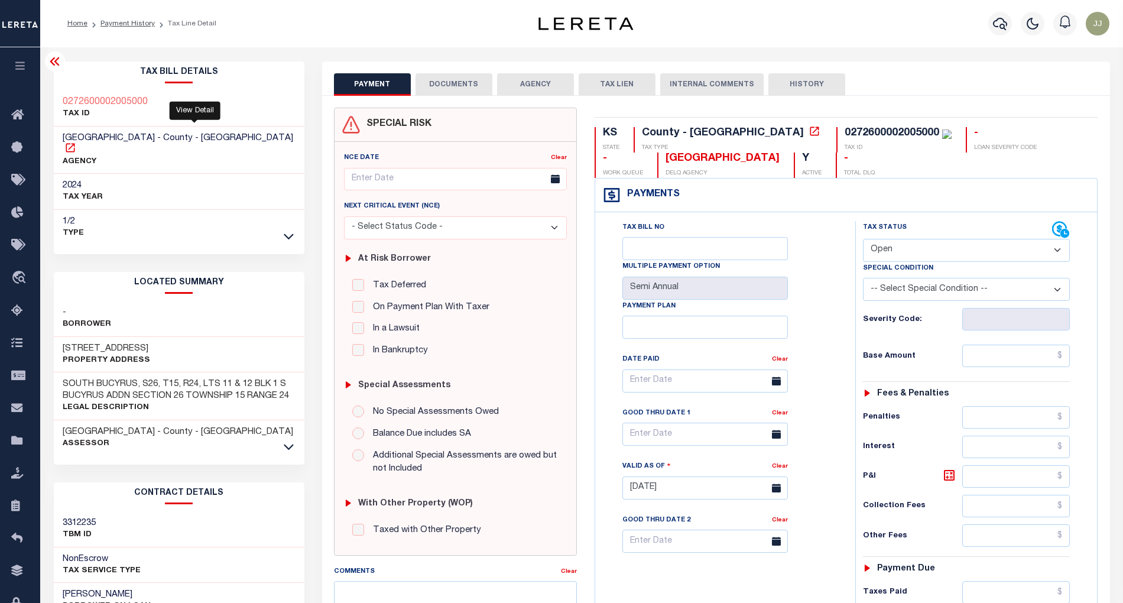
click at [76, 142] on icon at bounding box center [70, 148] width 12 height 12
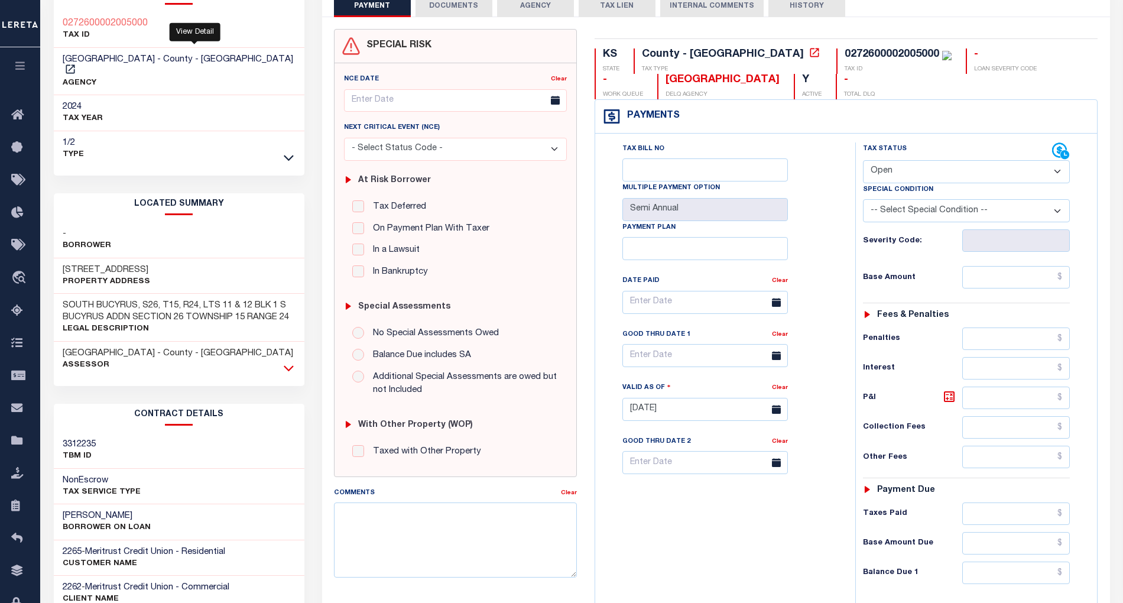
click at [289, 362] on icon at bounding box center [289, 368] width 10 height 12
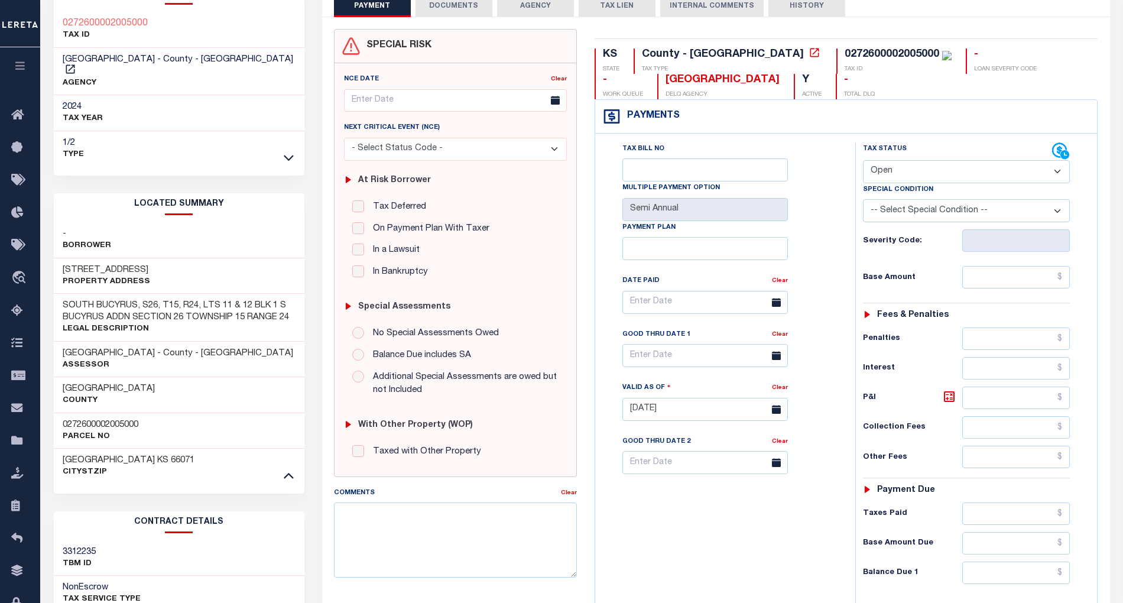
scroll to position [0, 0]
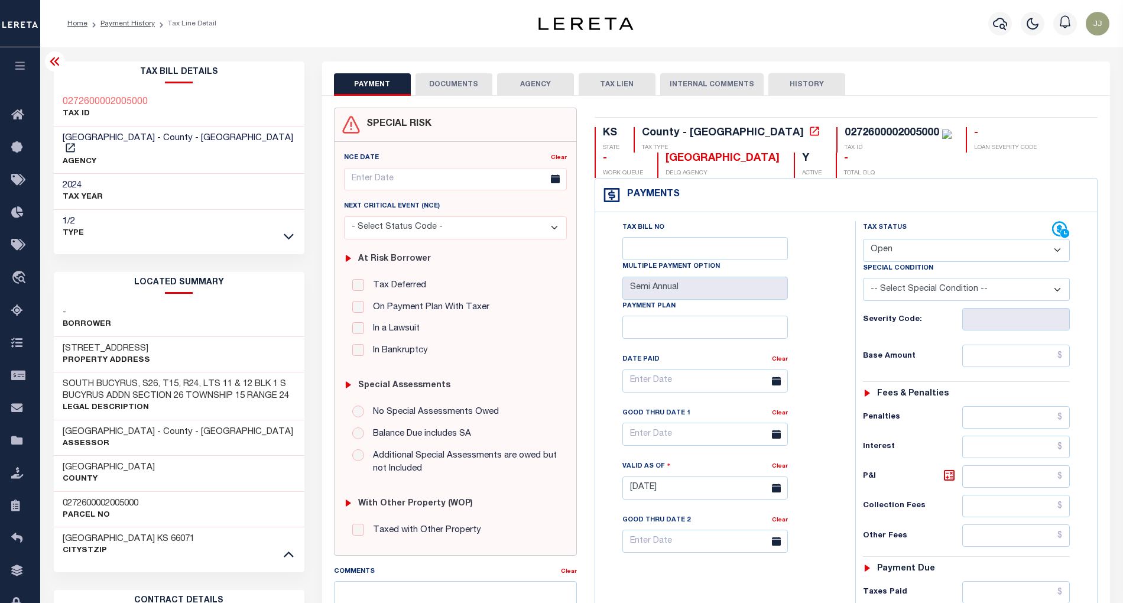
click at [90, 343] on h3 "[STREET_ADDRESS]" at bounding box center [107, 349] width 88 height 12
click at [90, 343] on h3 "202 SOUTH ST" at bounding box center [107, 349] width 88 height 12
copy h3 "SOUTH"
click at [25, 306] on icon at bounding box center [20, 311] width 19 height 15
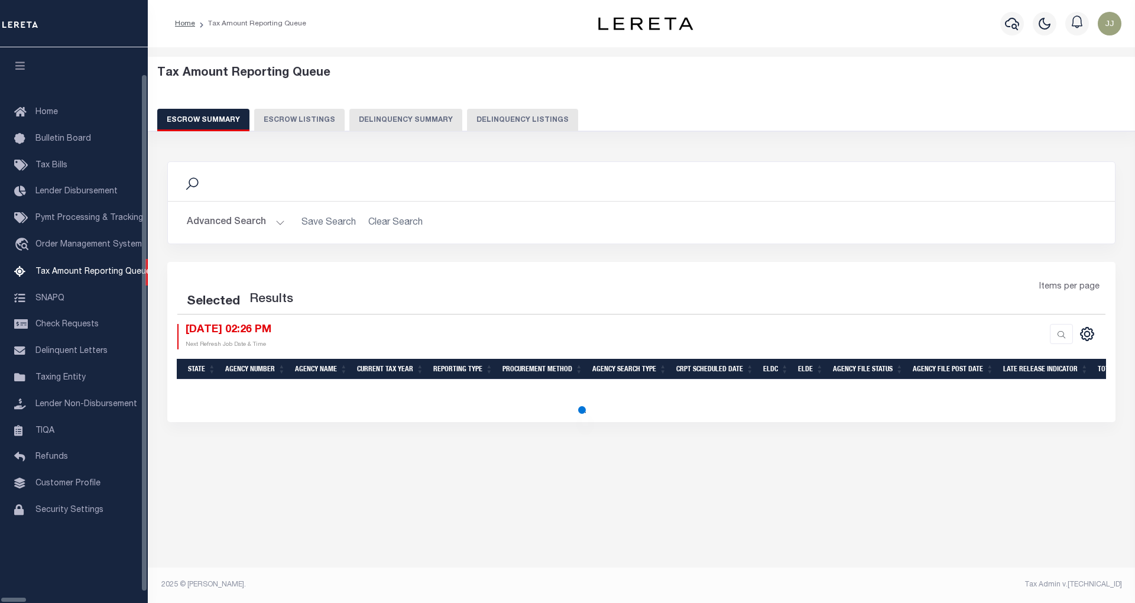
click at [467, 123] on button "Delinquency Listings" at bounding box center [522, 120] width 111 height 22
select select "100"
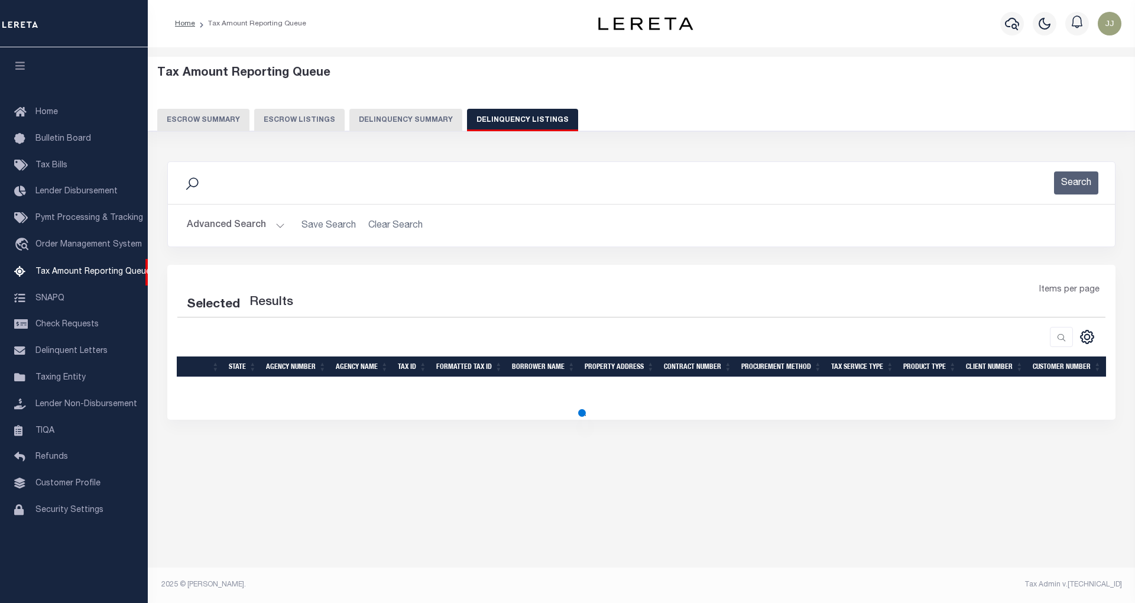
select select "100"
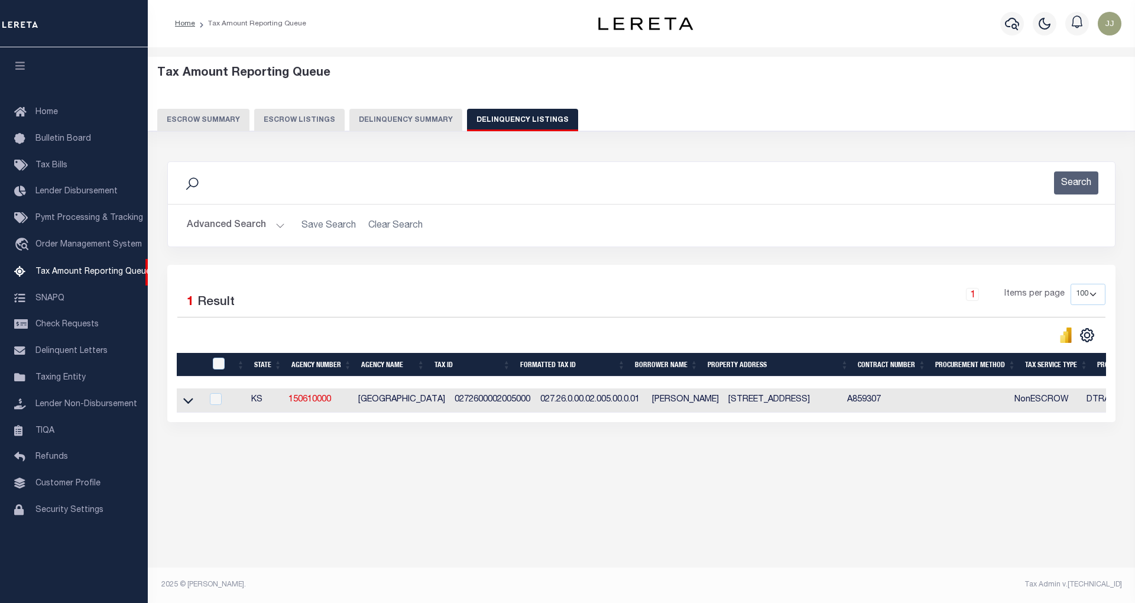
click at [225, 232] on button "Advanced Search" at bounding box center [236, 225] width 98 height 23
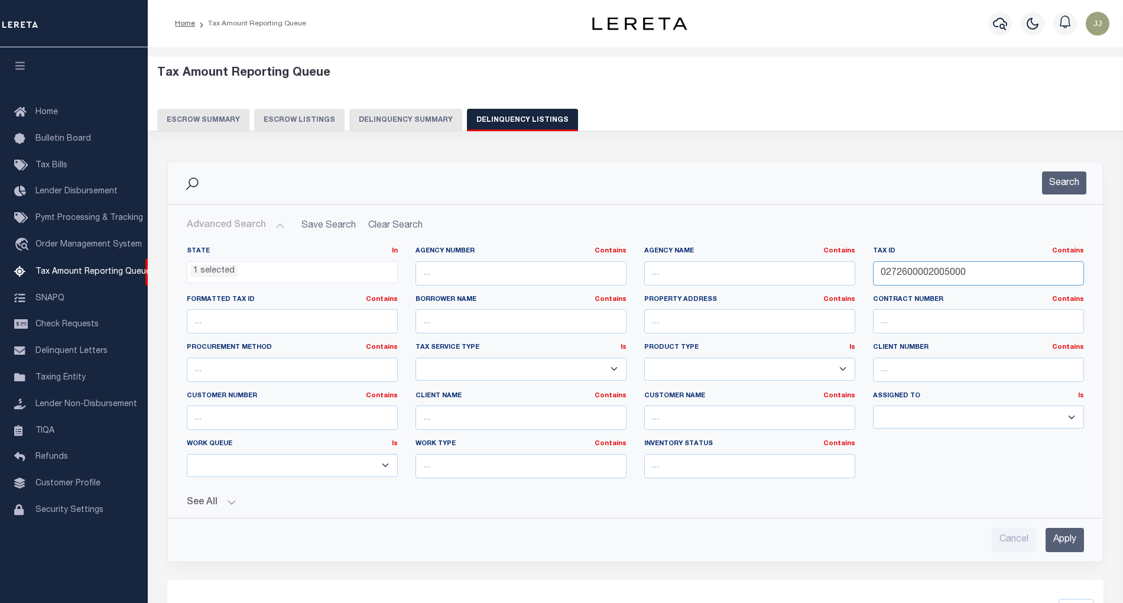
drag, startPoint x: 985, startPoint y: 274, endPoint x: 824, endPoint y: 273, distance: 160.8
click at [824, 273] on div "State In In AK AL AR AZ CA CO CT DC DE FL GA GU HI IA ID IL IN KS KY LA MA MD M…" at bounding box center [635, 367] width 915 height 241
paste input "0560038"
type input "005600380"
click at [1072, 189] on button "Search" at bounding box center [1064, 182] width 44 height 23
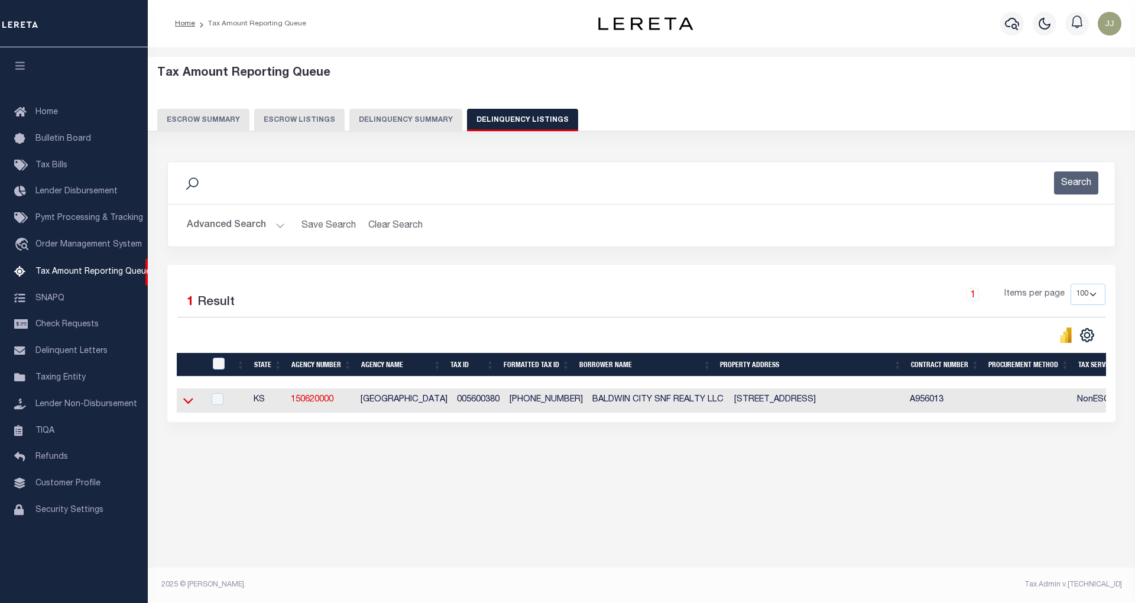
click at [190, 407] on icon at bounding box center [188, 400] width 10 height 12
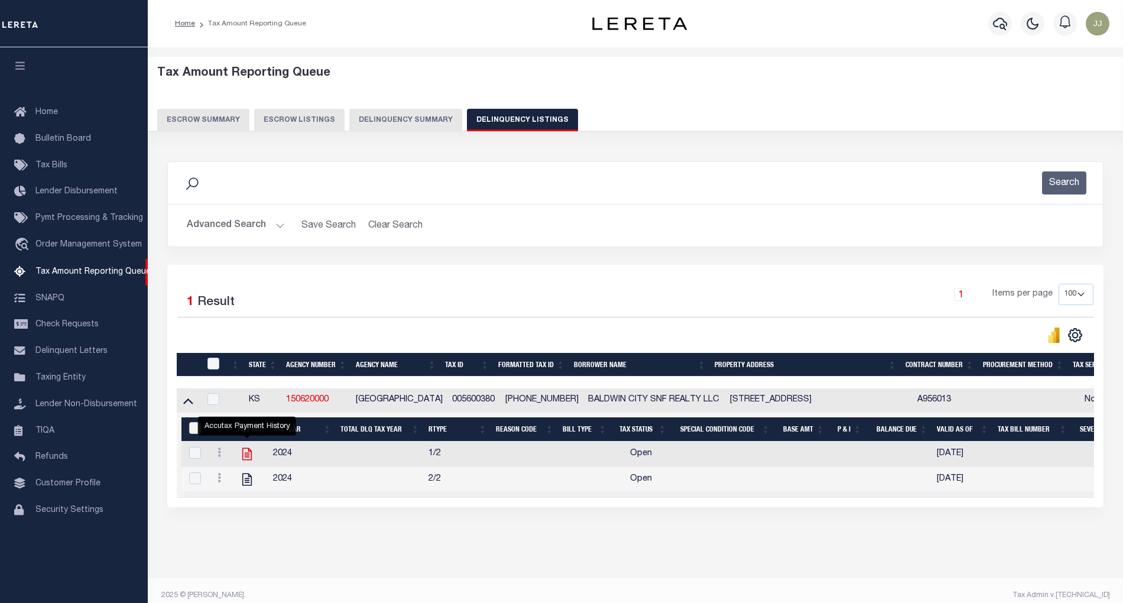
click at [244, 459] on icon "" at bounding box center [246, 453] width 15 height 15
checkbox input "true"
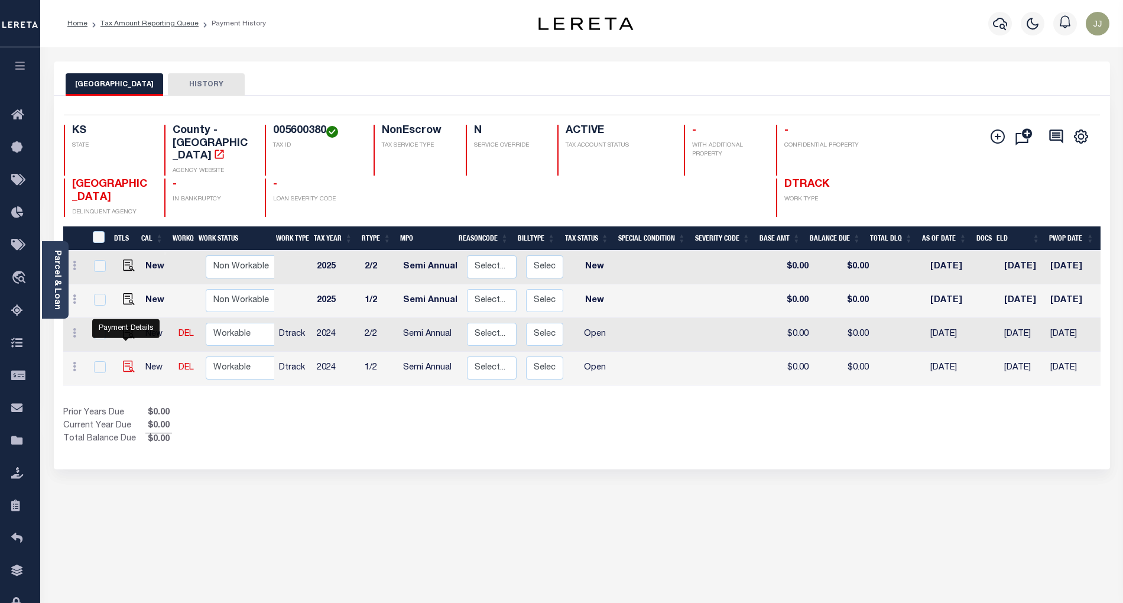
click at [126, 361] on img "" at bounding box center [129, 367] width 12 height 12
checkbox input "true"
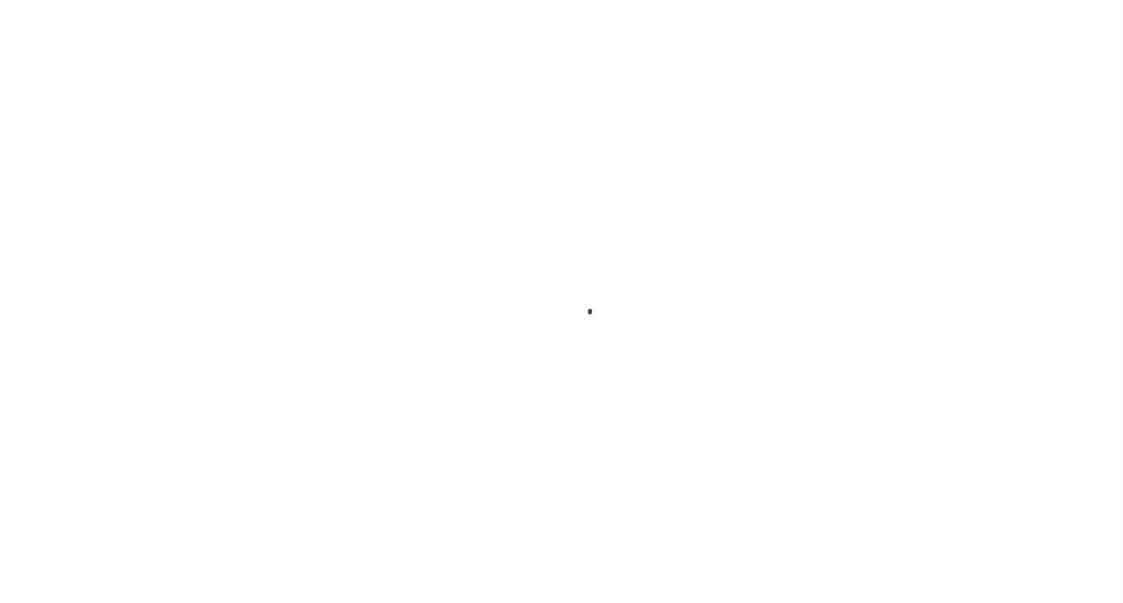
select select "OP2"
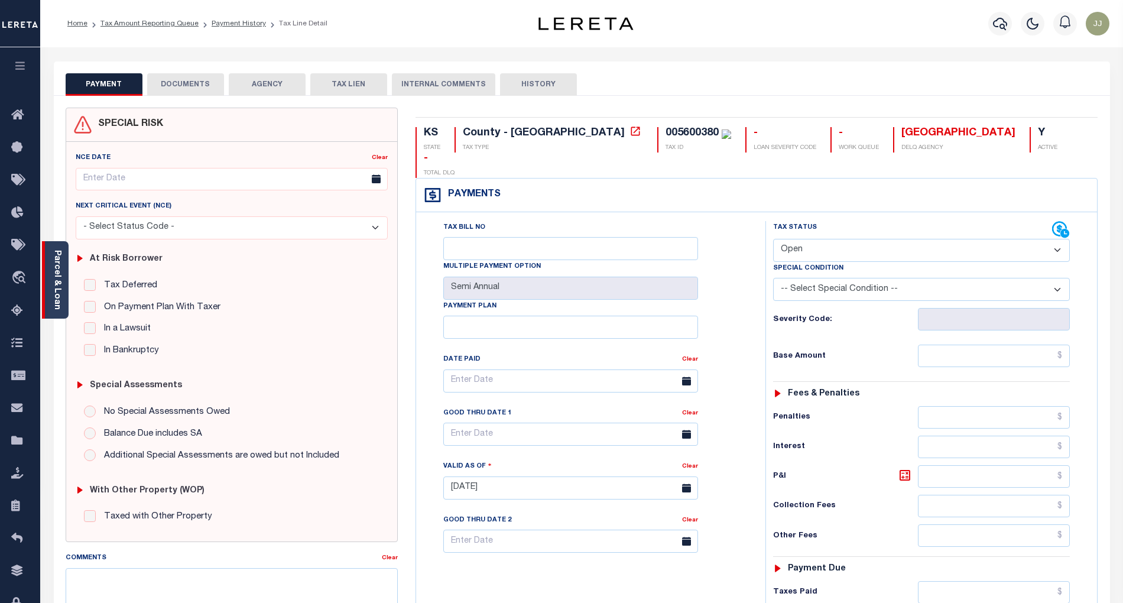
click at [63, 299] on div "Parcel & Loan" at bounding box center [55, 279] width 27 height 77
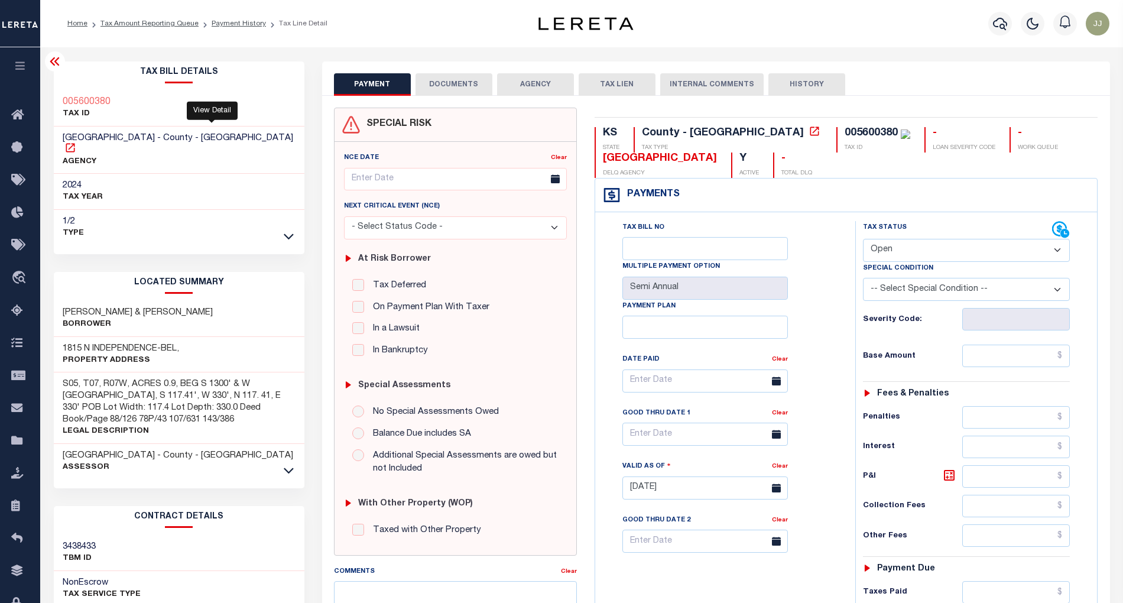
click at [74, 143] on icon at bounding box center [70, 147] width 9 height 9
drag, startPoint x: 779, startPoint y: 34, endPoint x: 533, endPoint y: 1, distance: 248.1
click at [779, 34] on div "Profile Sign out" at bounding box center [894, 23] width 440 height 41
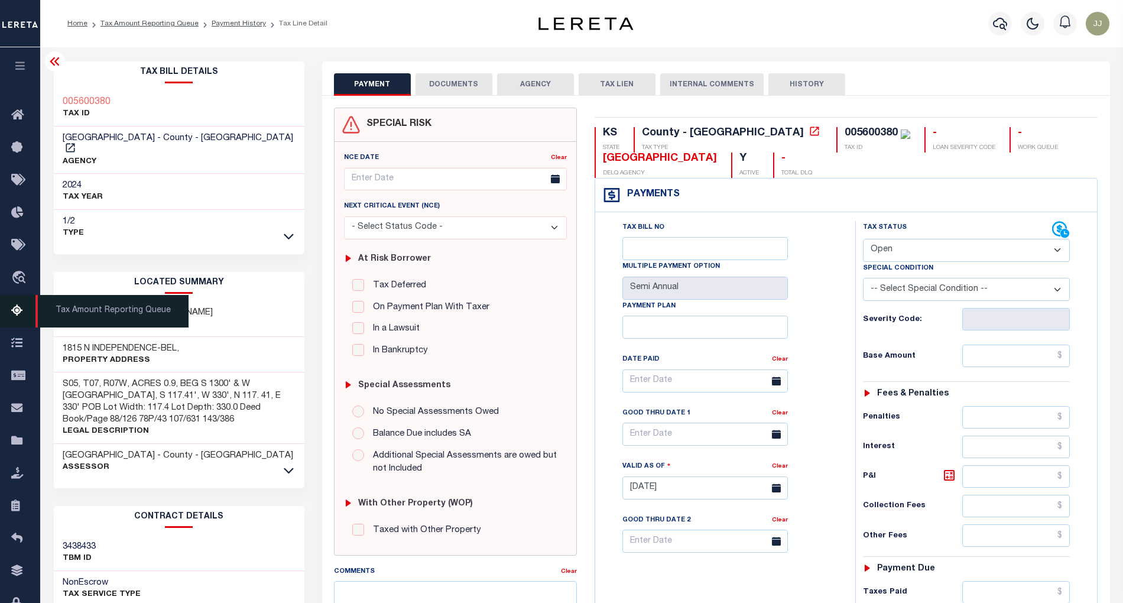
click at [14, 310] on icon at bounding box center [20, 311] width 19 height 15
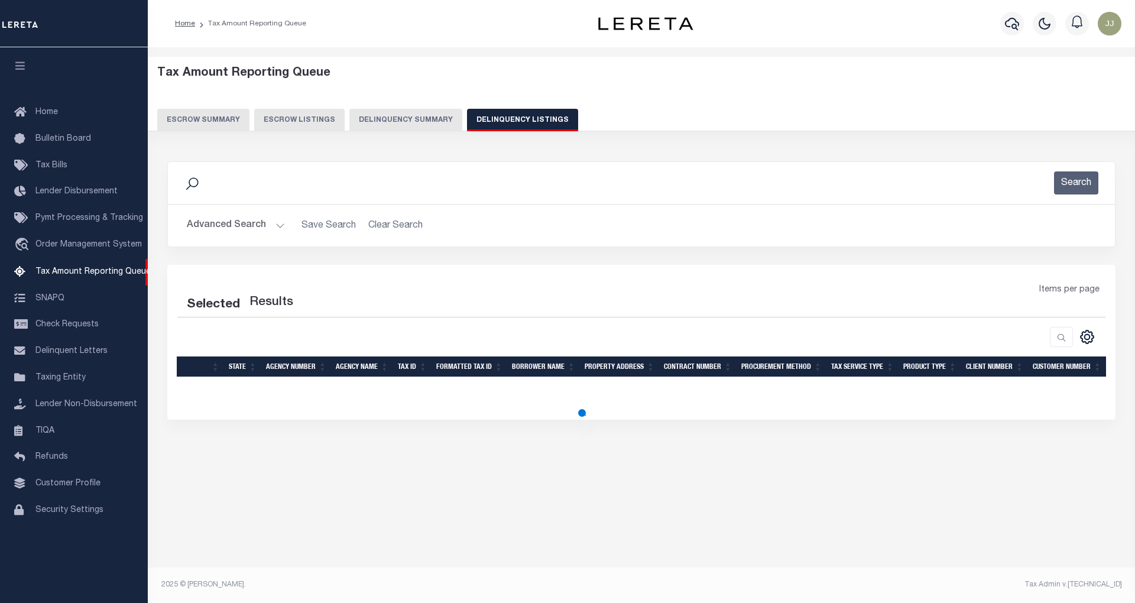
select select "100"
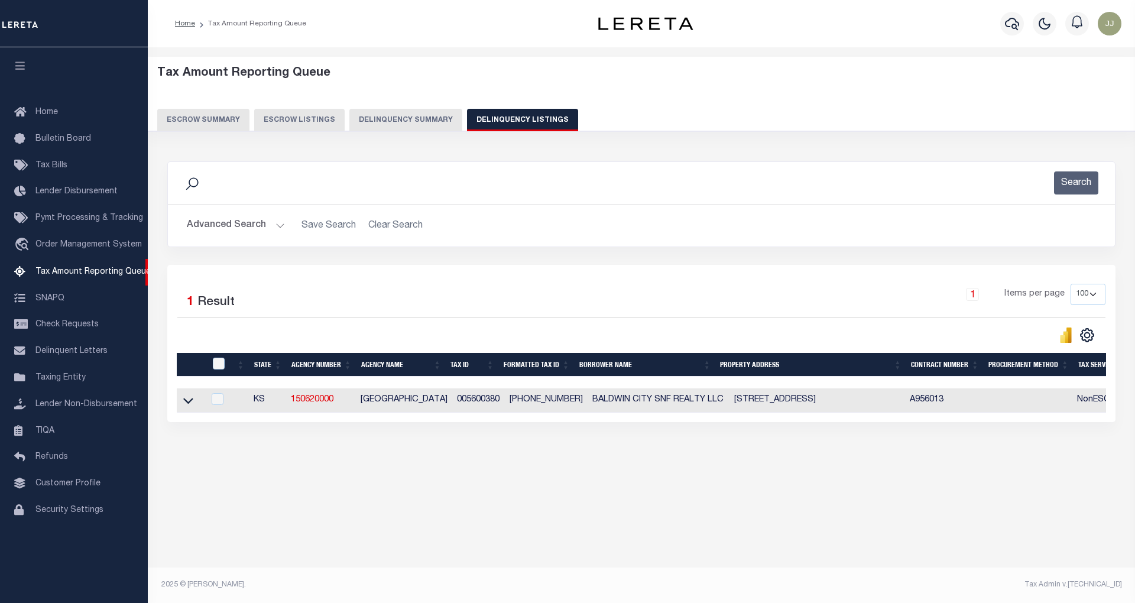
click at [213, 223] on button "Advanced Search" at bounding box center [236, 225] width 98 height 23
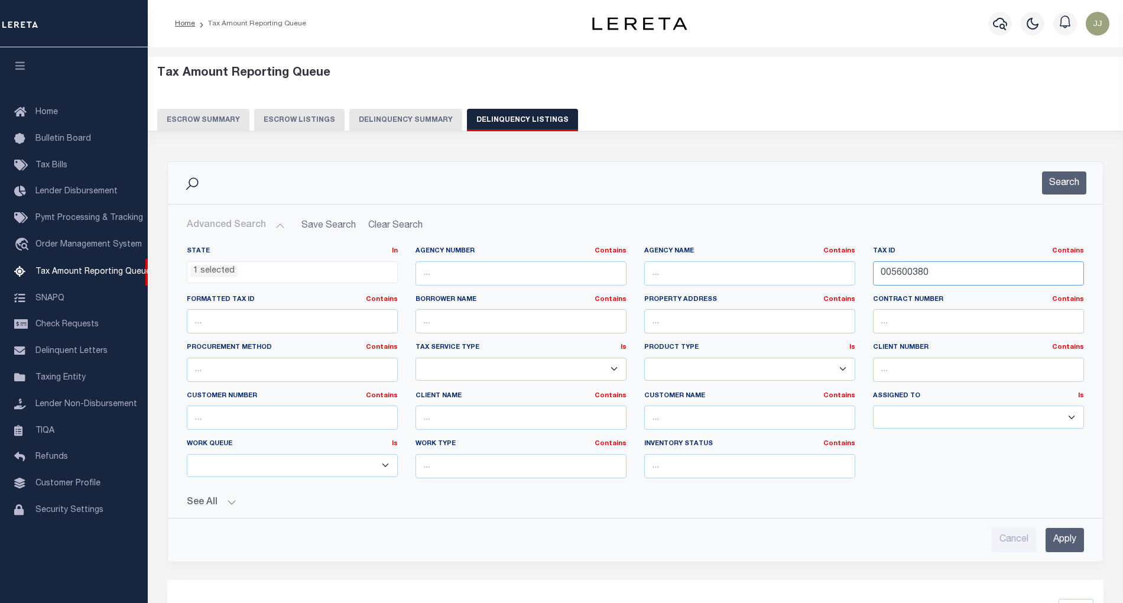
drag, startPoint x: 937, startPoint y: 275, endPoint x: 762, endPoint y: 271, distance: 175.1
click at [762, 271] on div "State In In AK AL AR AZ CA CO CT DC DE FL GA GU HI IA ID IL IN KS KY LA MA MD M…" at bounding box center [635, 367] width 915 height 241
paste input "4-0000000642"
type input "004-0000000642"
click at [1053, 183] on button "Search" at bounding box center [1064, 182] width 44 height 23
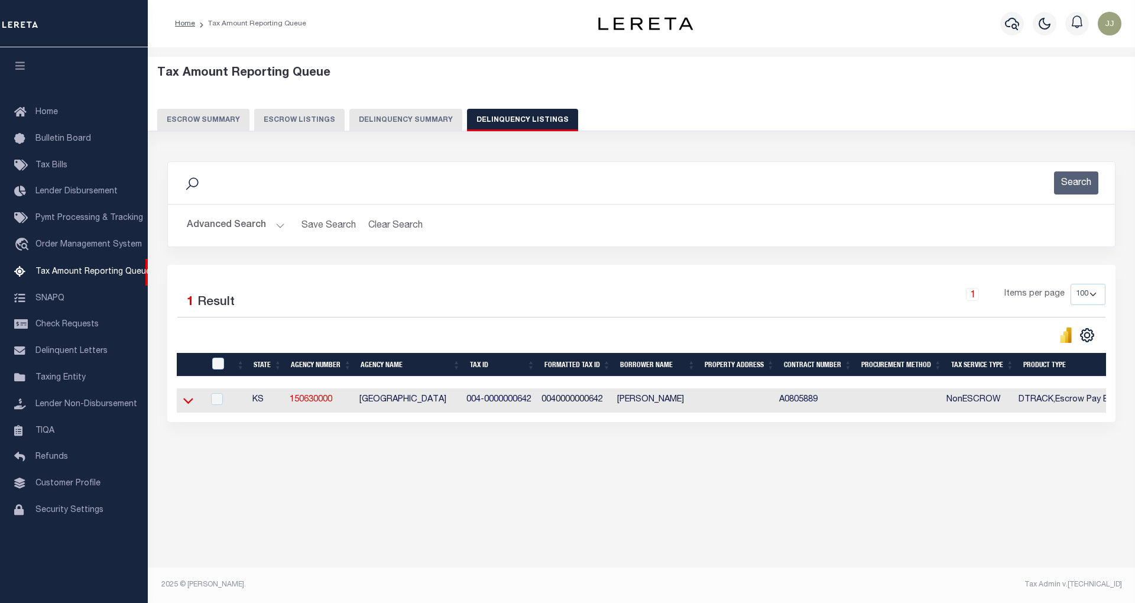
click at [190, 404] on icon at bounding box center [188, 401] width 10 height 6
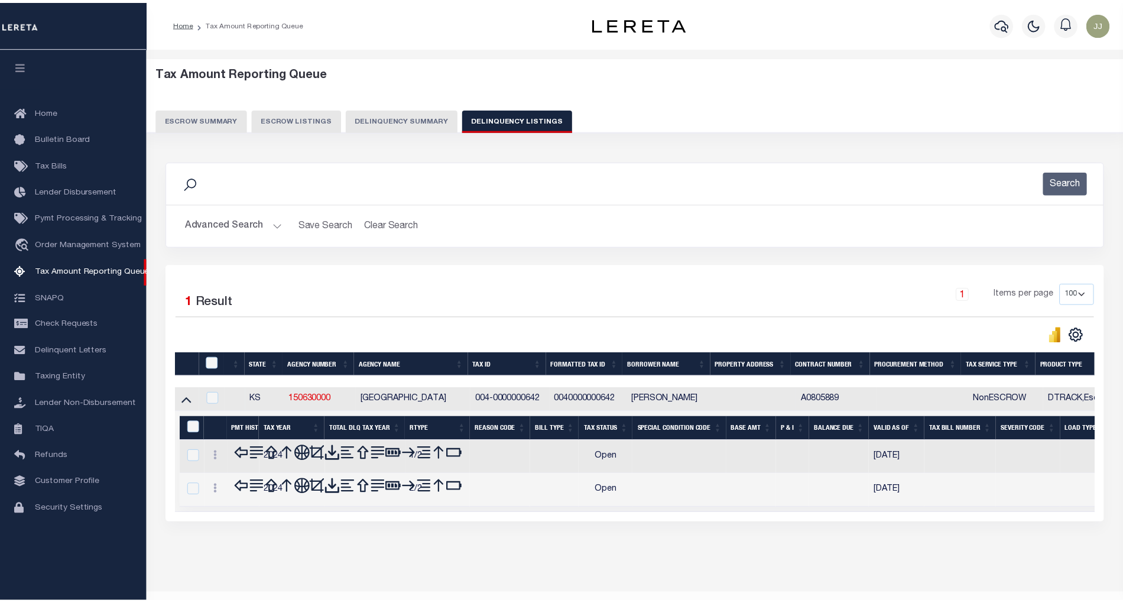
scroll to position [24, 0]
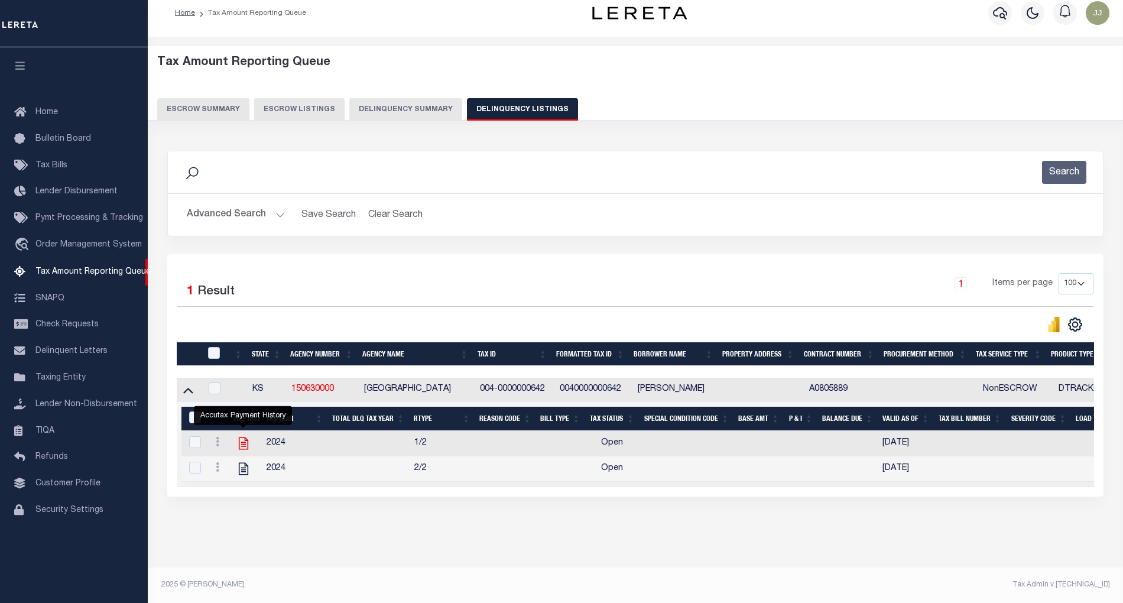
click at [241, 436] on icon "" at bounding box center [243, 443] width 15 height 15
checkbox input "true"
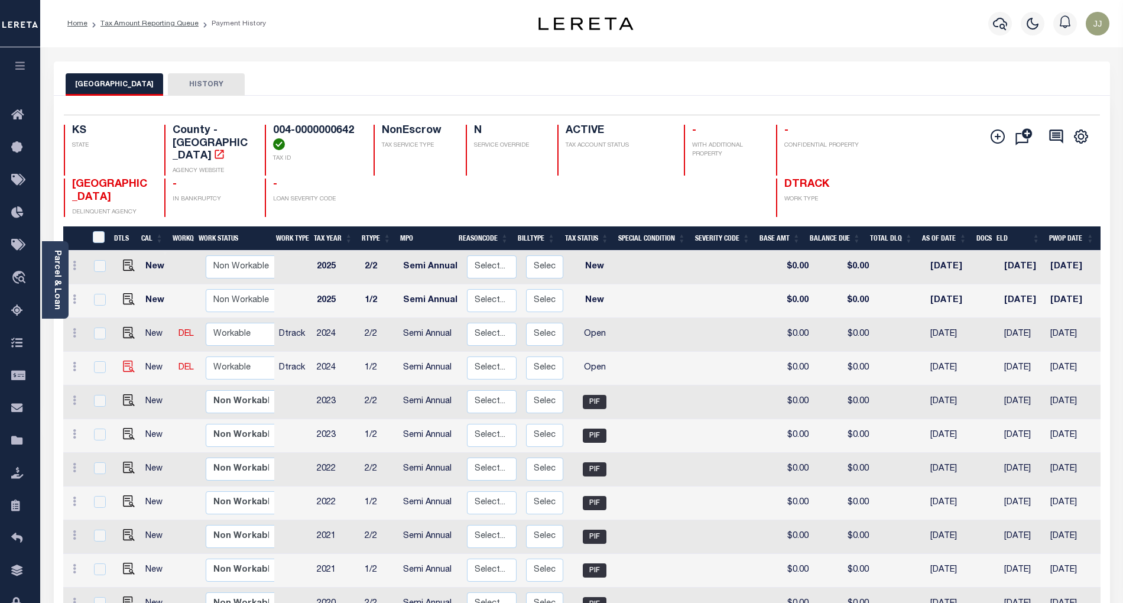
click at [124, 361] on img "" at bounding box center [129, 367] width 12 height 12
checkbox input "true"
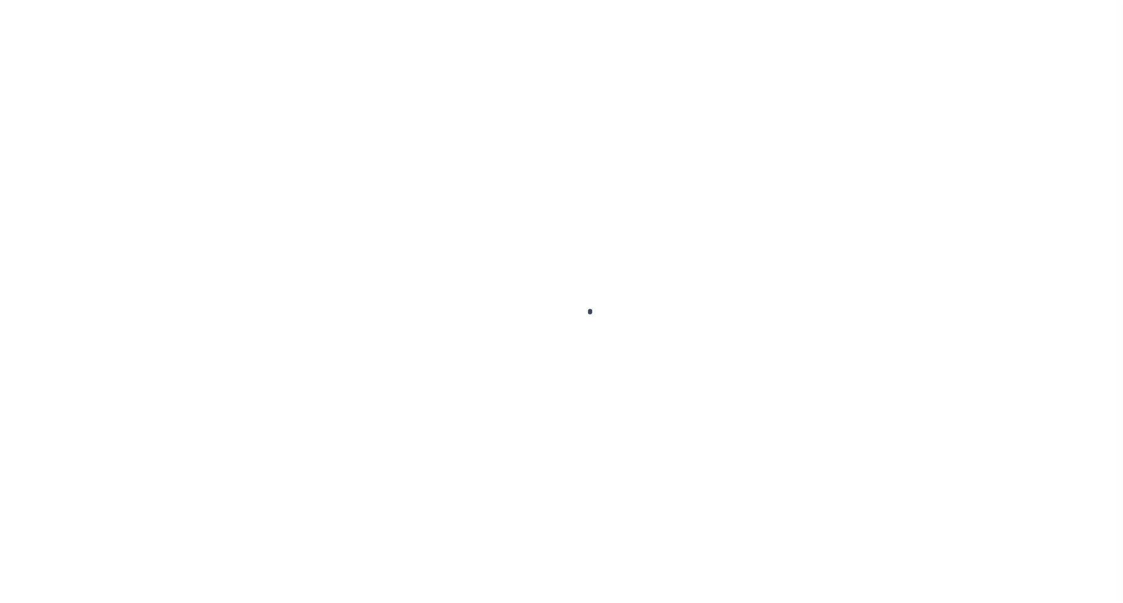
select select "OP2"
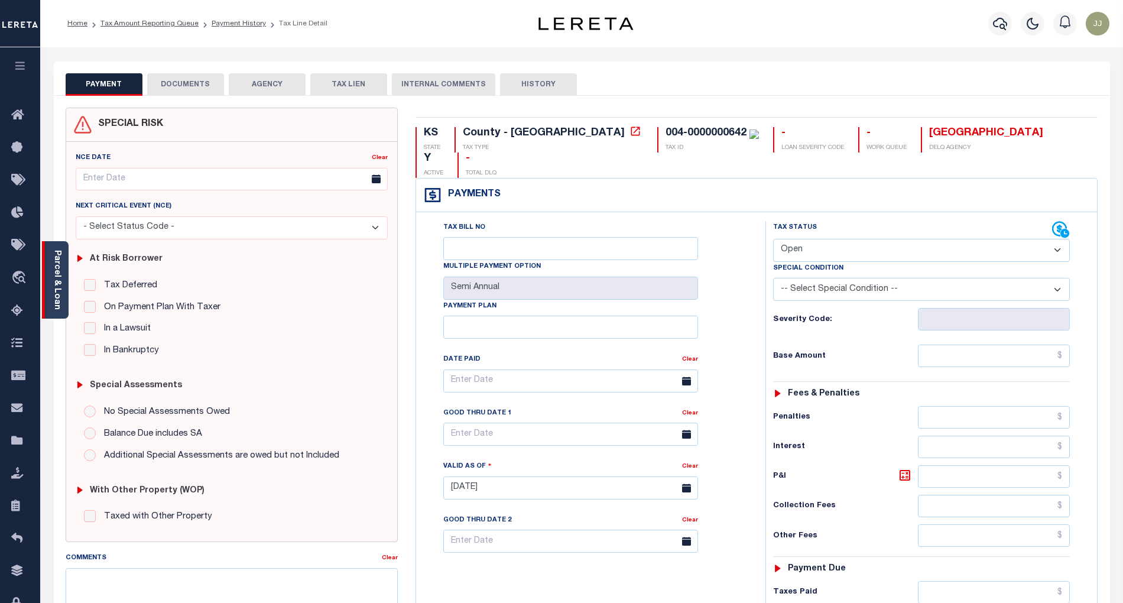
click at [56, 278] on link "Parcel & Loan" at bounding box center [57, 280] width 8 height 60
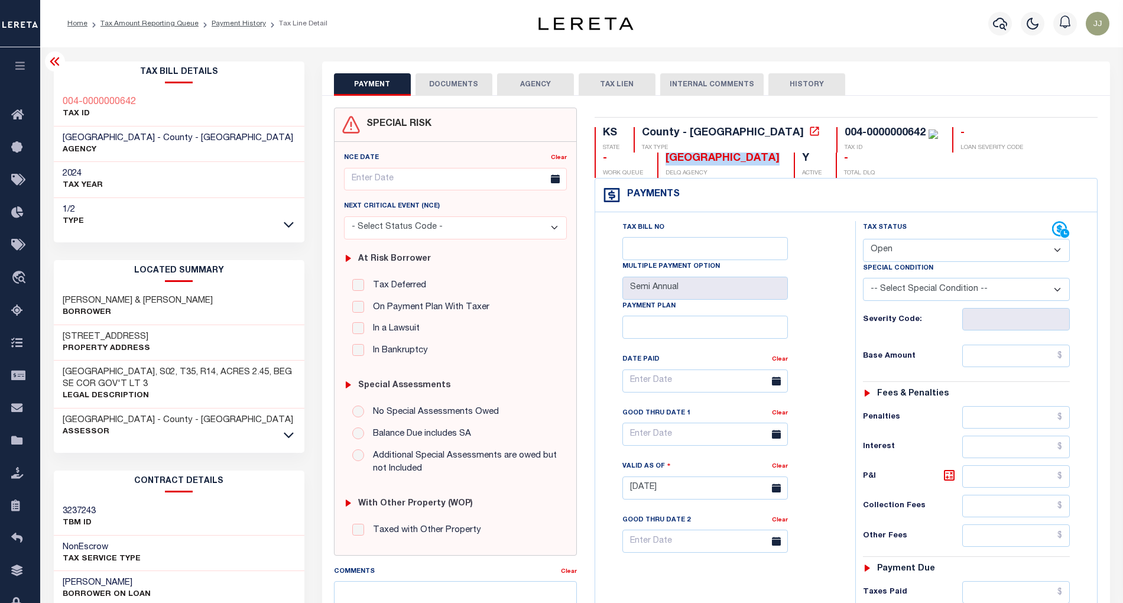
drag, startPoint x: 731, startPoint y: 156, endPoint x: 600, endPoint y: 157, distance: 131.3
click at [657, 157] on div "MONTGOMERY COUNTY DELQ AGENCY" at bounding box center [718, 165] width 122 height 25
copy div "[GEOGRAPHIC_DATA]"
click at [235, 27] on link "Payment History" at bounding box center [239, 23] width 54 height 7
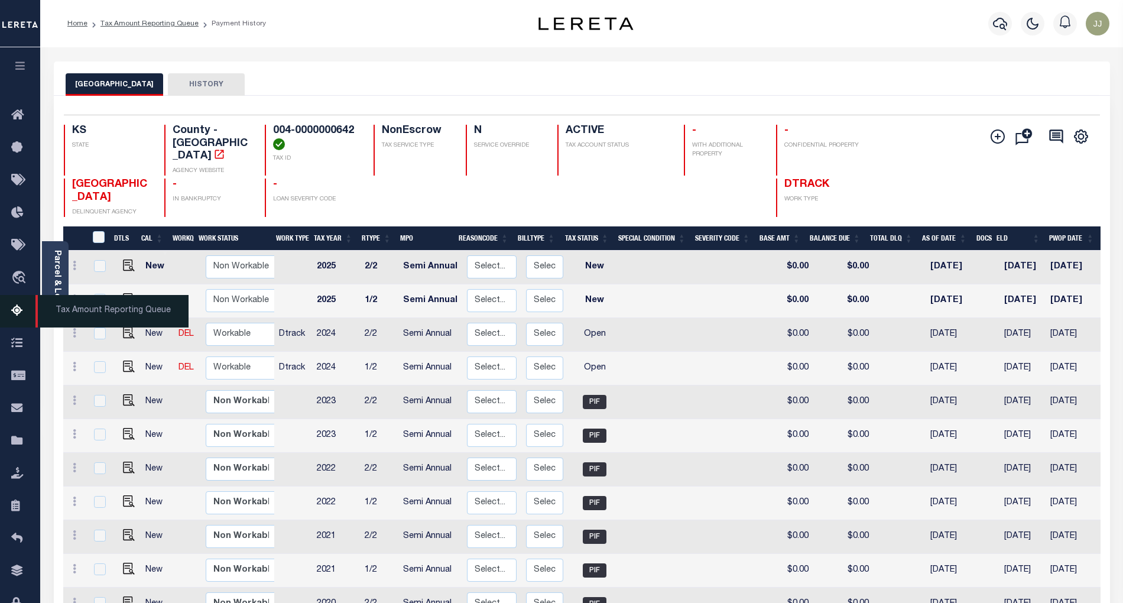
click at [6, 315] on link "Tax Amount Reporting Queue" at bounding box center [20, 311] width 40 height 33
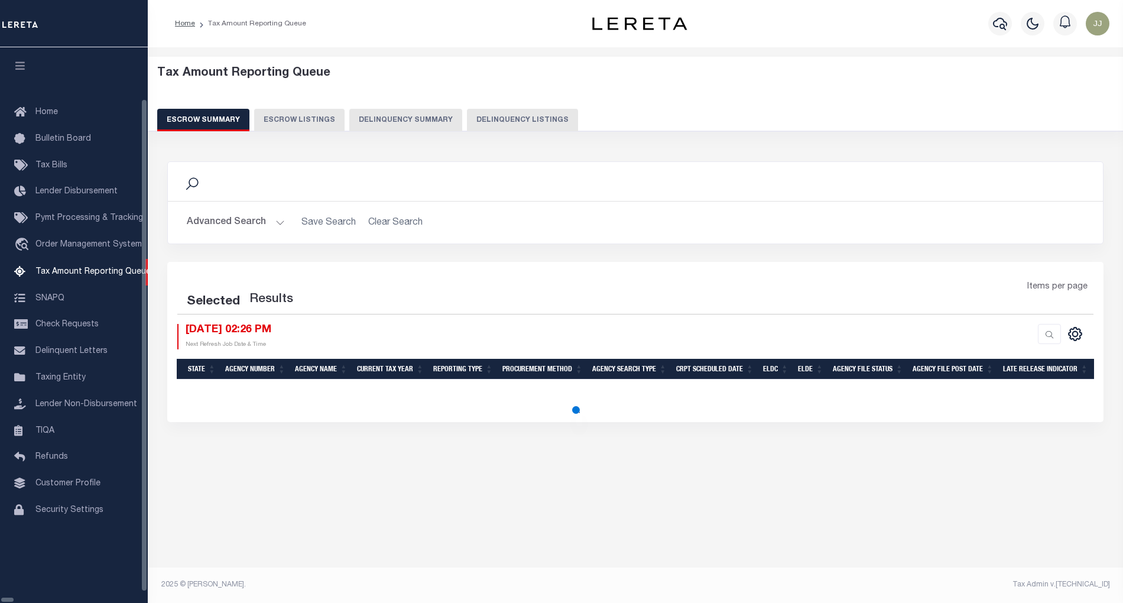
click at [467, 116] on button "Delinquency Listings" at bounding box center [522, 120] width 111 height 22
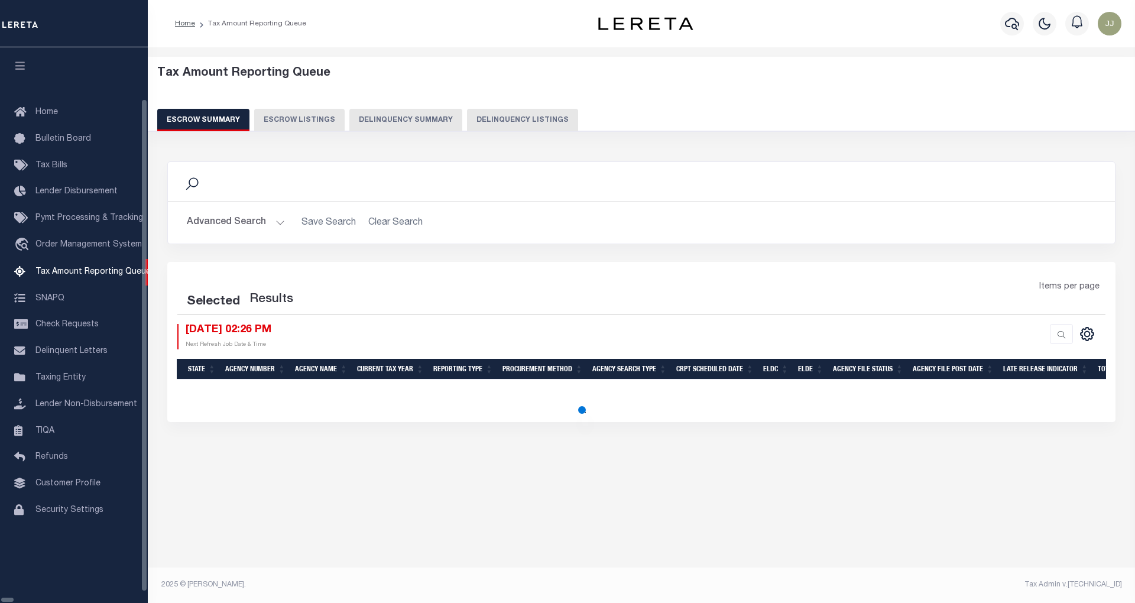
select select "100"
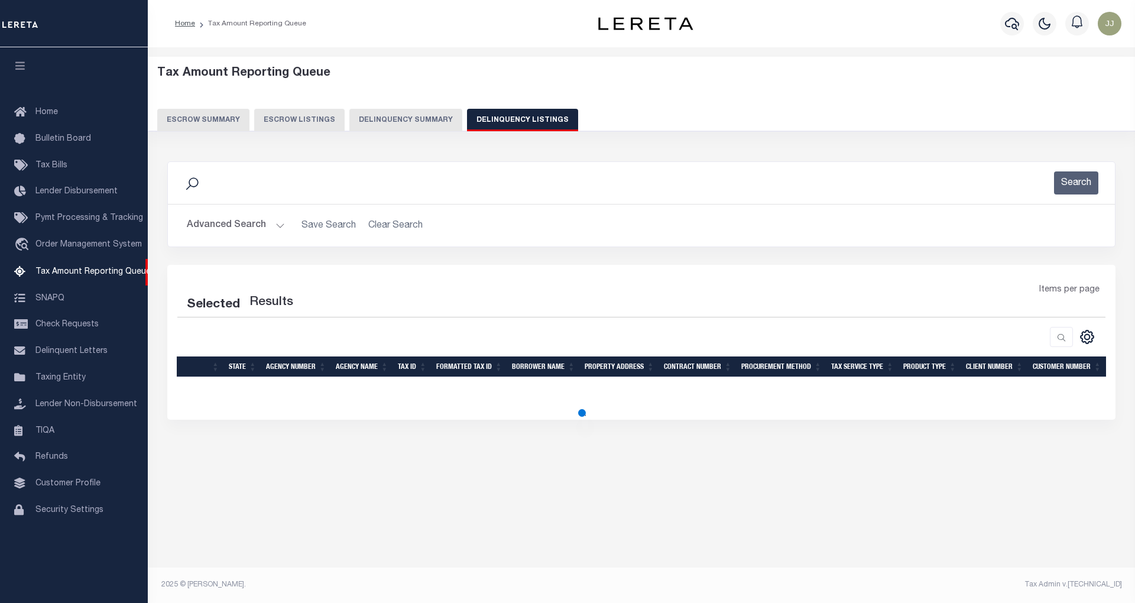
select select "100"
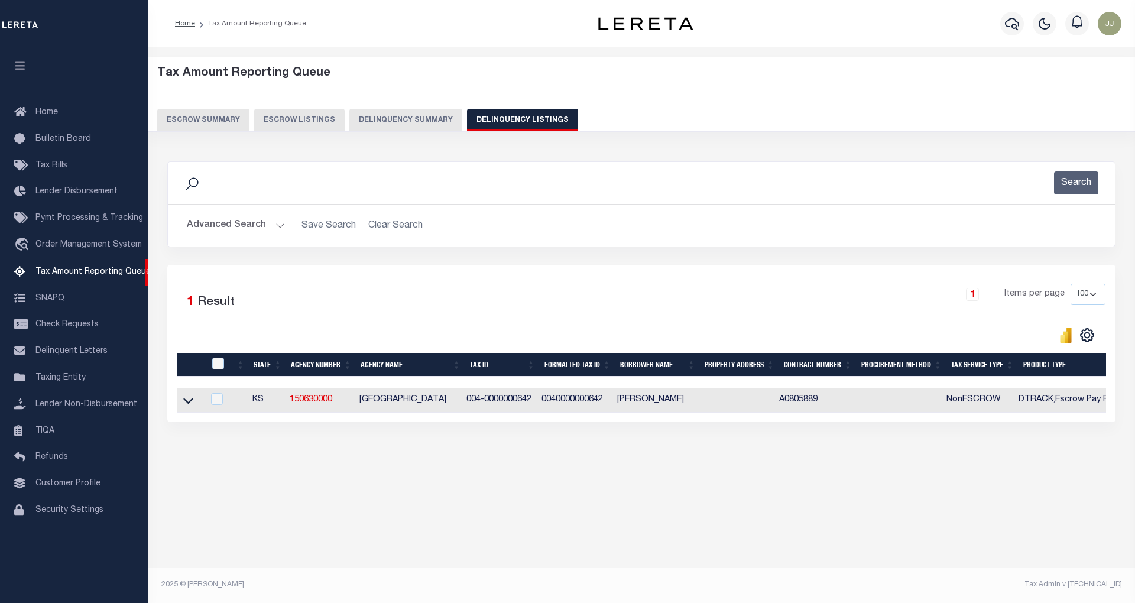
click at [265, 220] on button "Advanced Search" at bounding box center [236, 225] width 98 height 23
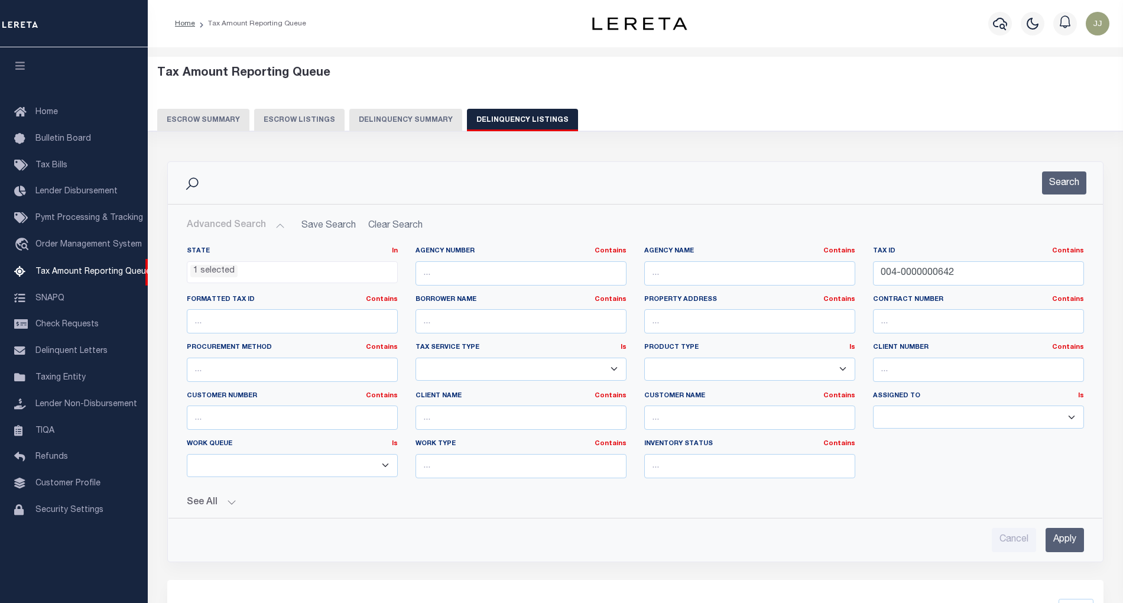
click at [197, 270] on li "1 selected" at bounding box center [213, 271] width 47 height 13
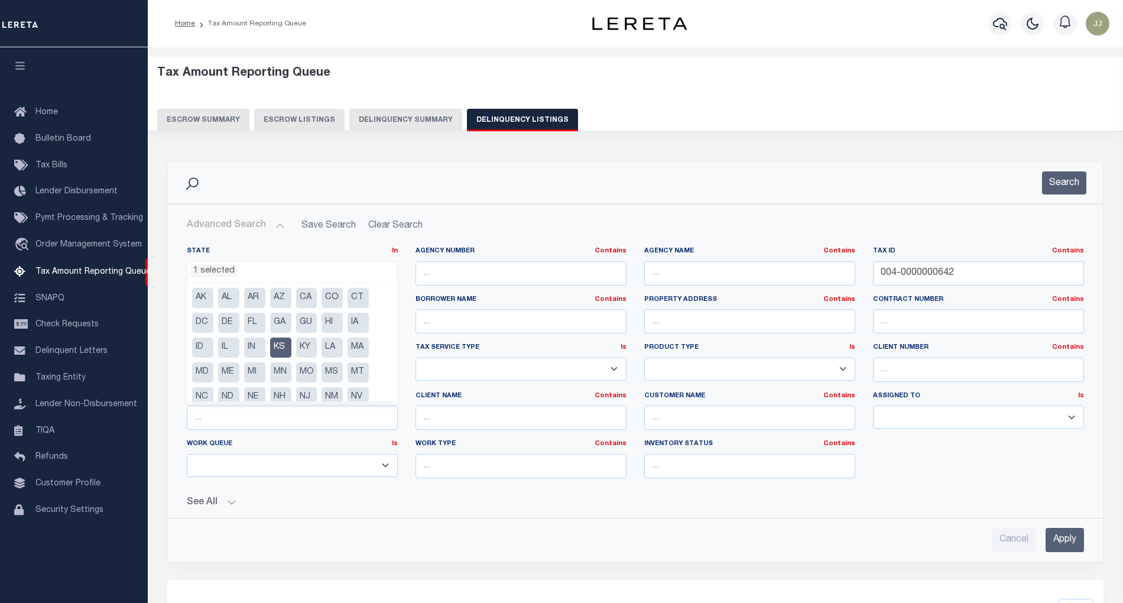
click at [276, 349] on li "KS" at bounding box center [280, 348] width 21 height 20
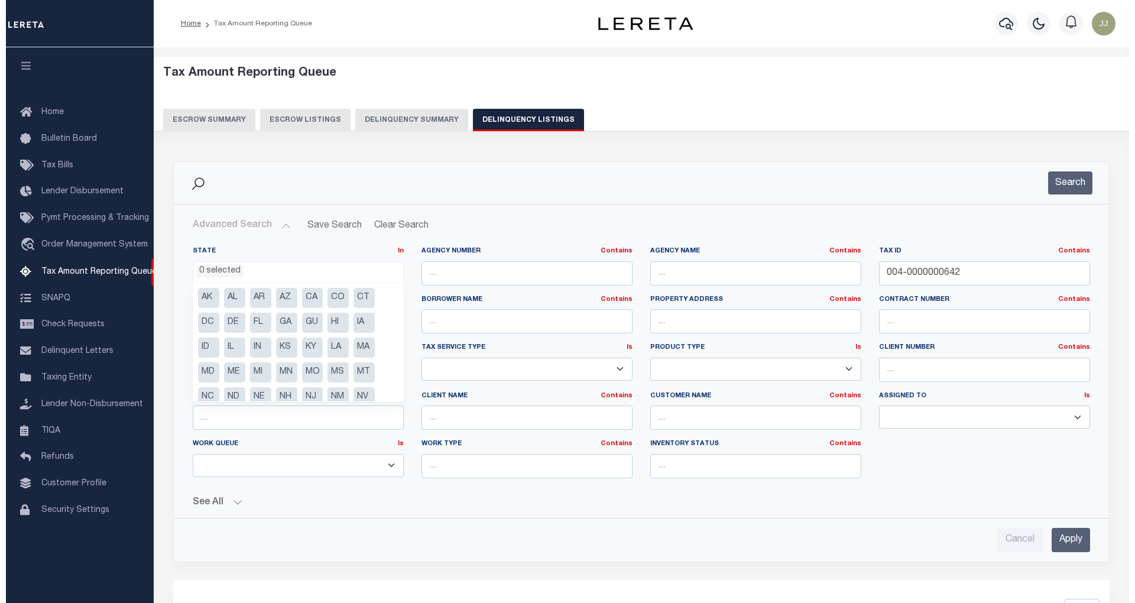
scroll to position [84, 0]
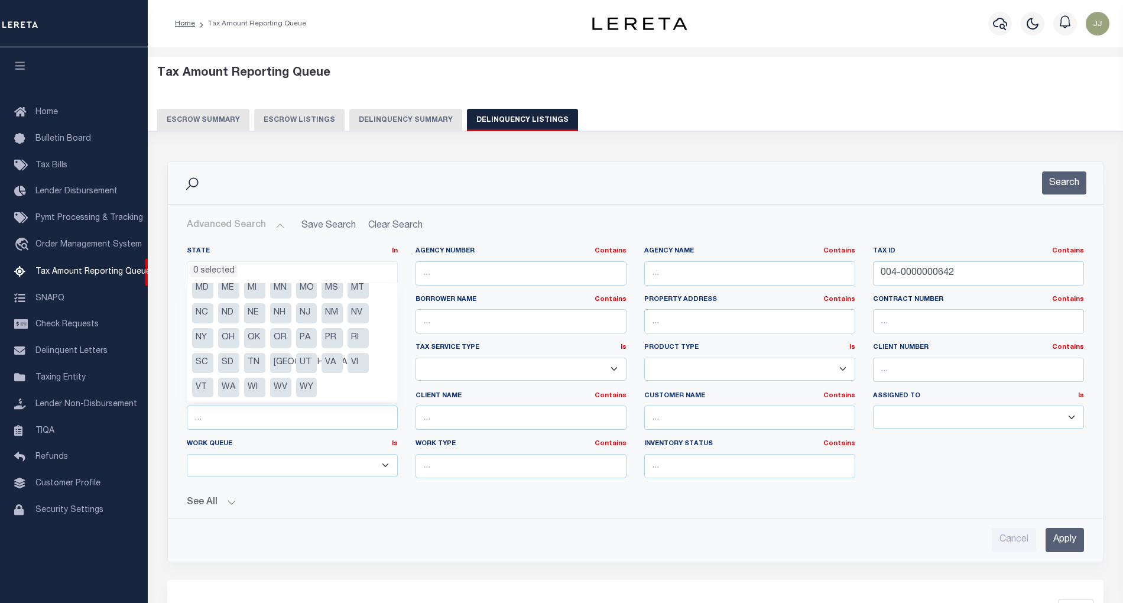
click at [306, 359] on li "UT" at bounding box center [306, 363] width 21 height 20
select select "UT"
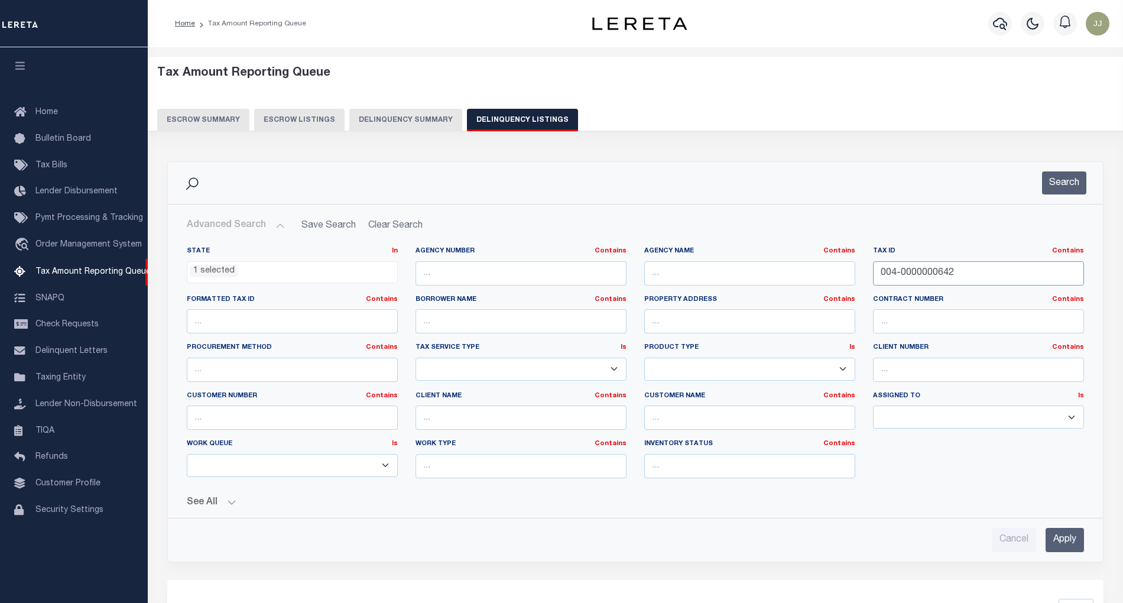
drag, startPoint x: 964, startPoint y: 277, endPoint x: 834, endPoint y: 273, distance: 130.1
click at [834, 273] on div "State In In AK AL AR AZ CA CO CT DC DE FL GA GU HI IA ID IL IN KS KY LA MA MD M…" at bounding box center [635, 367] width 915 height 241
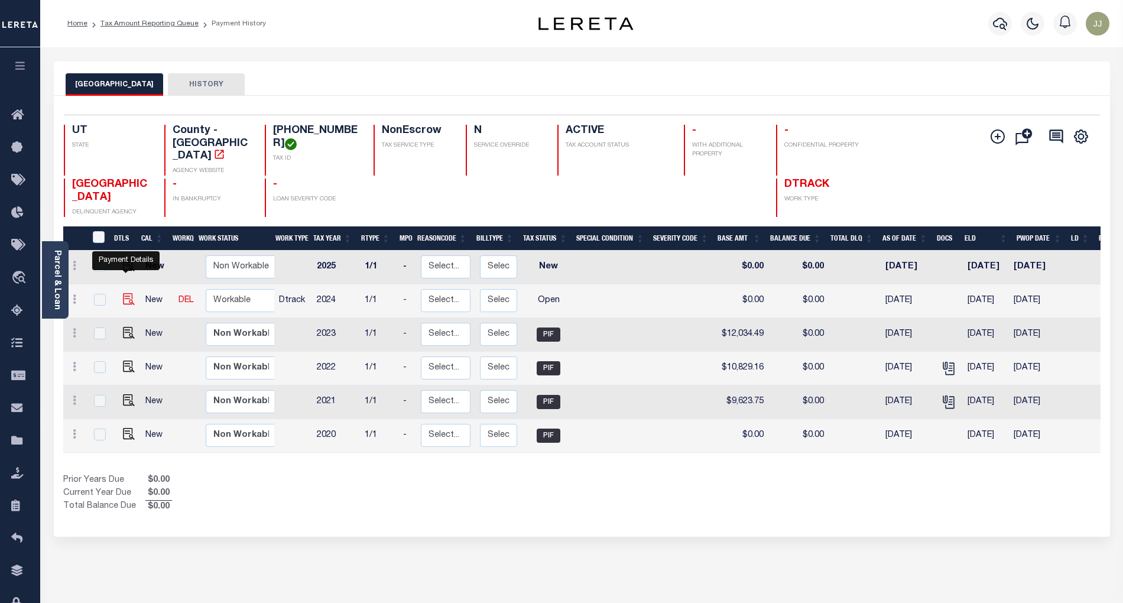
click at [124, 293] on img "" at bounding box center [129, 299] width 12 height 12
checkbox input "true"
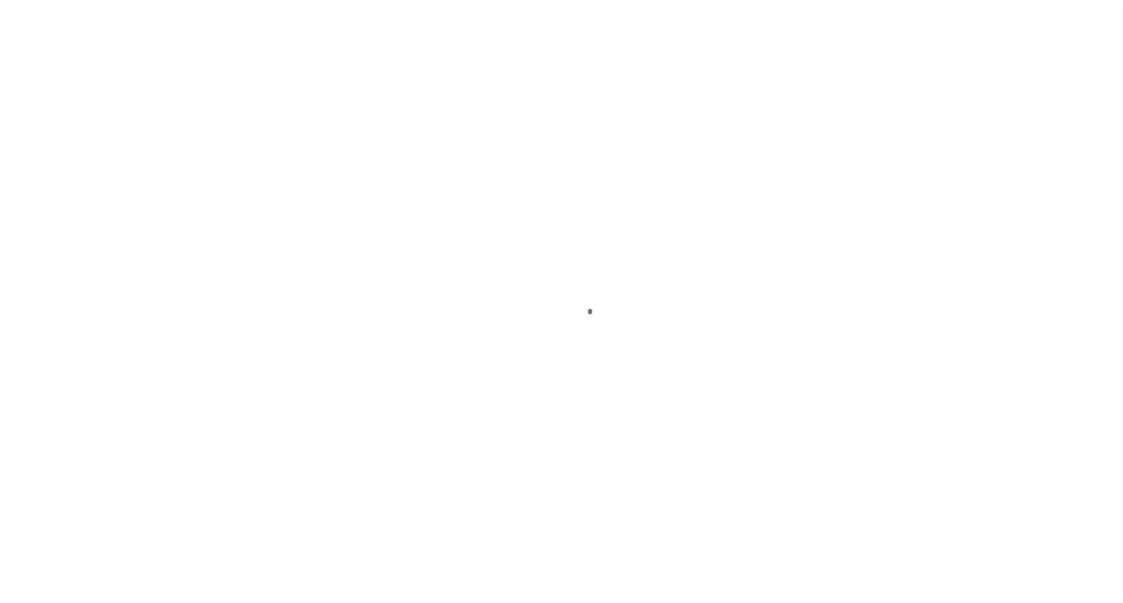
select select "OP2"
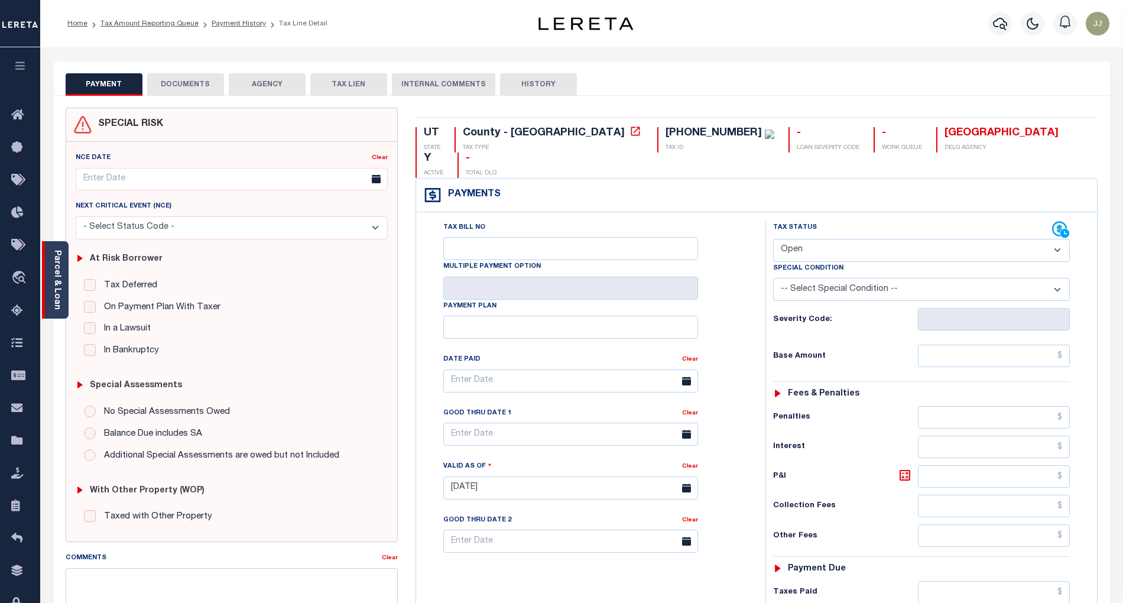
click at [50, 286] on div "Parcel & Loan" at bounding box center [55, 279] width 27 height 77
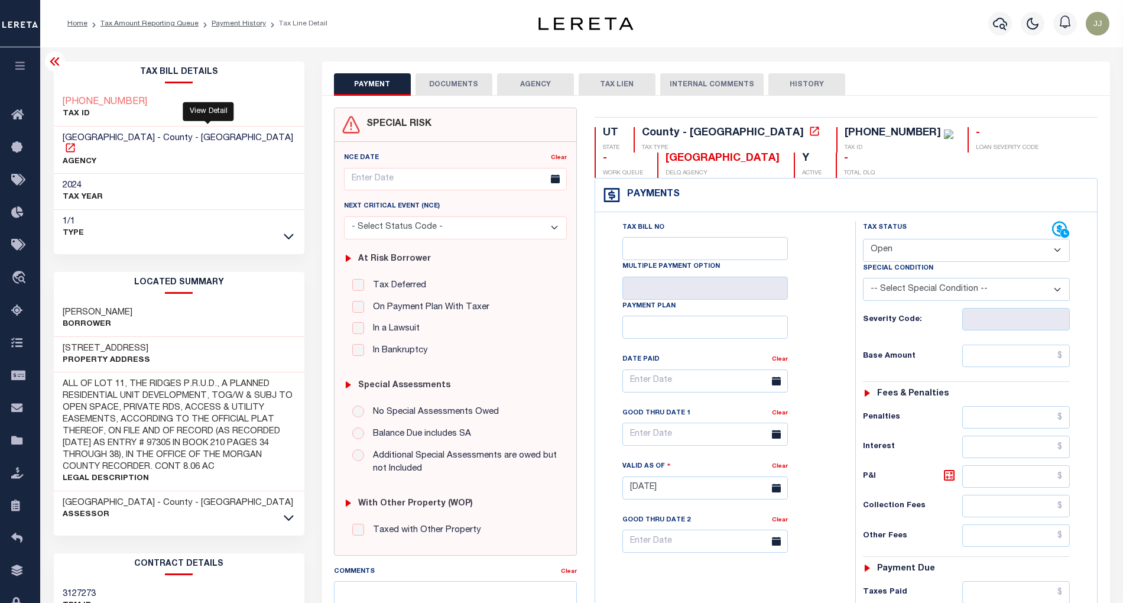
click at [76, 142] on icon at bounding box center [70, 148] width 12 height 12
